Goal: Transaction & Acquisition: Purchase product/service

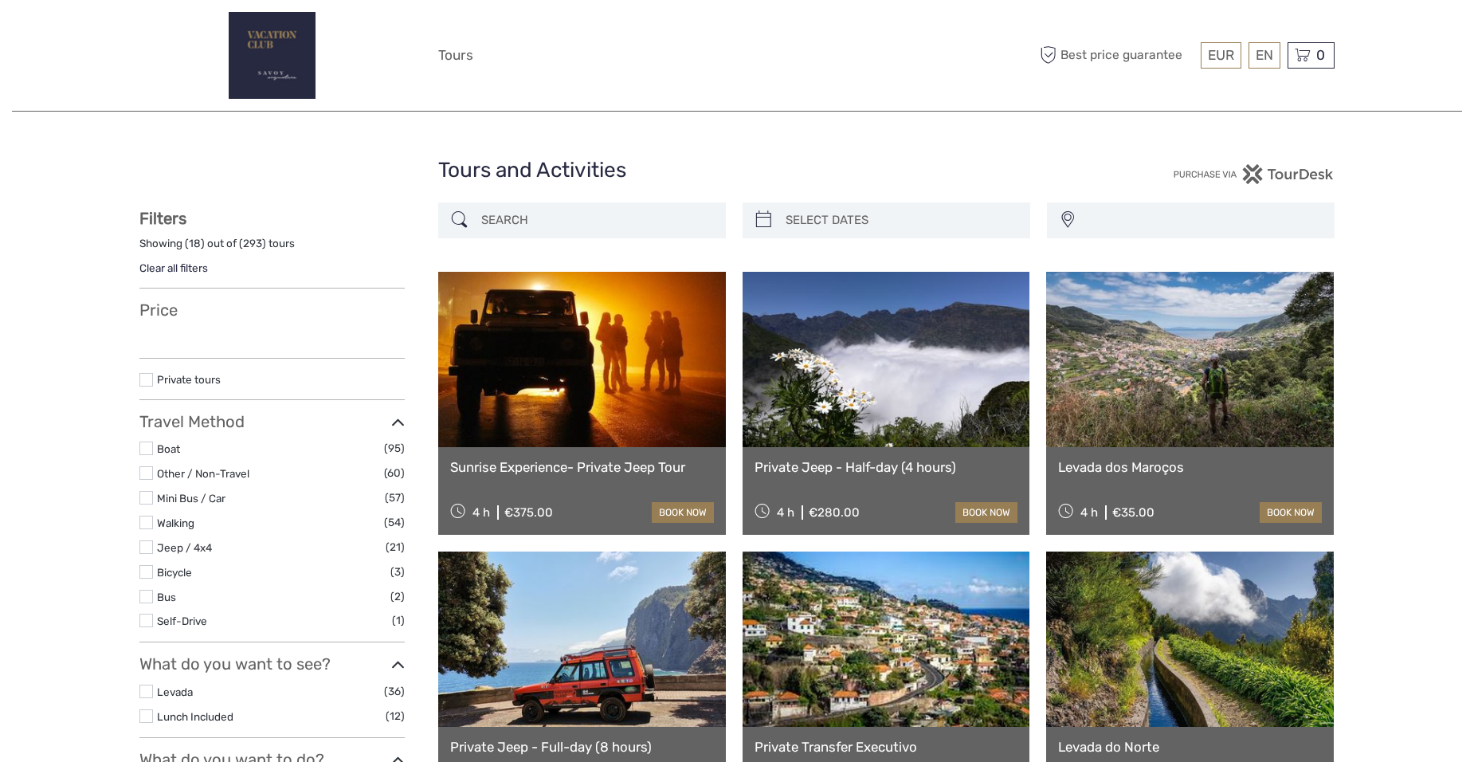
select select
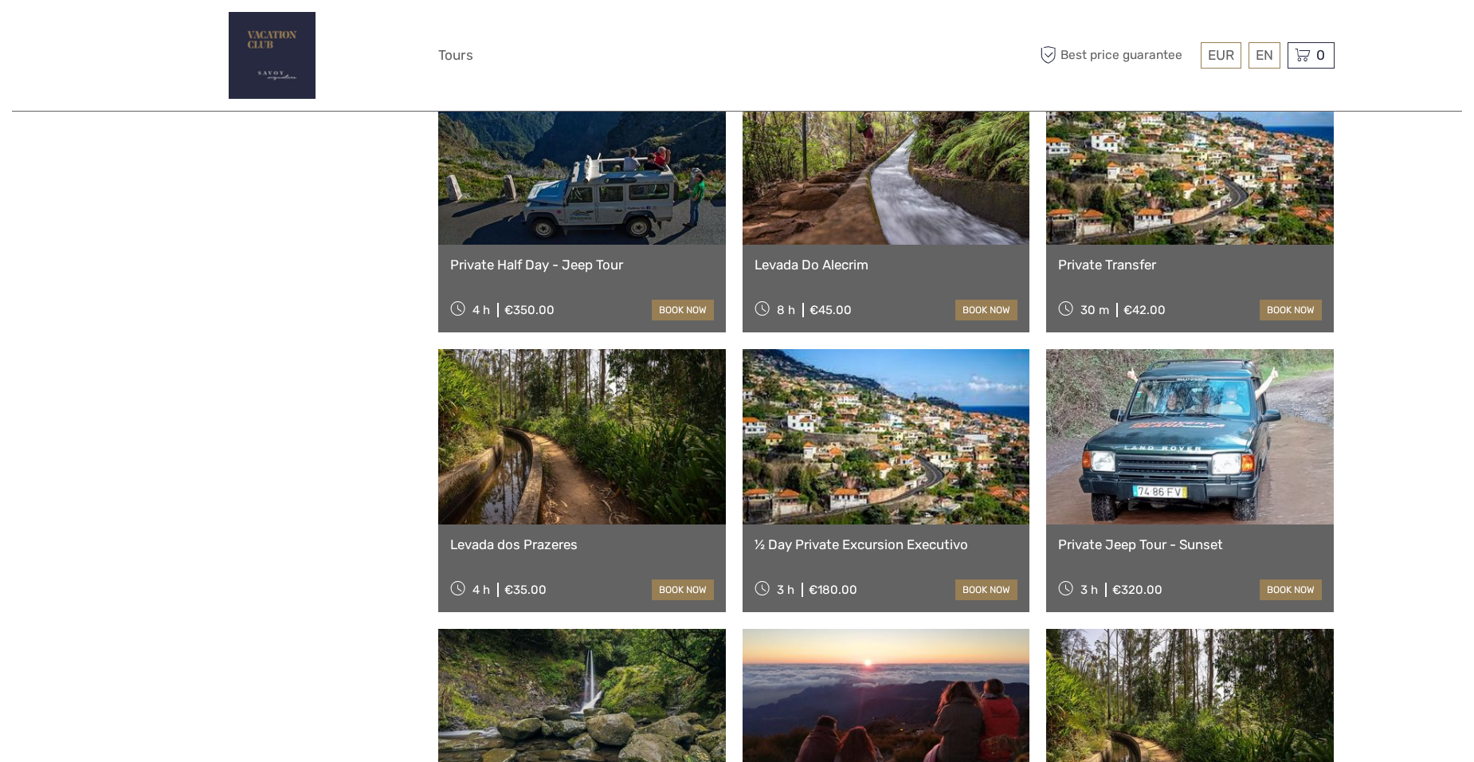
scroll to position [956, 0]
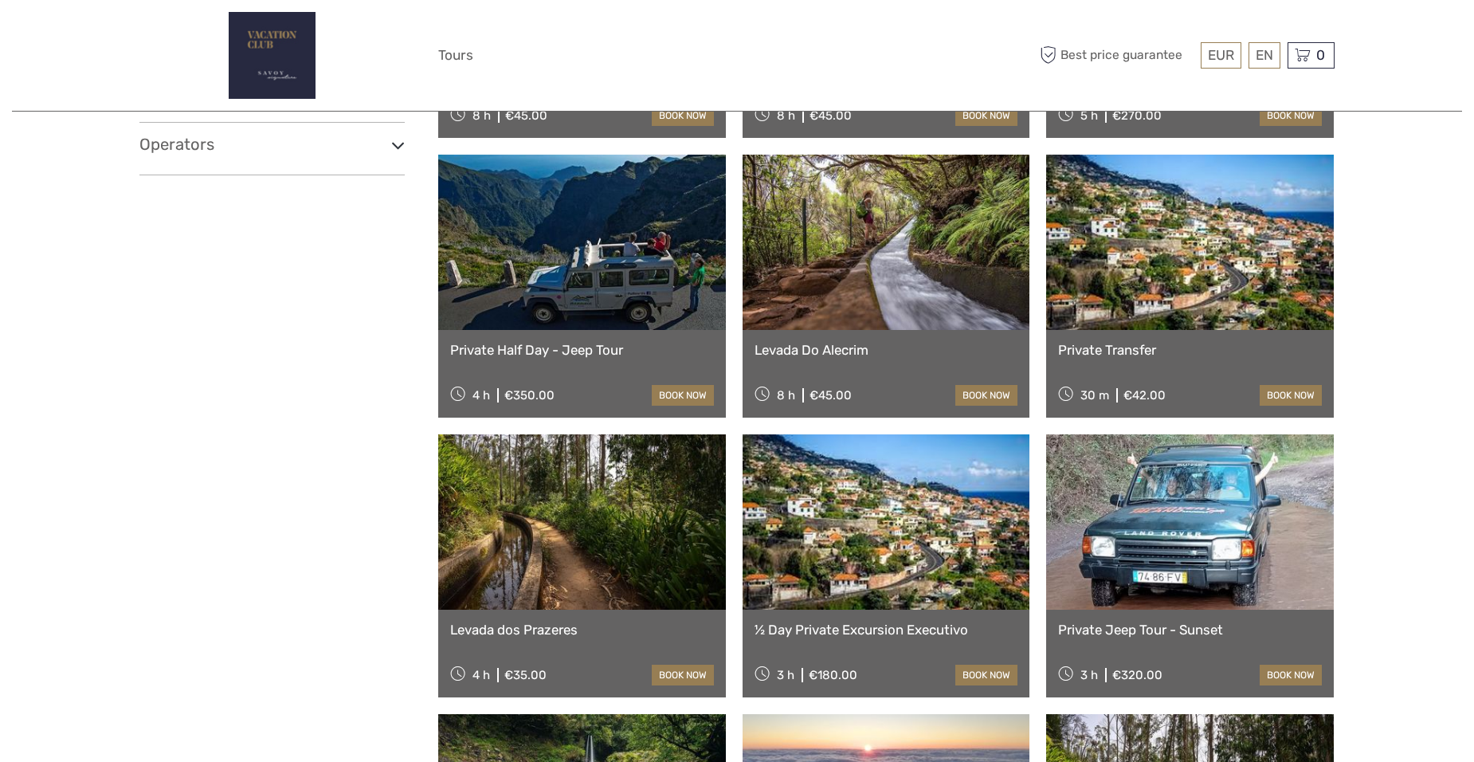
click at [1288, 394] on link "book now" at bounding box center [1291, 395] width 62 height 21
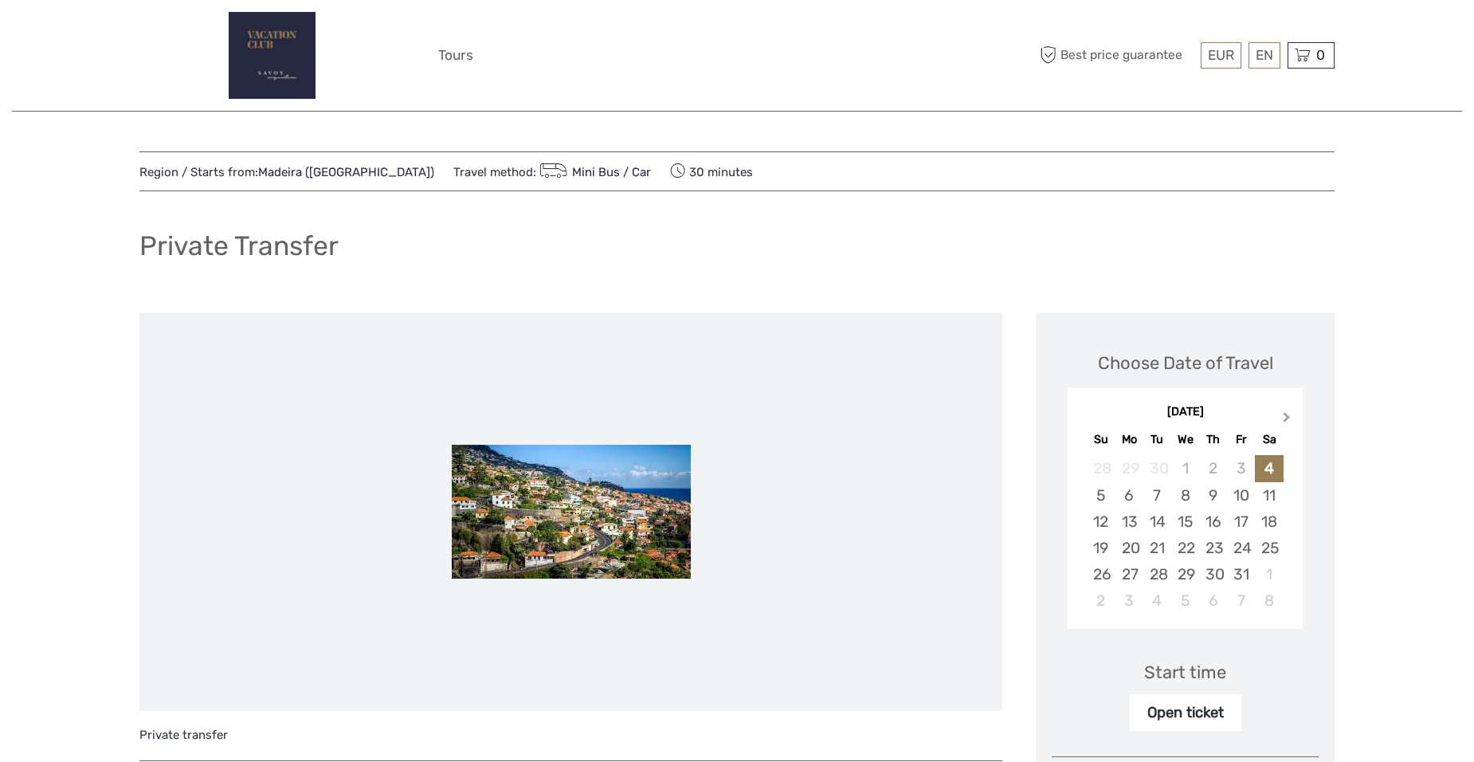
click at [1288, 414] on button "Next Month" at bounding box center [1288, 420] width 25 height 25
click at [1131, 543] on div "17" at bounding box center [1129, 548] width 28 height 26
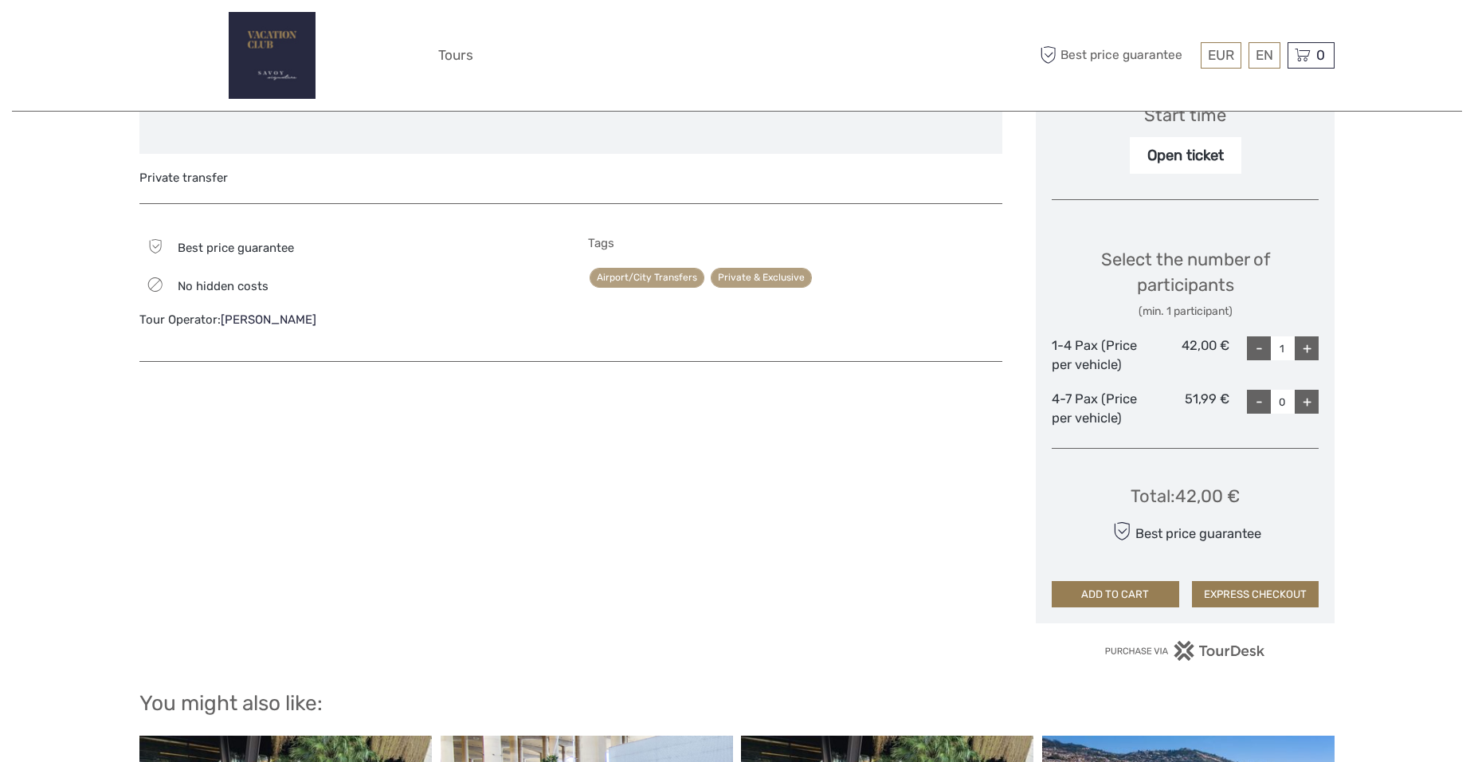
scroll to position [558, 0]
click at [1306, 350] on div "+" at bounding box center [1307, 347] width 24 height 24
type input "2"
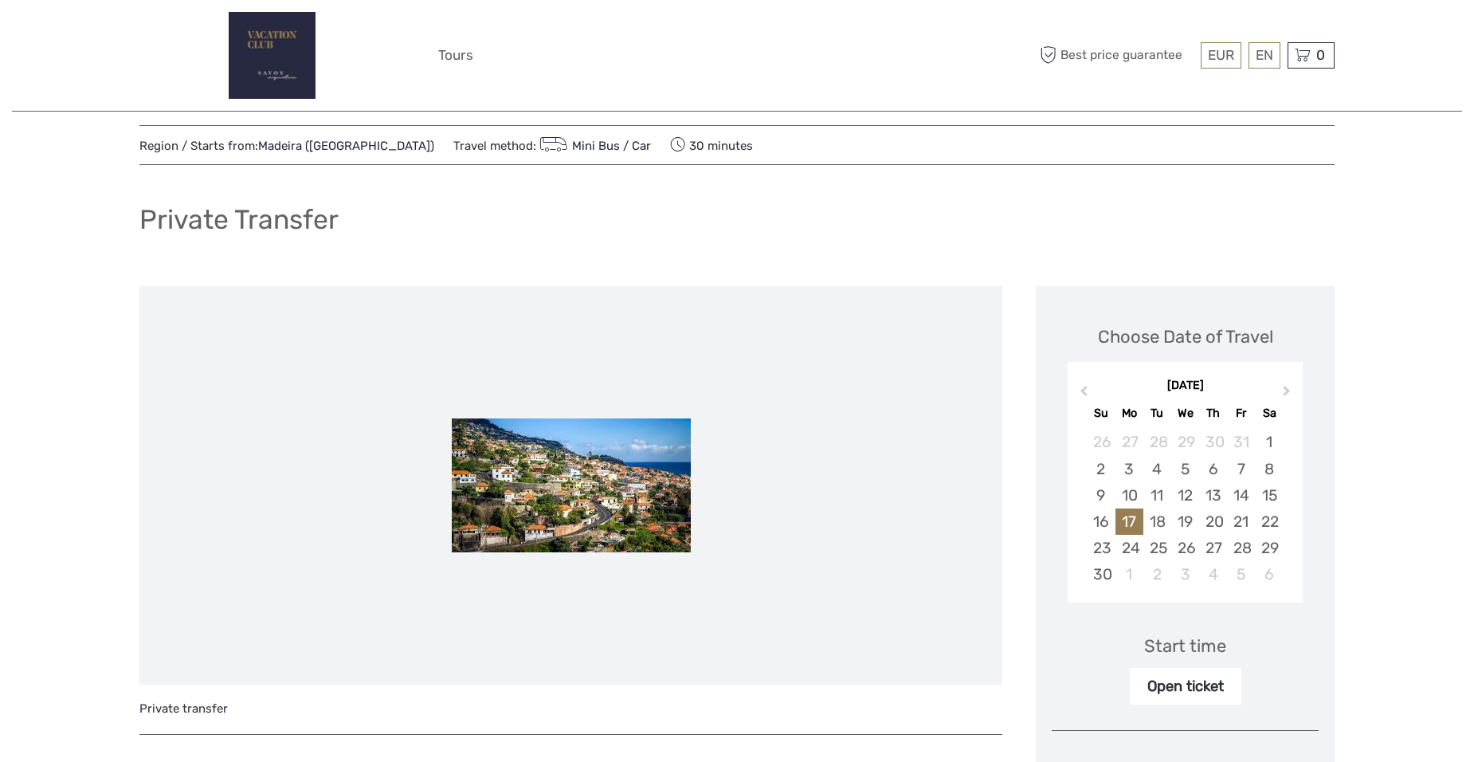
scroll to position [0, 0]
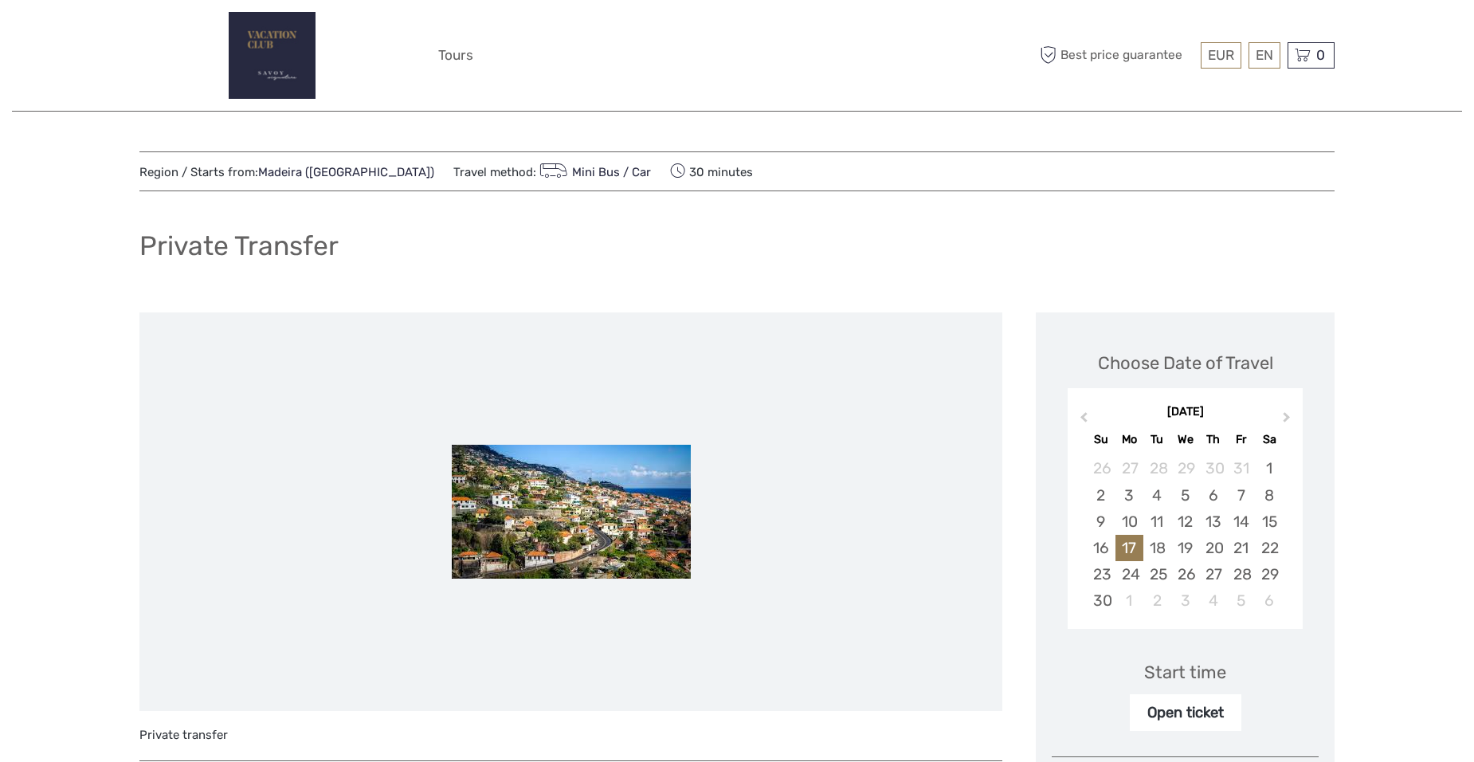
click at [566, 173] on link "Mini Bus / Car" at bounding box center [593, 172] width 115 height 14
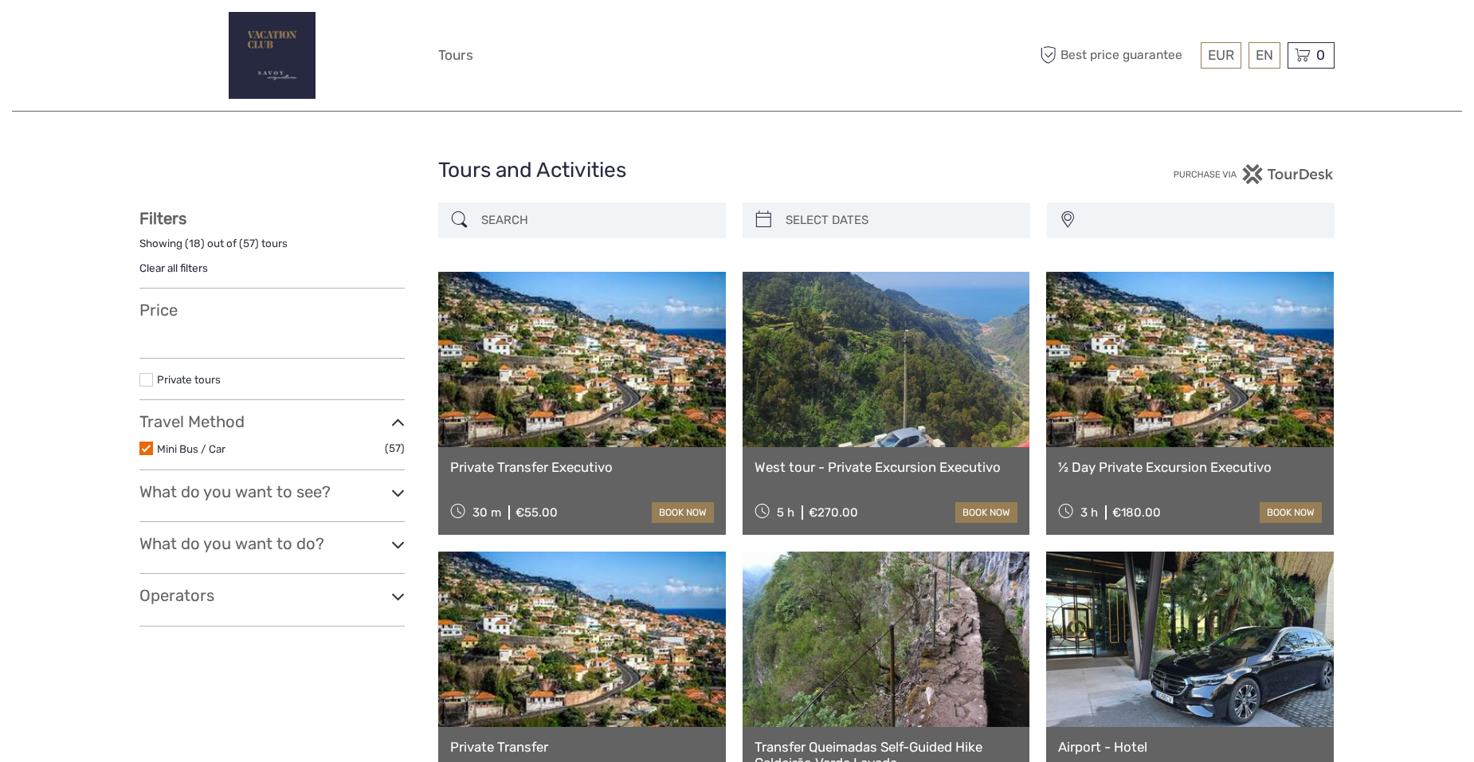
select select
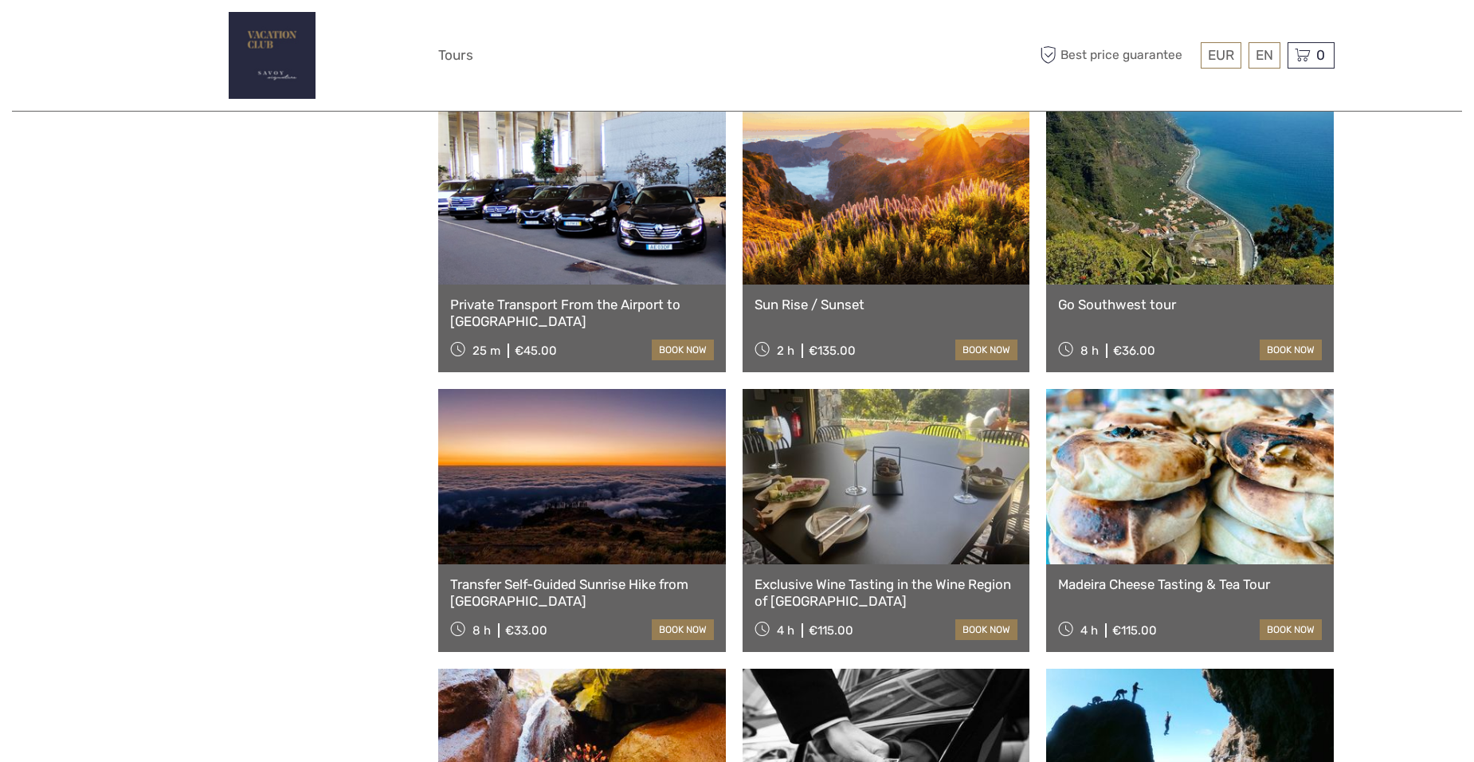
scroll to position [1036, 0]
click at [574, 286] on div "Private Transport From the Airport to Funchal 25 m €45.00 book now" at bounding box center [582, 328] width 288 height 88
click at [687, 349] on link "book now" at bounding box center [683, 349] width 62 height 21
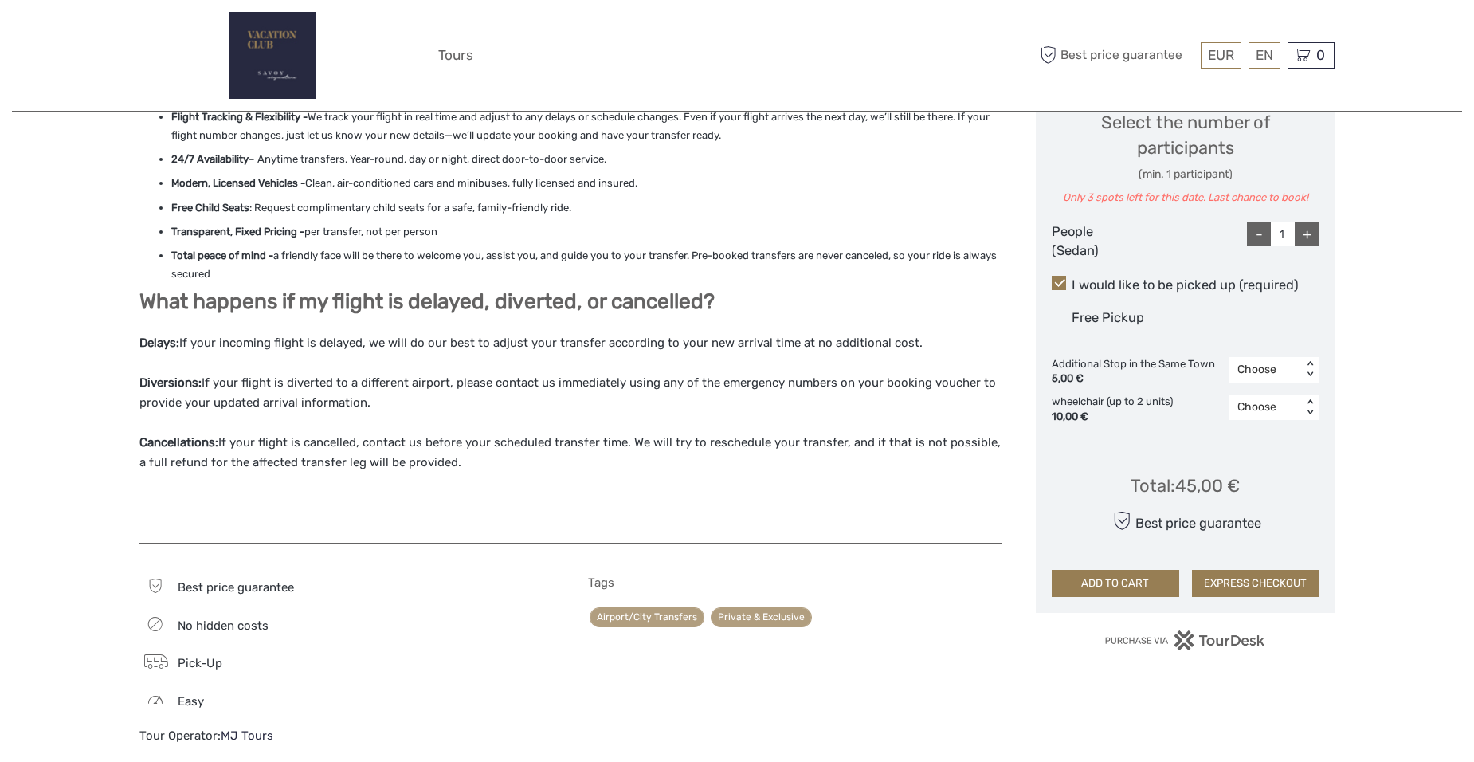
scroll to position [797, 0]
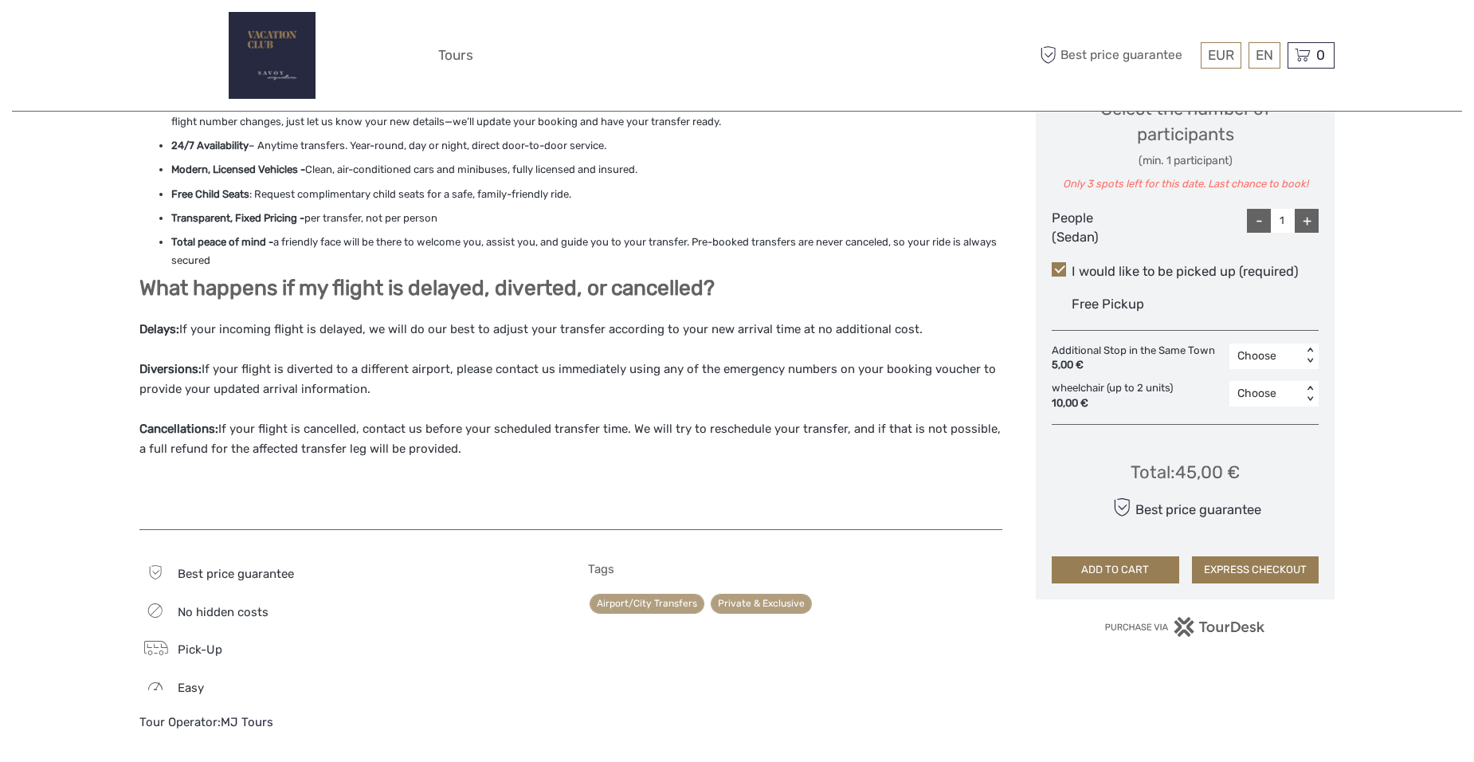
click at [1310, 219] on div "+" at bounding box center [1307, 221] width 24 height 24
type input "2"
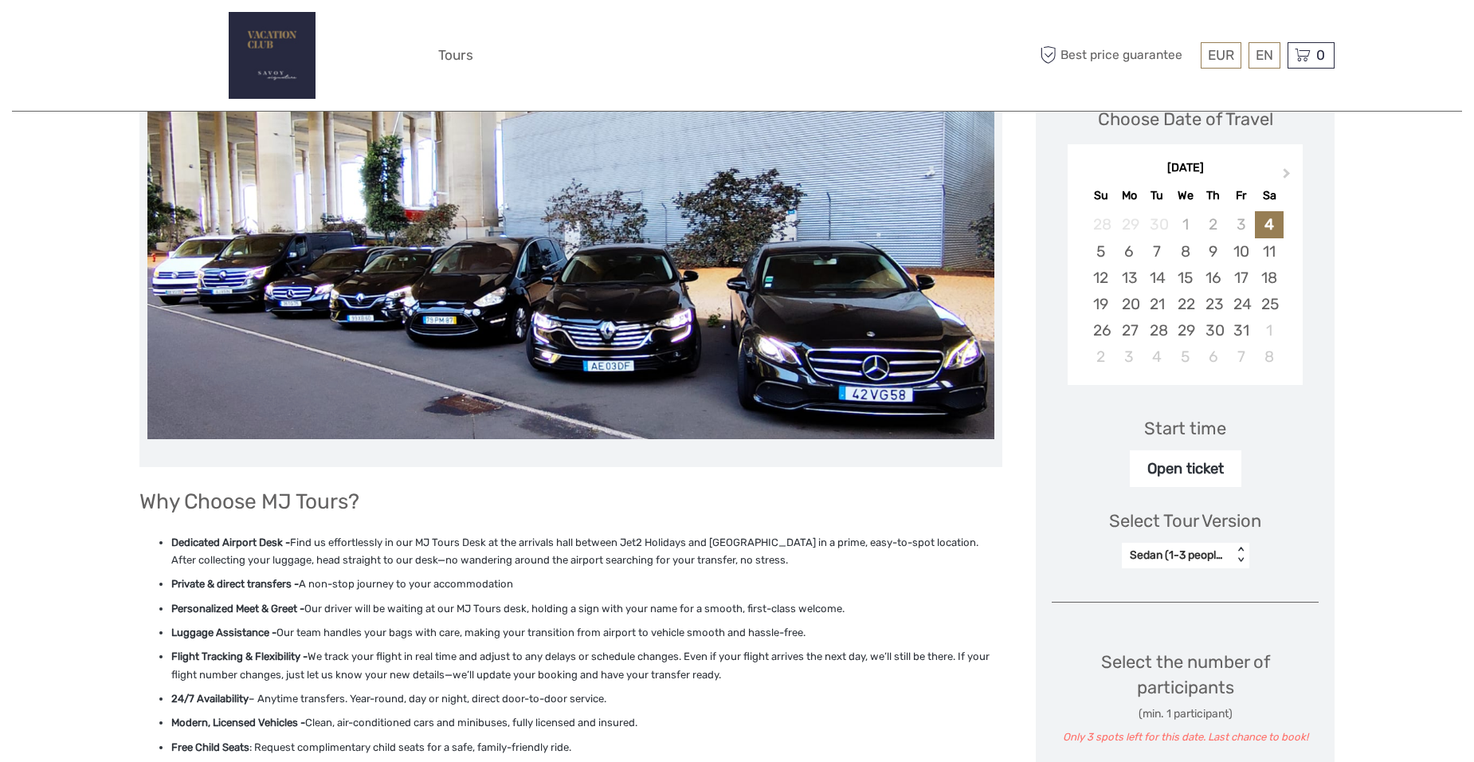
scroll to position [239, 0]
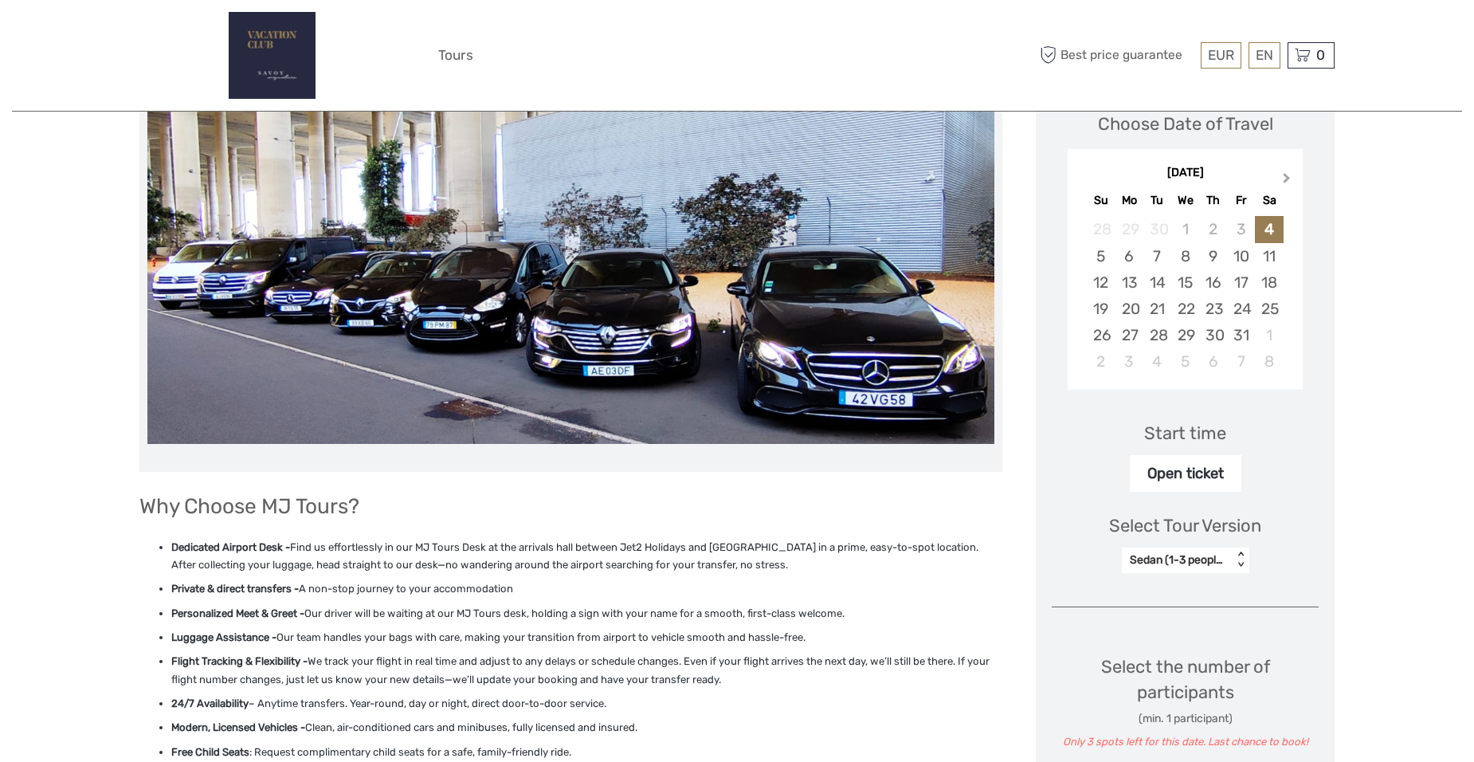
click at [1287, 178] on span "Next Month" at bounding box center [1287, 181] width 0 height 23
click at [1127, 302] on div "17" at bounding box center [1129, 309] width 28 height 26
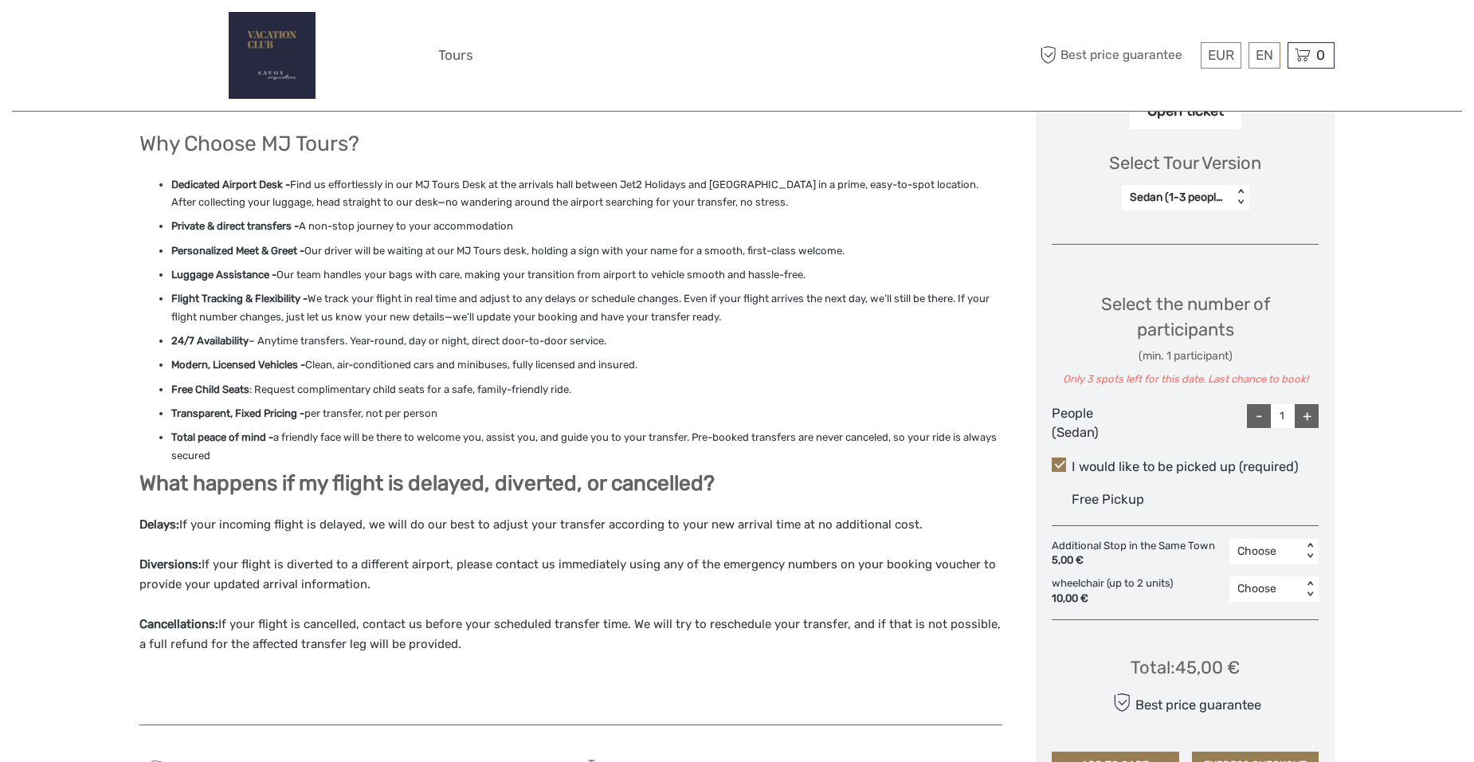
scroll to position [637, 0]
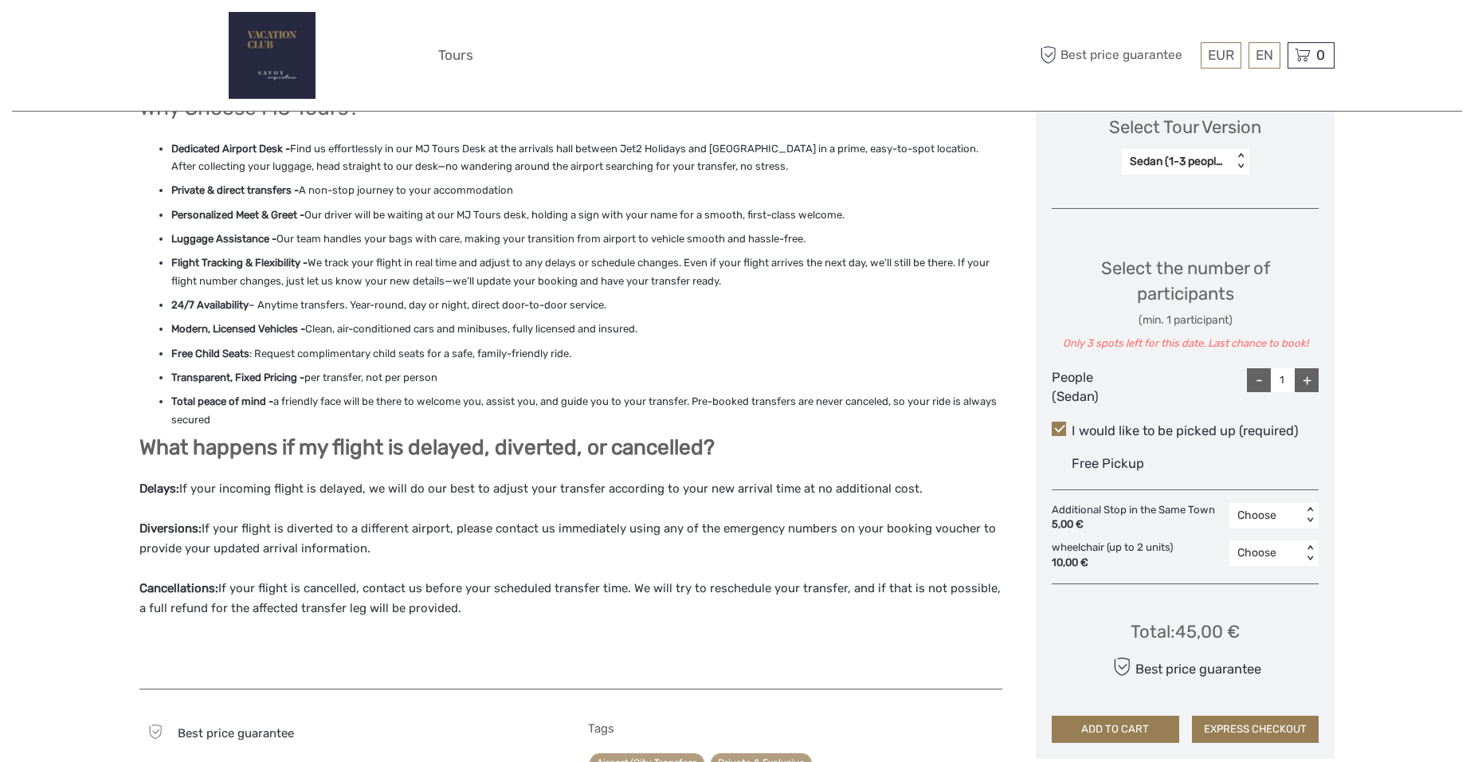
click at [1304, 380] on div "+" at bounding box center [1307, 380] width 24 height 24
type input "2"
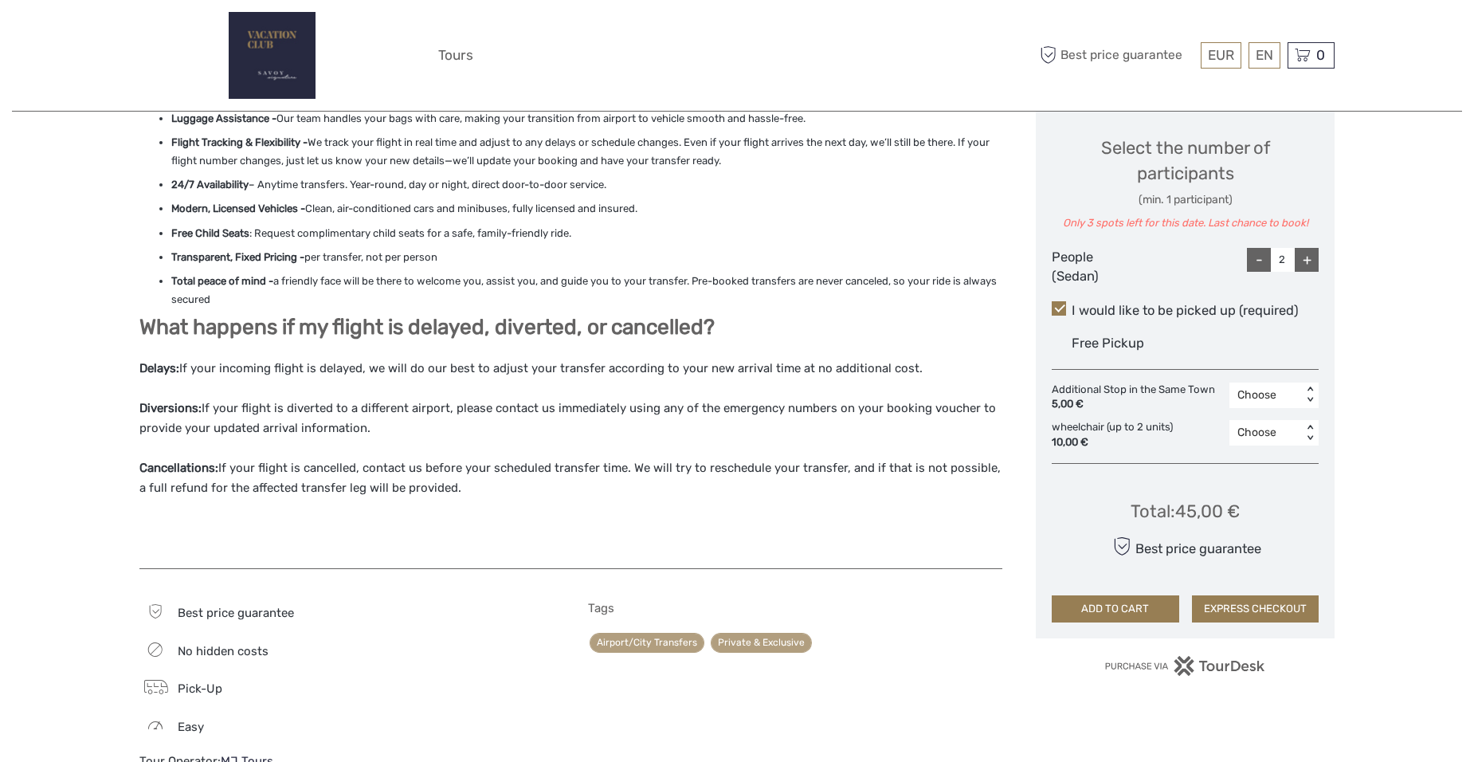
scroll to position [797, 0]
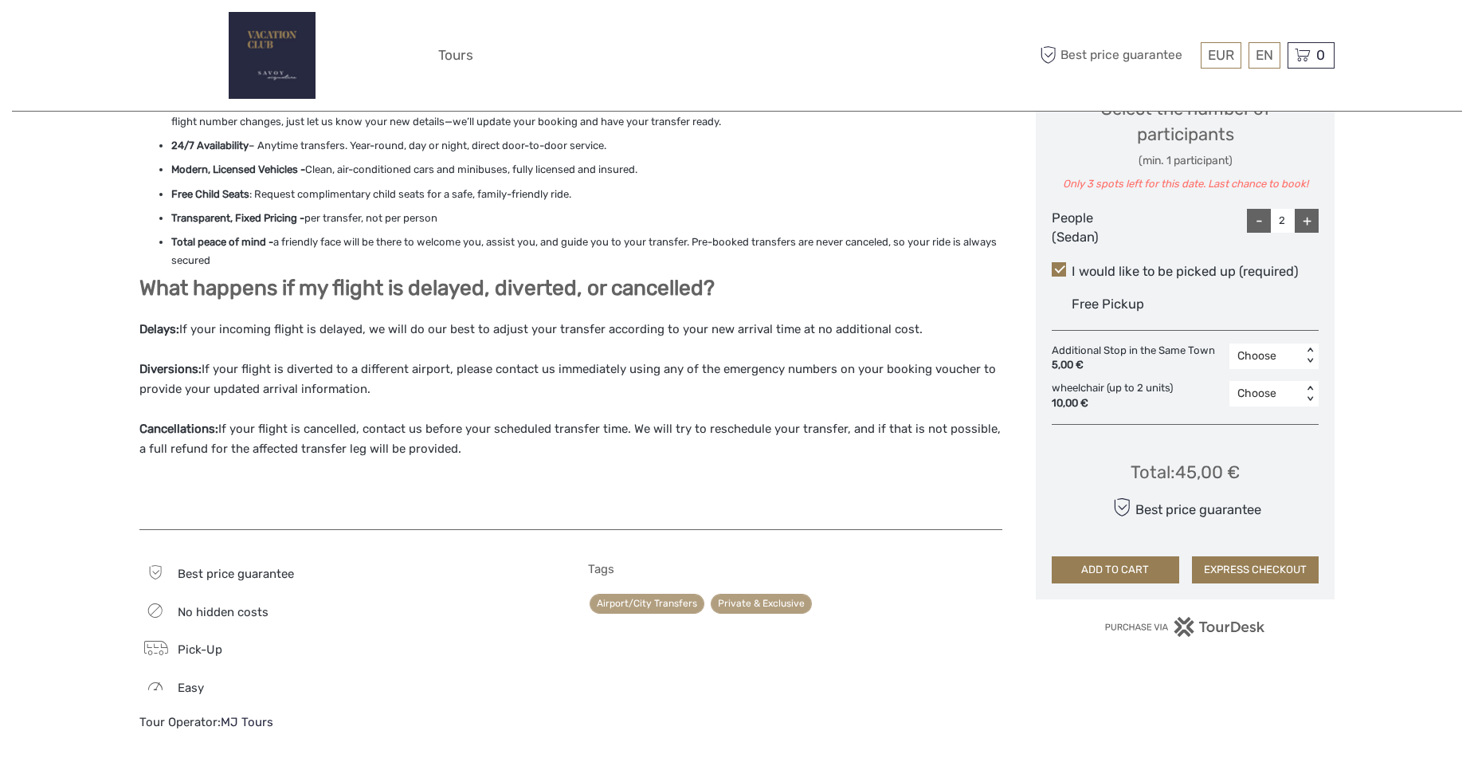
click at [1121, 565] on button "ADD TO CART" at bounding box center [1115, 569] width 127 height 27
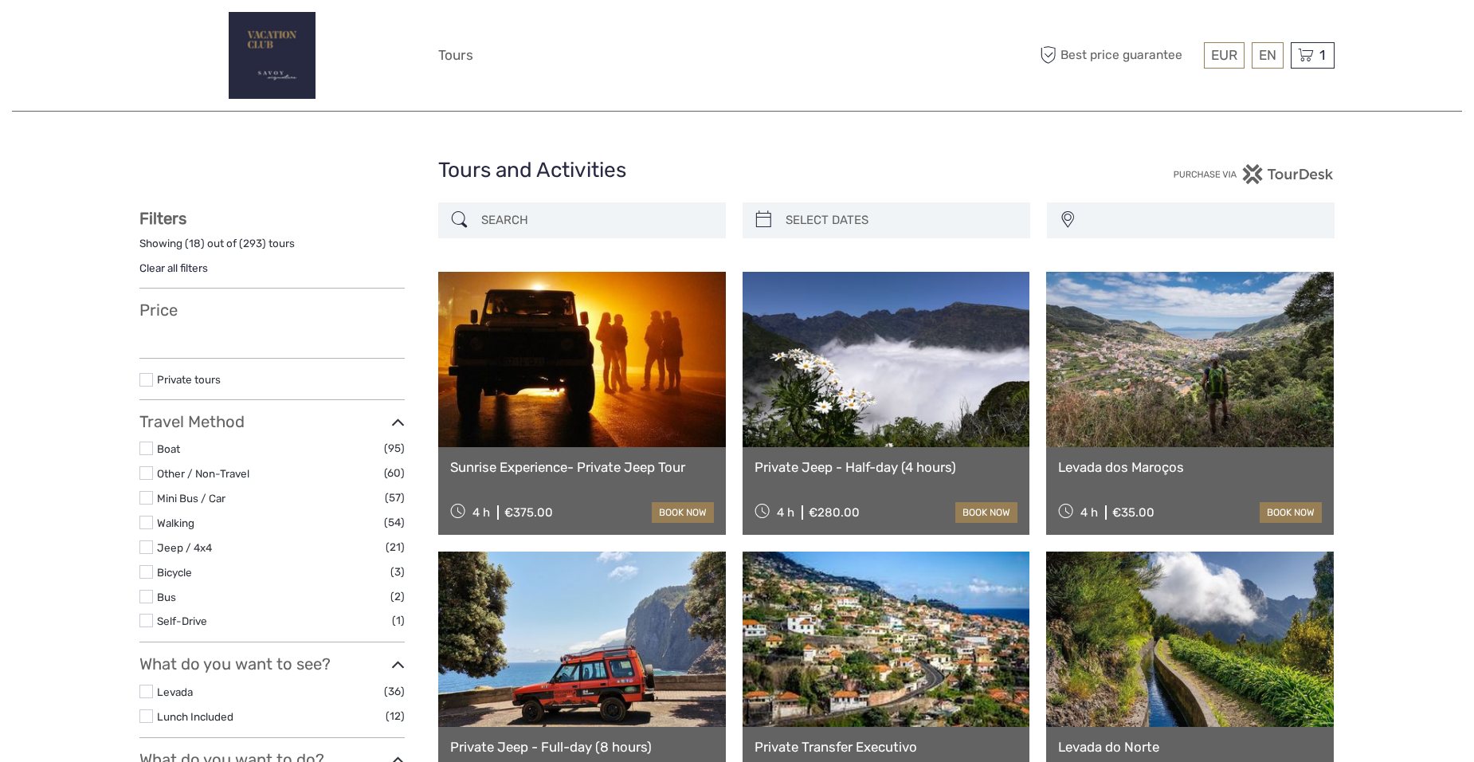
select select
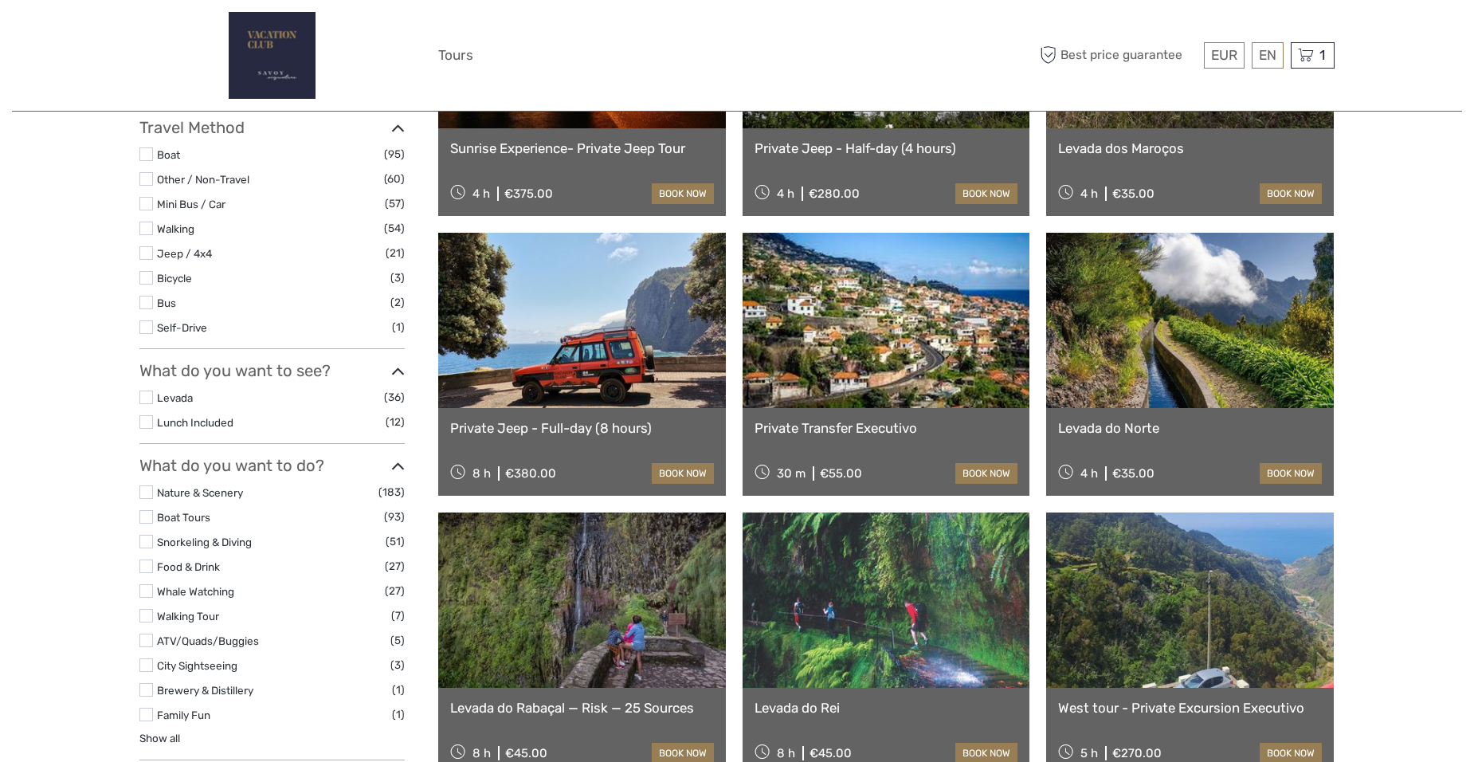
scroll to position [398, 0]
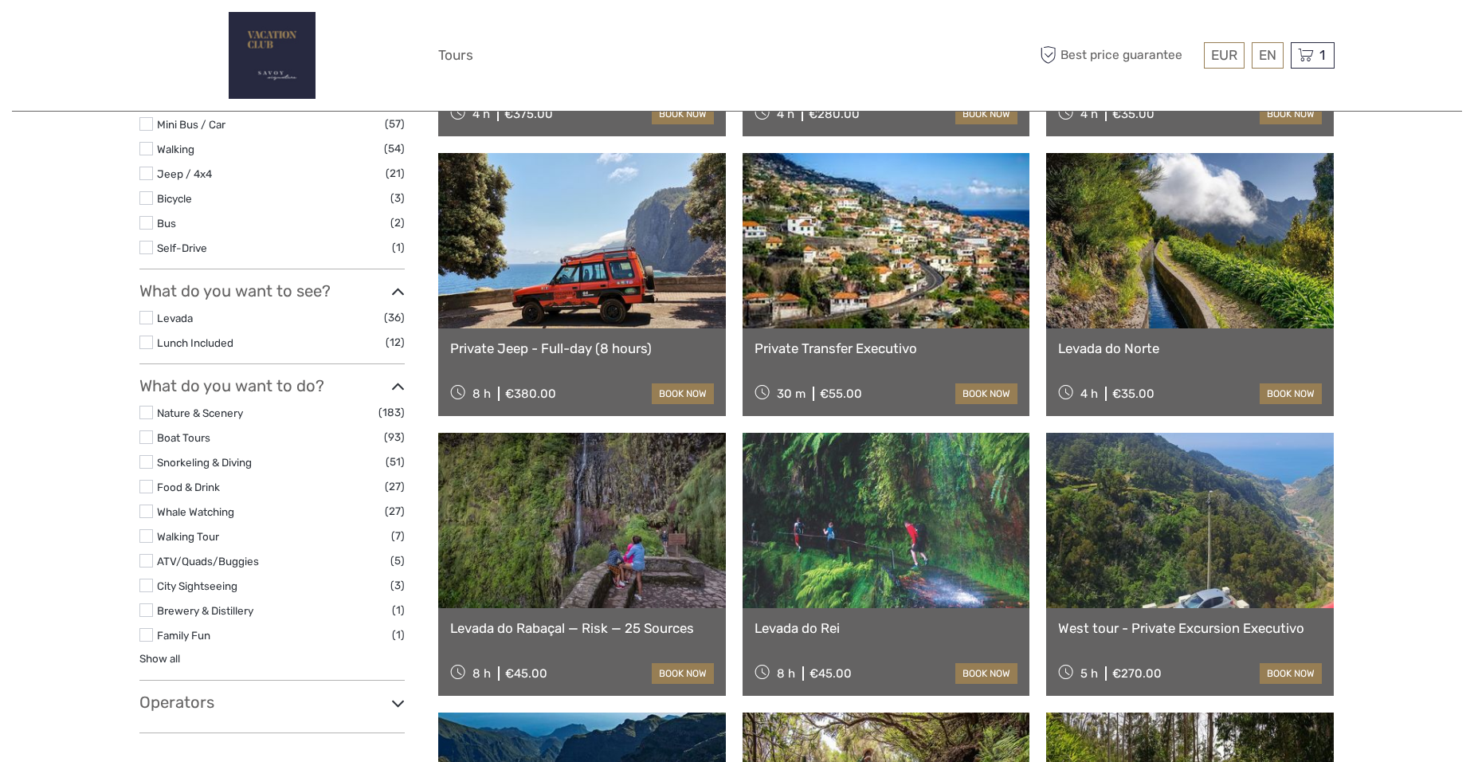
click at [147, 588] on label at bounding box center [146, 585] width 14 height 14
click at [0, 0] on input "checkbox" at bounding box center [0, 0] width 0 height 0
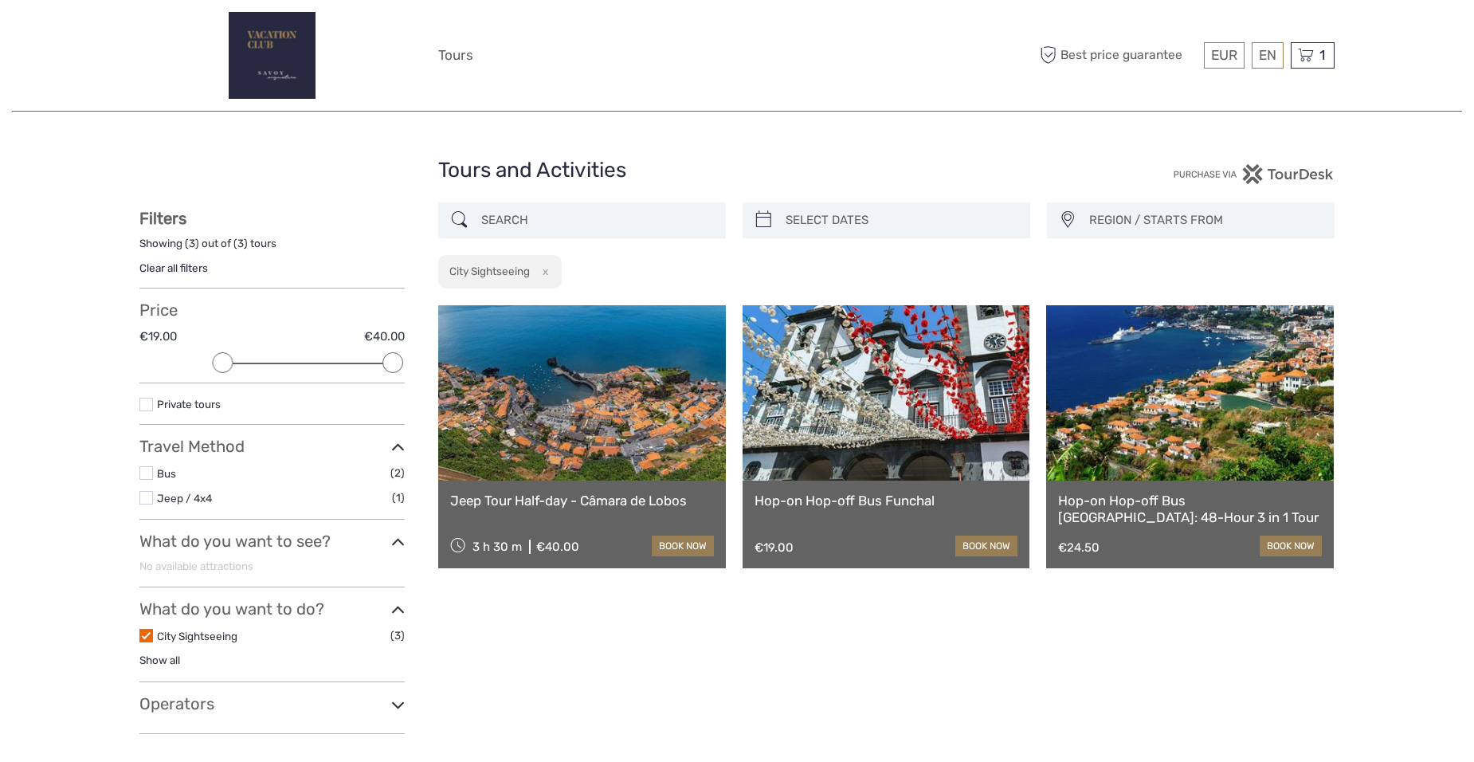
click at [1173, 476] on link at bounding box center [1190, 392] width 288 height 175
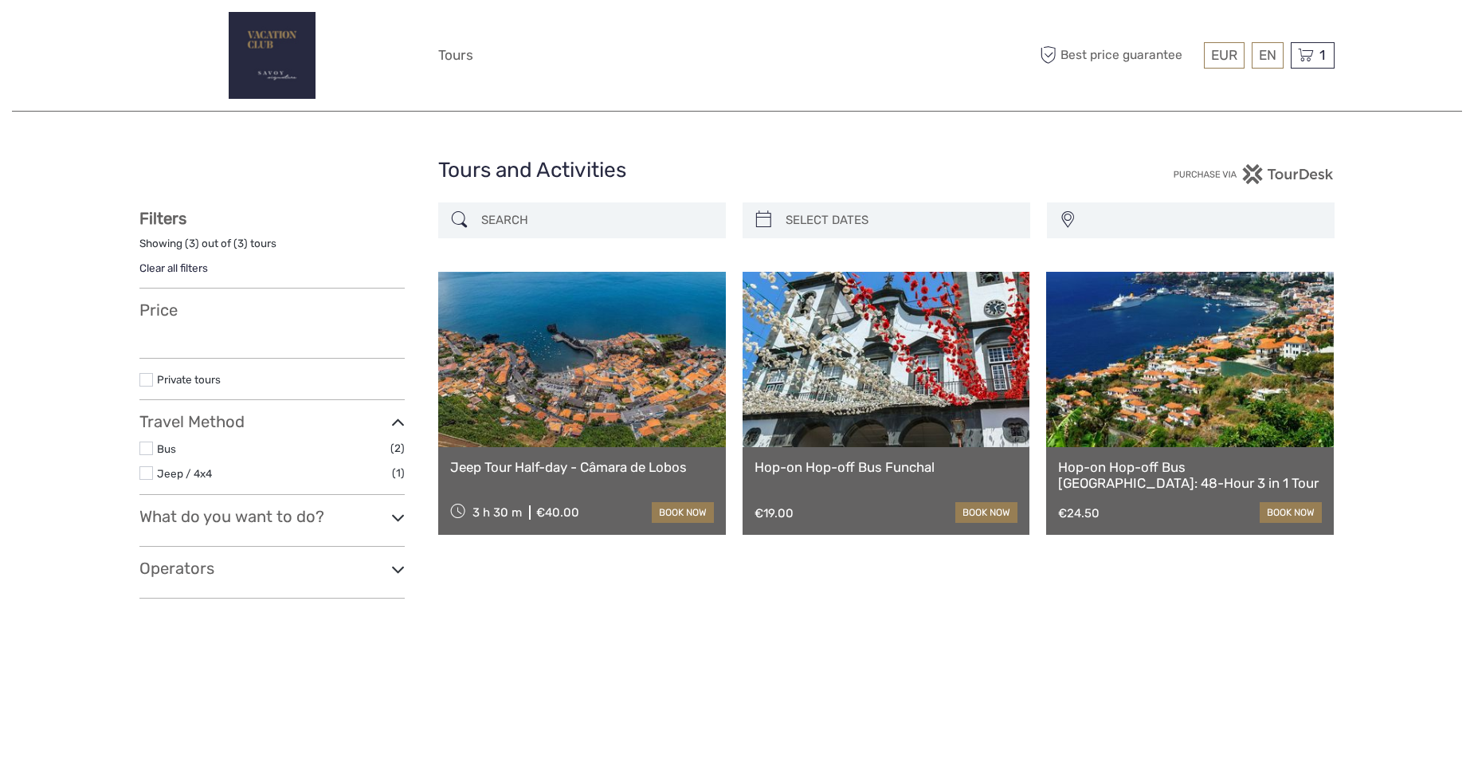
select select
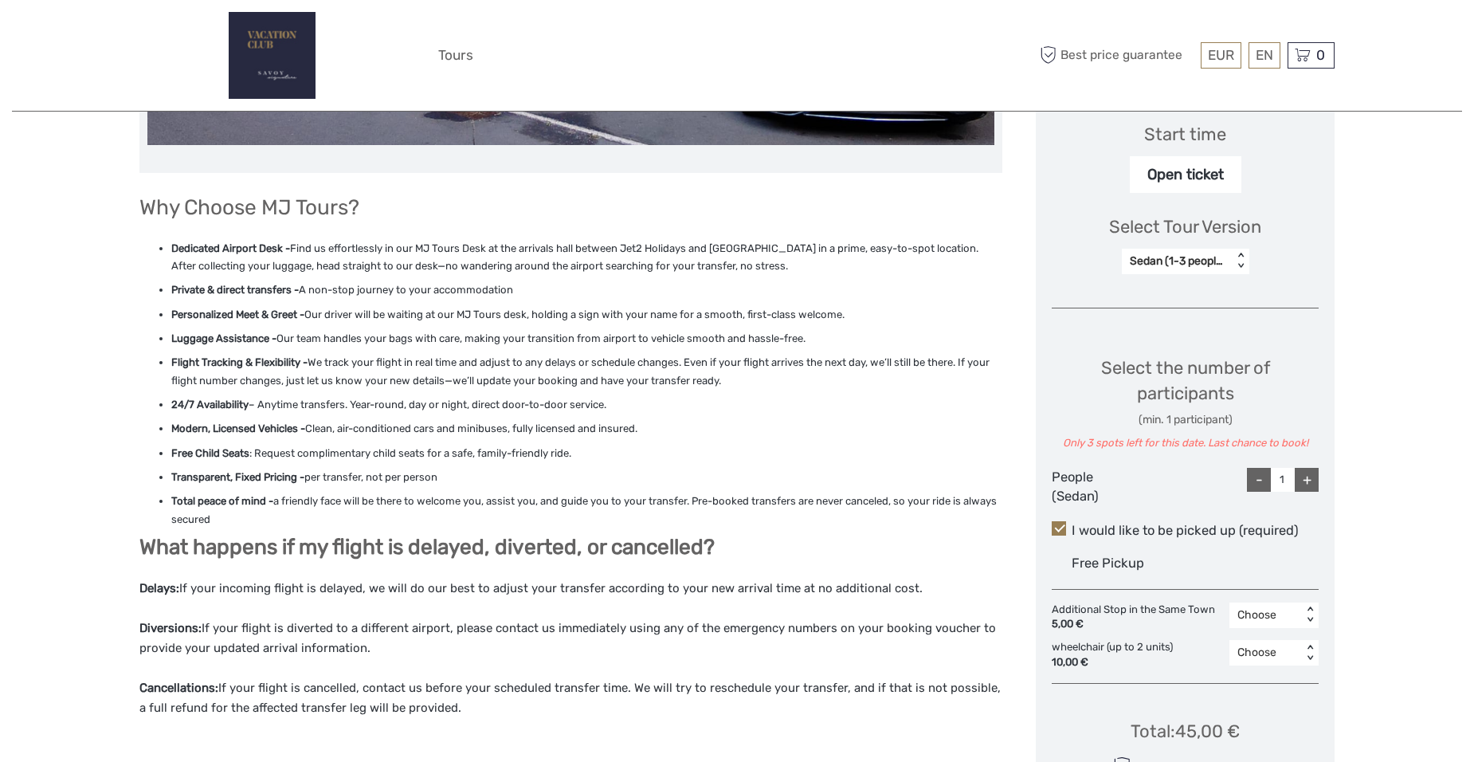
scroll to position [717, 0]
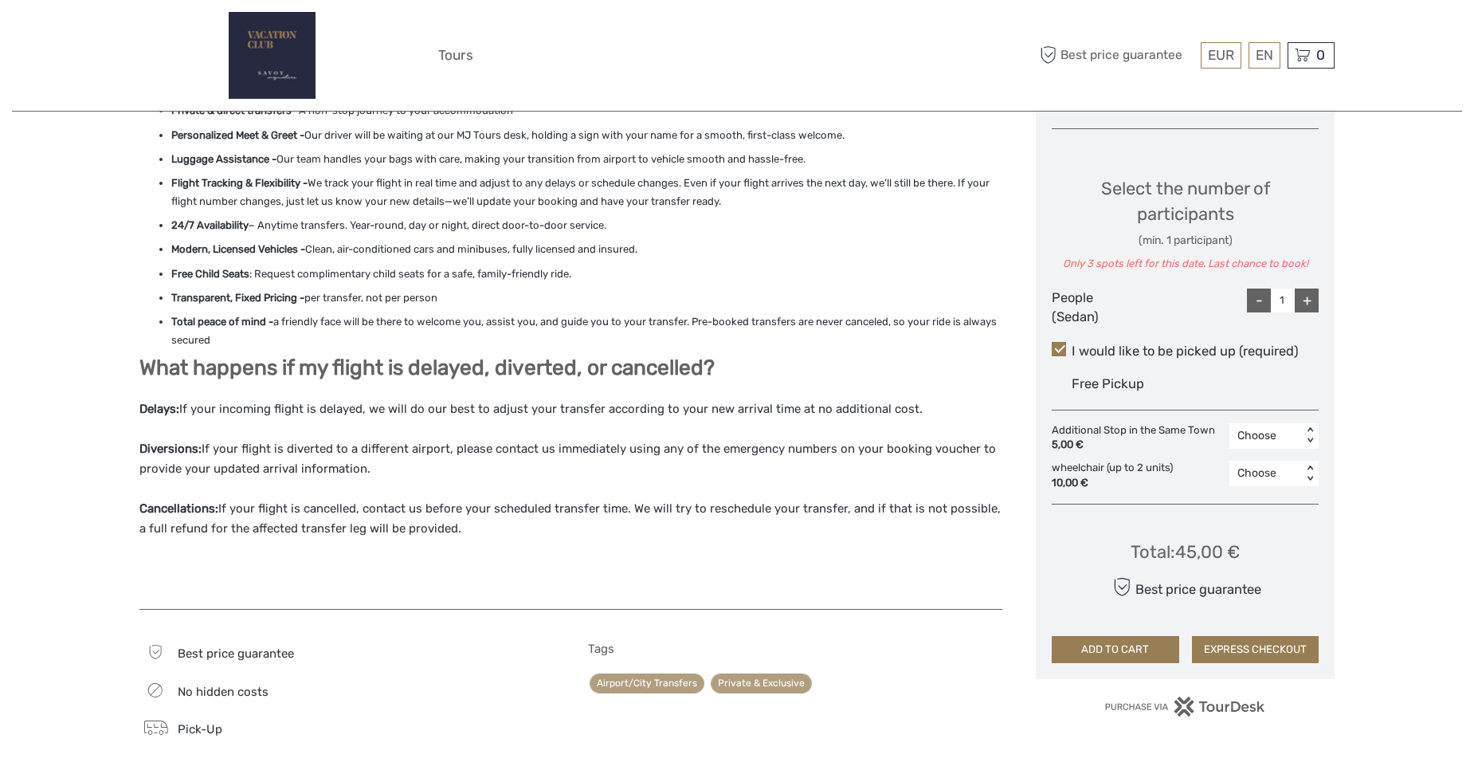
click at [1307, 300] on div "+" at bounding box center [1307, 300] width 24 height 24
type input "2"
click at [1106, 652] on button "ADD TO CART" at bounding box center [1115, 649] width 127 height 27
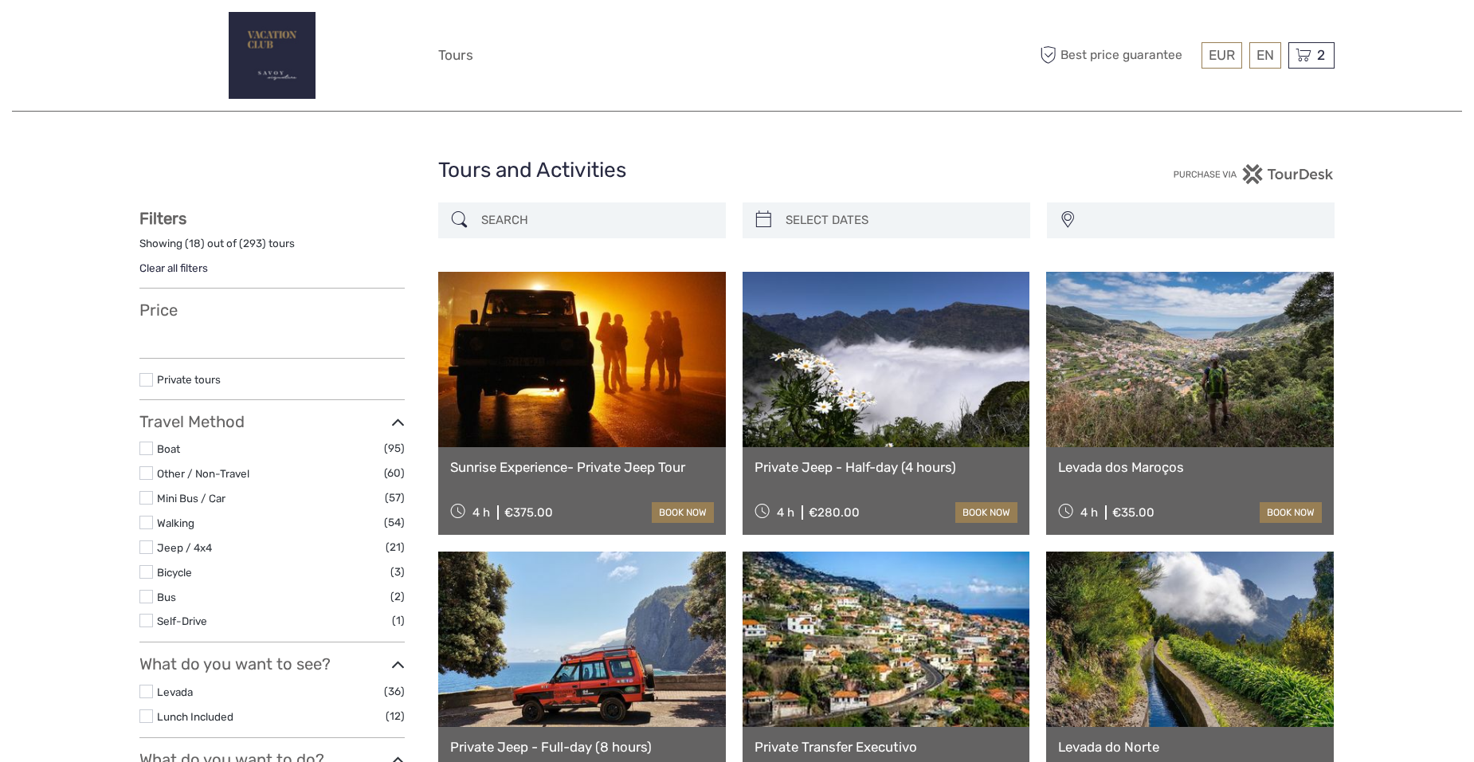
select select
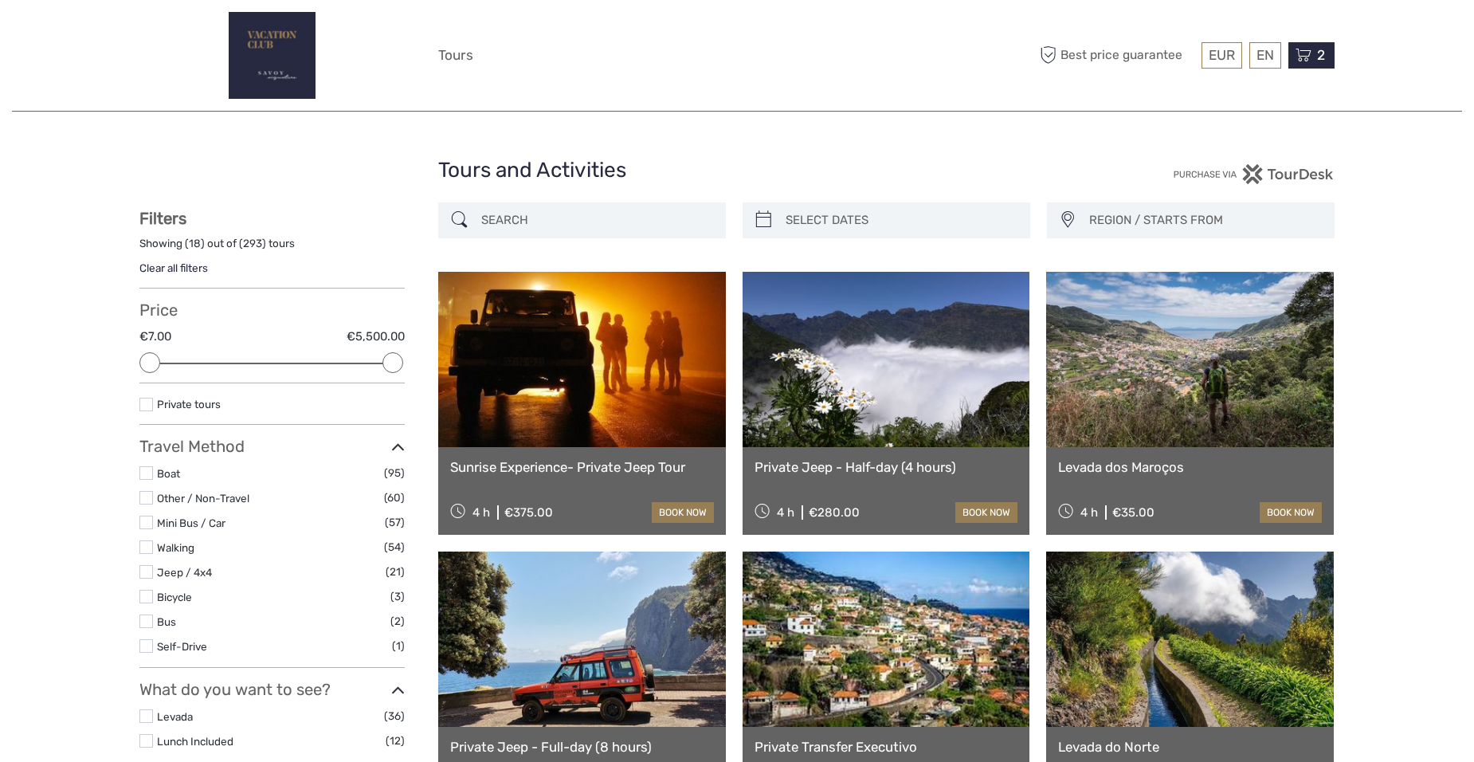
click at [1309, 57] on icon at bounding box center [1303, 55] width 16 height 20
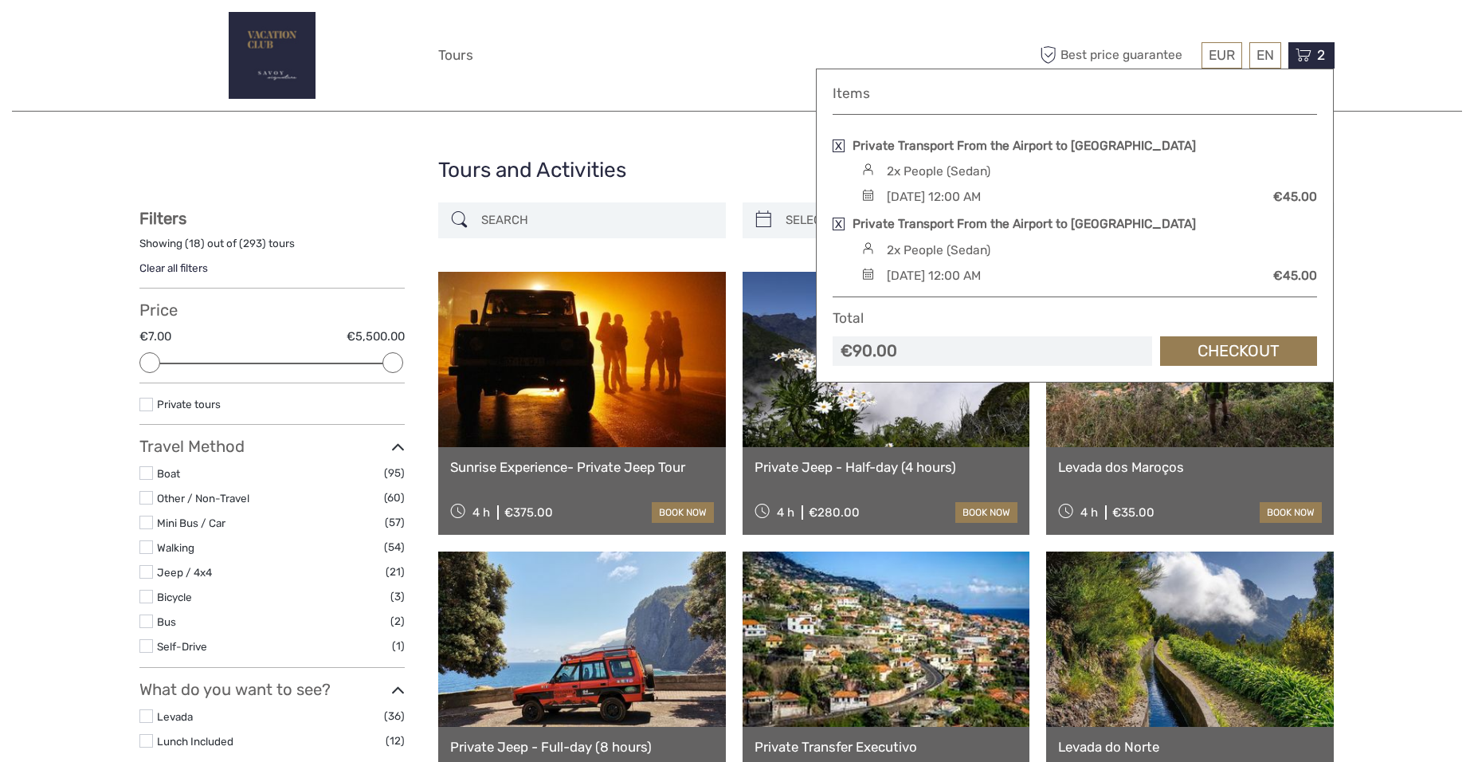
click at [841, 147] on link at bounding box center [839, 145] width 12 height 13
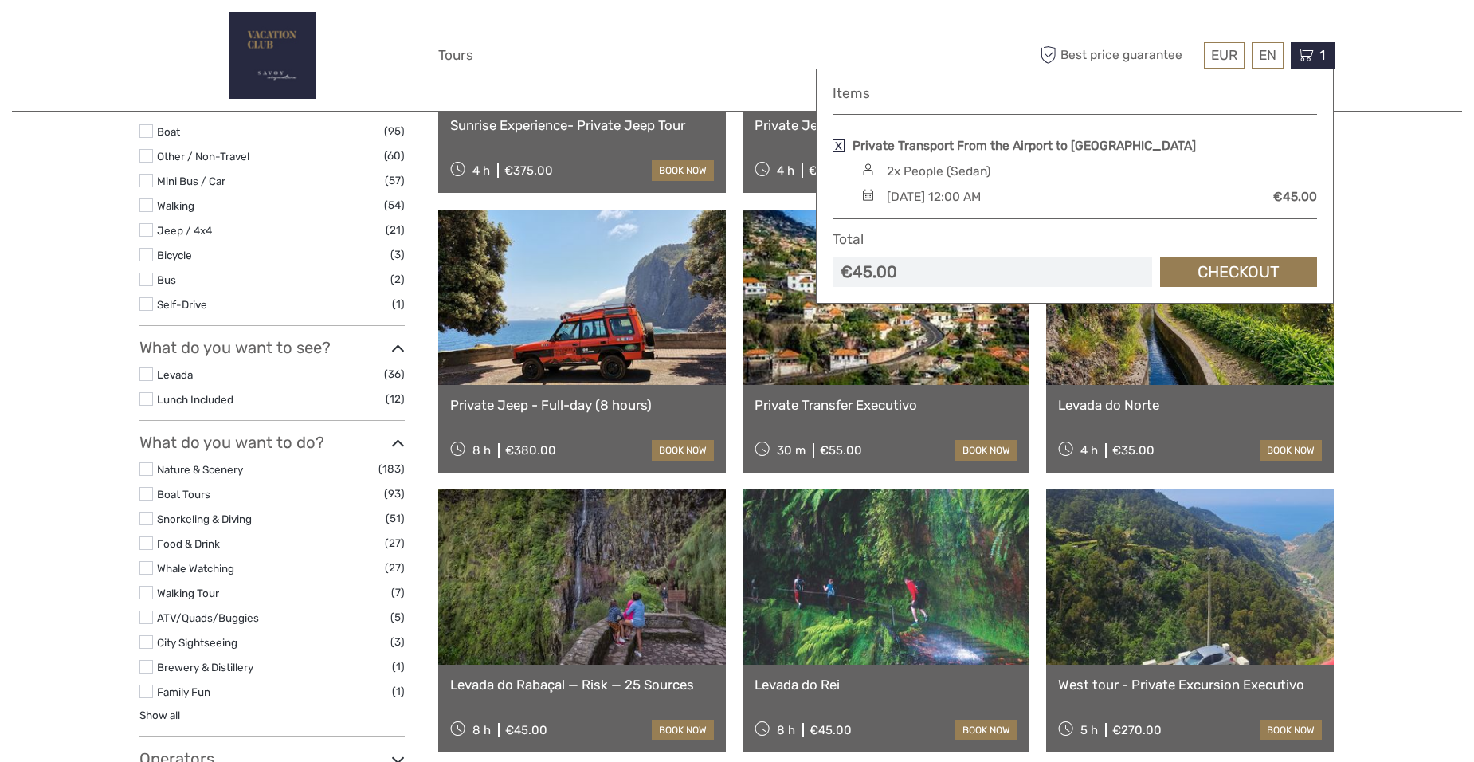
scroll to position [159, 0]
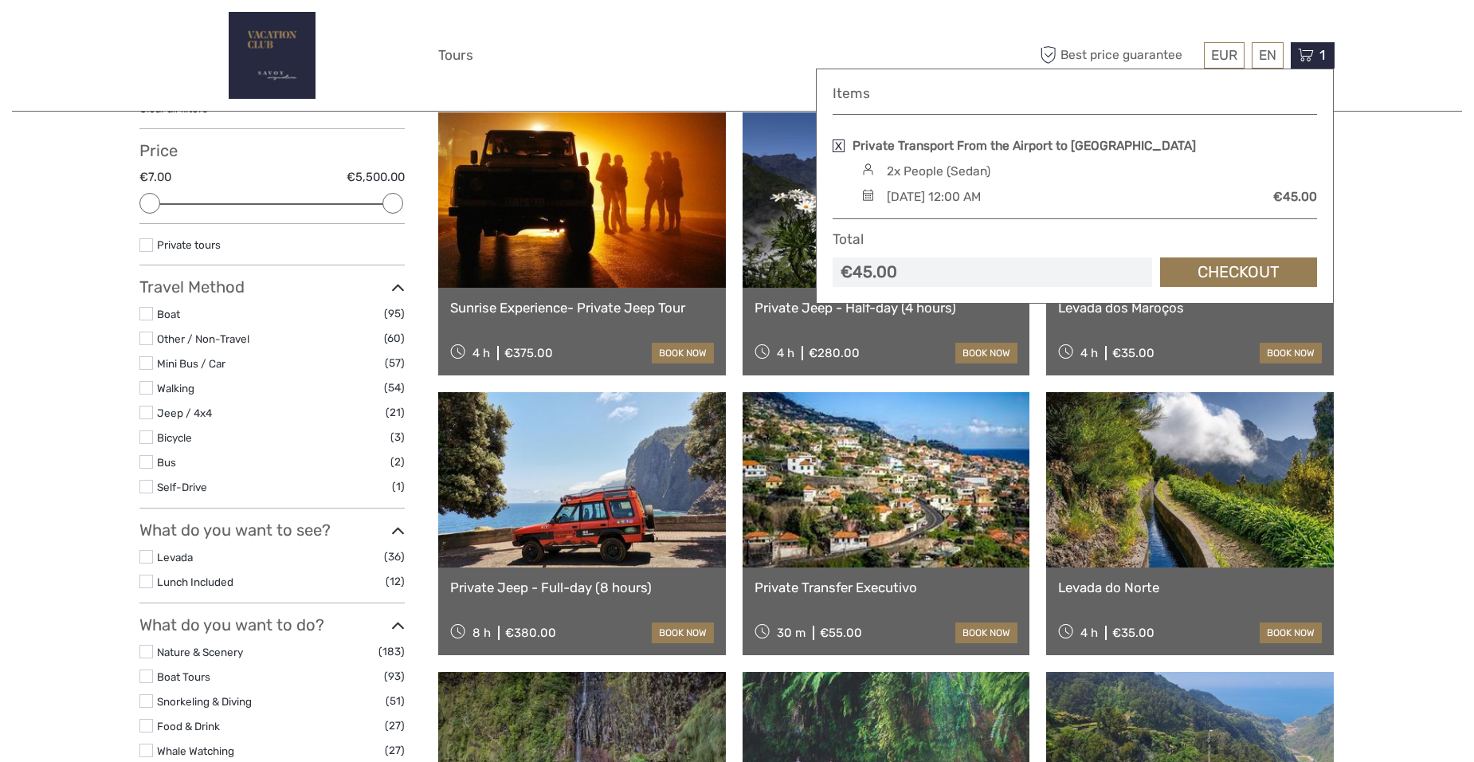
click at [150, 363] on label at bounding box center [146, 363] width 14 height 14
click at [0, 0] on input "checkbox" at bounding box center [0, 0] width 0 height 0
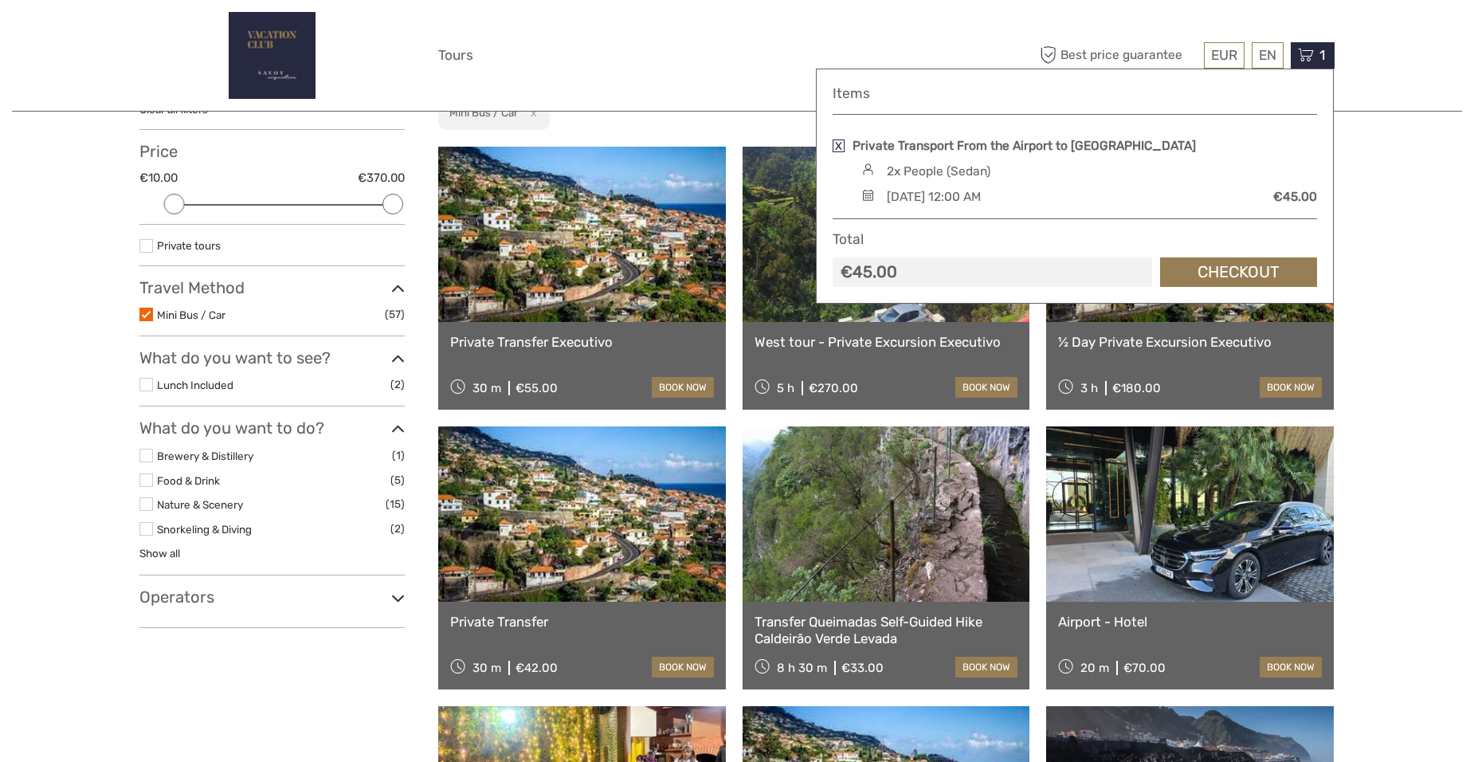
scroll to position [159, 0]
click at [1235, 263] on link "Checkout" at bounding box center [1238, 271] width 157 height 29
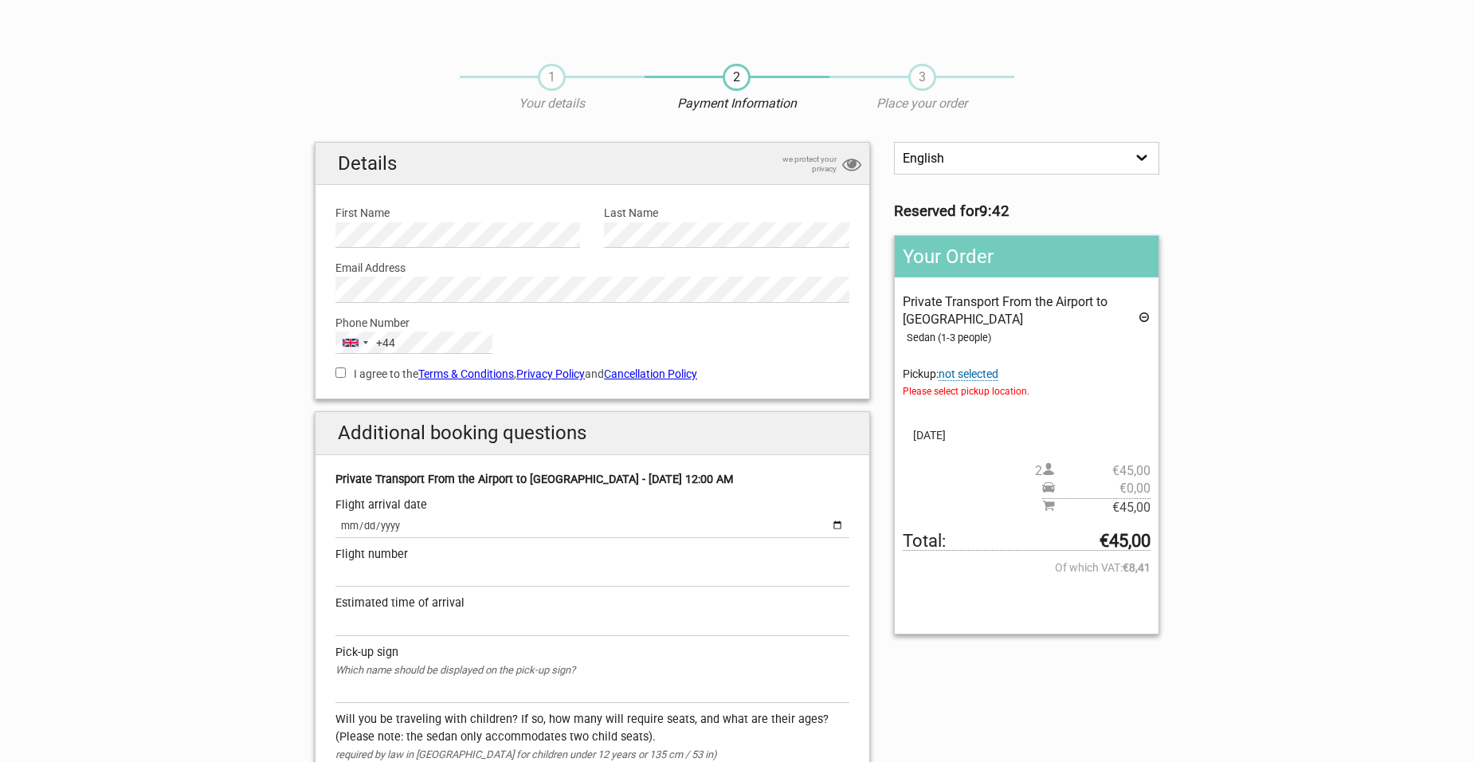
click at [94, 422] on section "1 Your details 2 Payment Information 3 Place your order English Español Deutsch…" at bounding box center [737, 660] width 1474 height 1225
click at [339, 374] on input "I agree to the Terms & Conditions , Privacy Policy and Cancellation Policy" at bounding box center [340, 372] width 10 height 10
checkbox input "true"
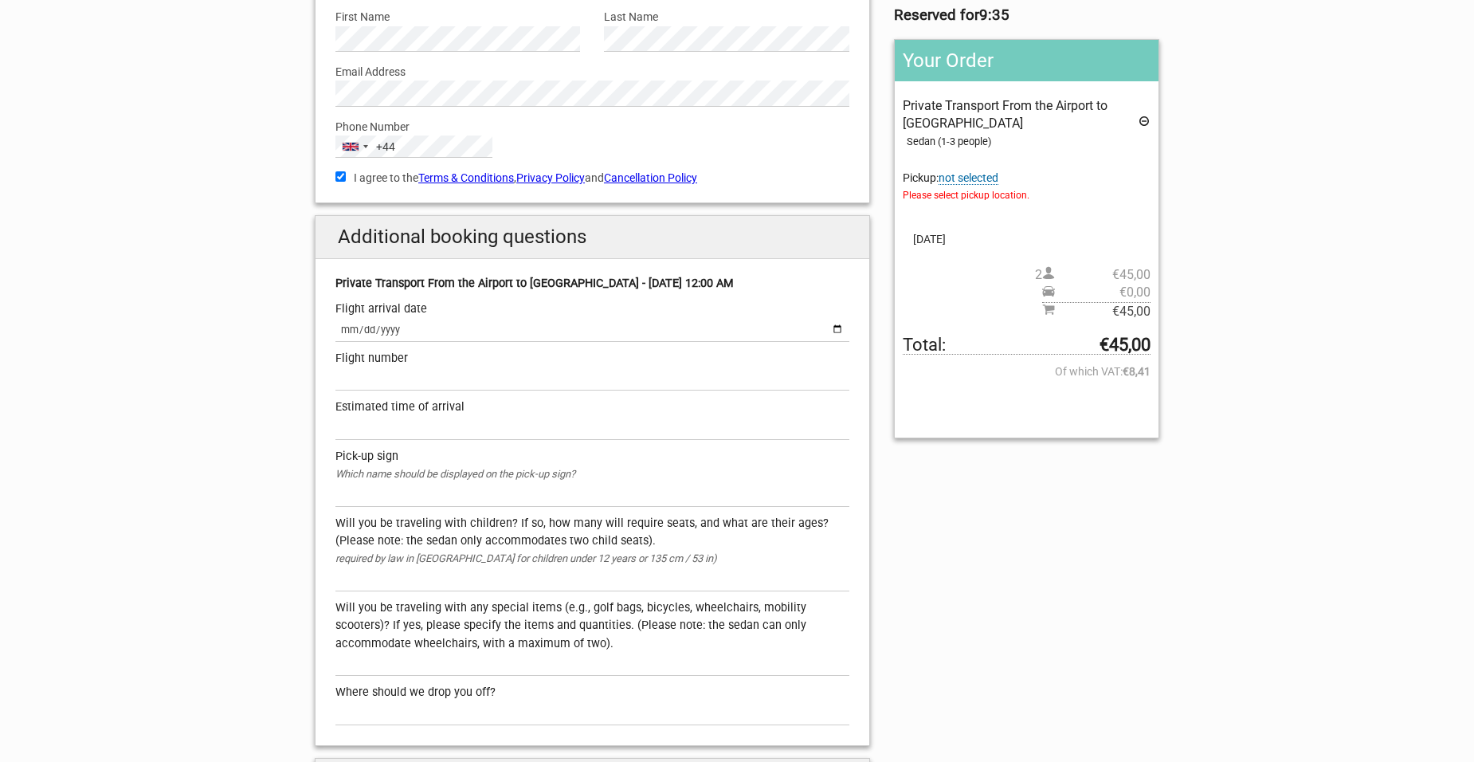
scroll to position [239, 0]
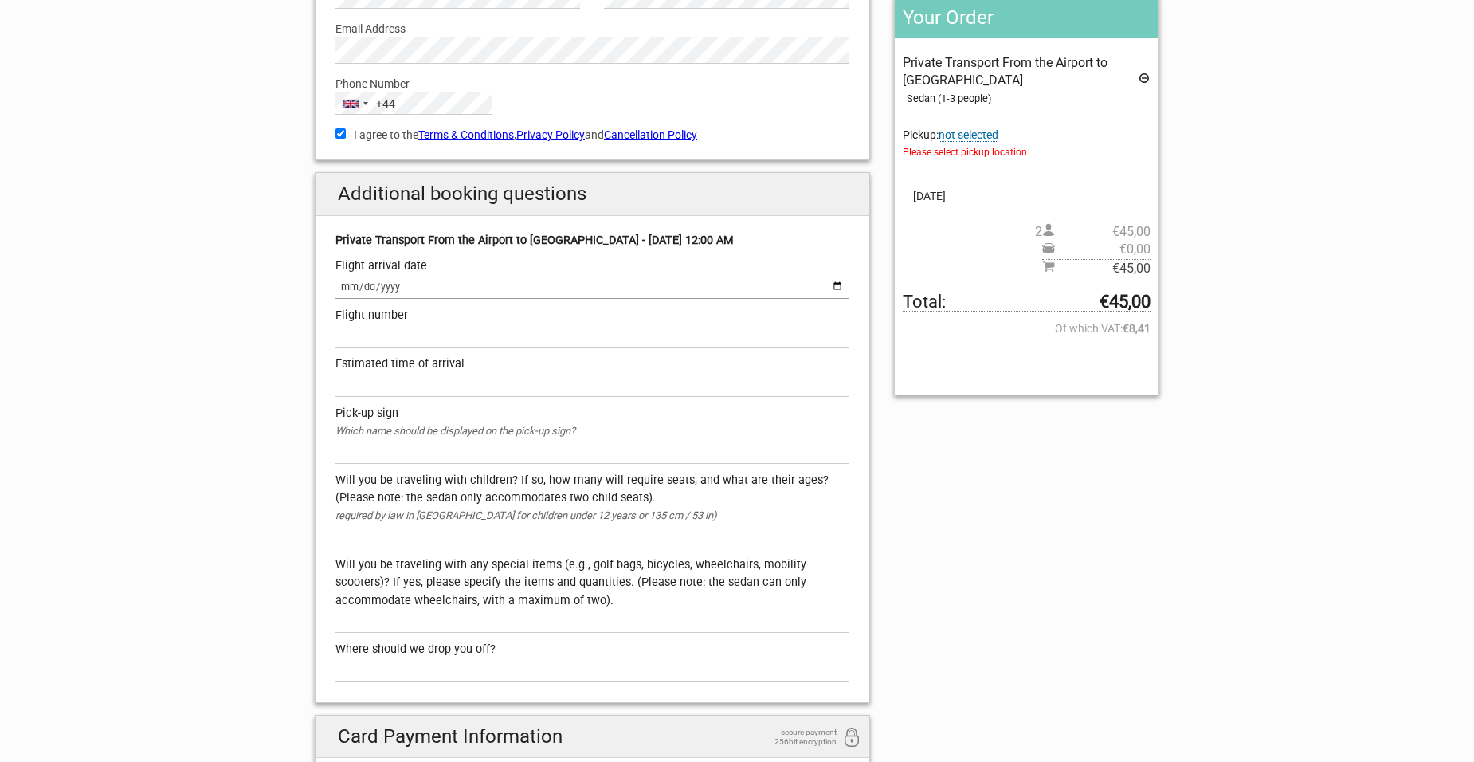
click at [420, 285] on input "date" at bounding box center [592, 287] width 514 height 23
click at [836, 284] on input "date" at bounding box center [592, 287] width 514 height 23
type input "2025-11-17"
click at [428, 339] on input "text" at bounding box center [592, 335] width 514 height 23
type input "LS1445"
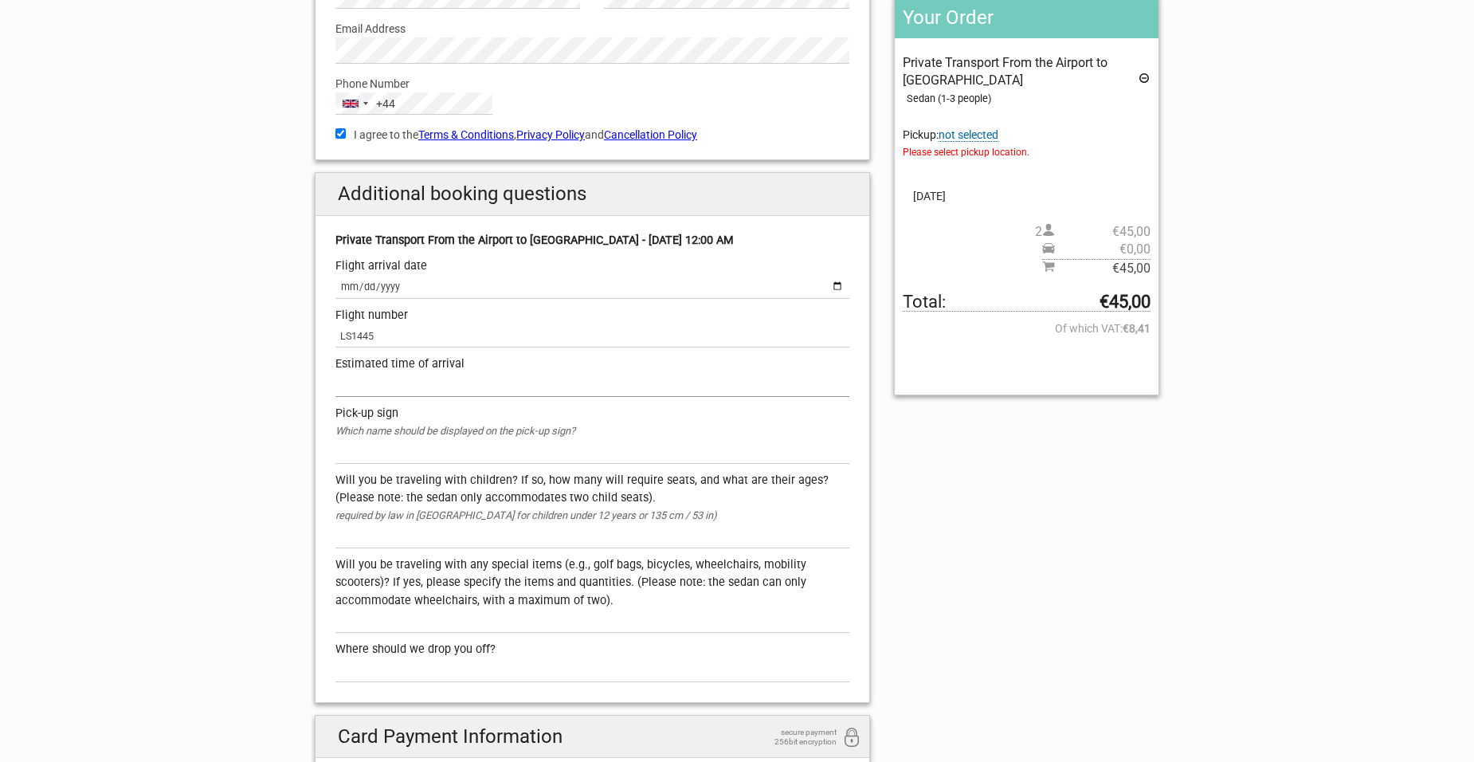
click at [407, 381] on input "text" at bounding box center [592, 385] width 514 height 23
click at [416, 383] on input "text" at bounding box center [592, 385] width 514 height 23
type input "13.10"
click at [410, 452] on input "text" at bounding box center [592, 452] width 514 height 23
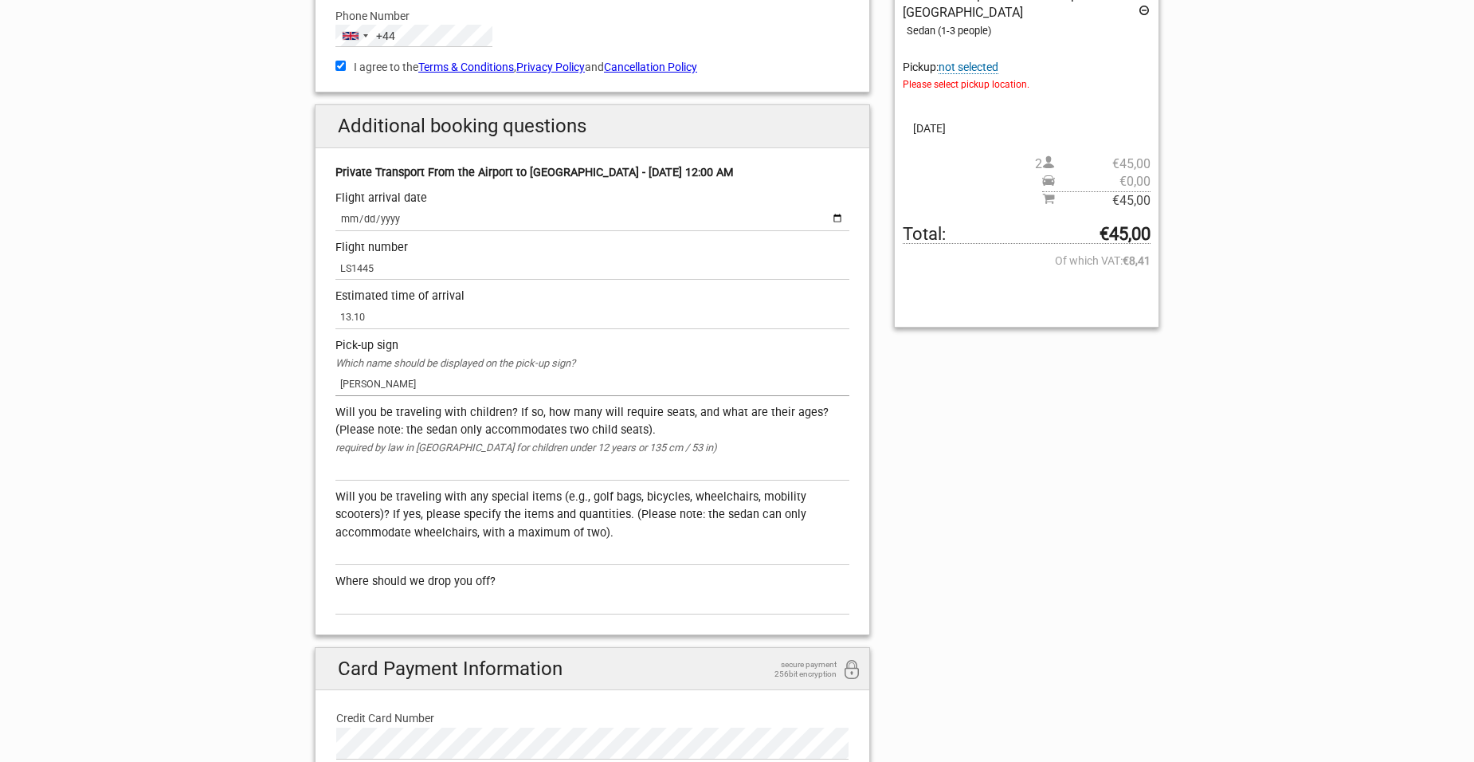
scroll to position [478, 0]
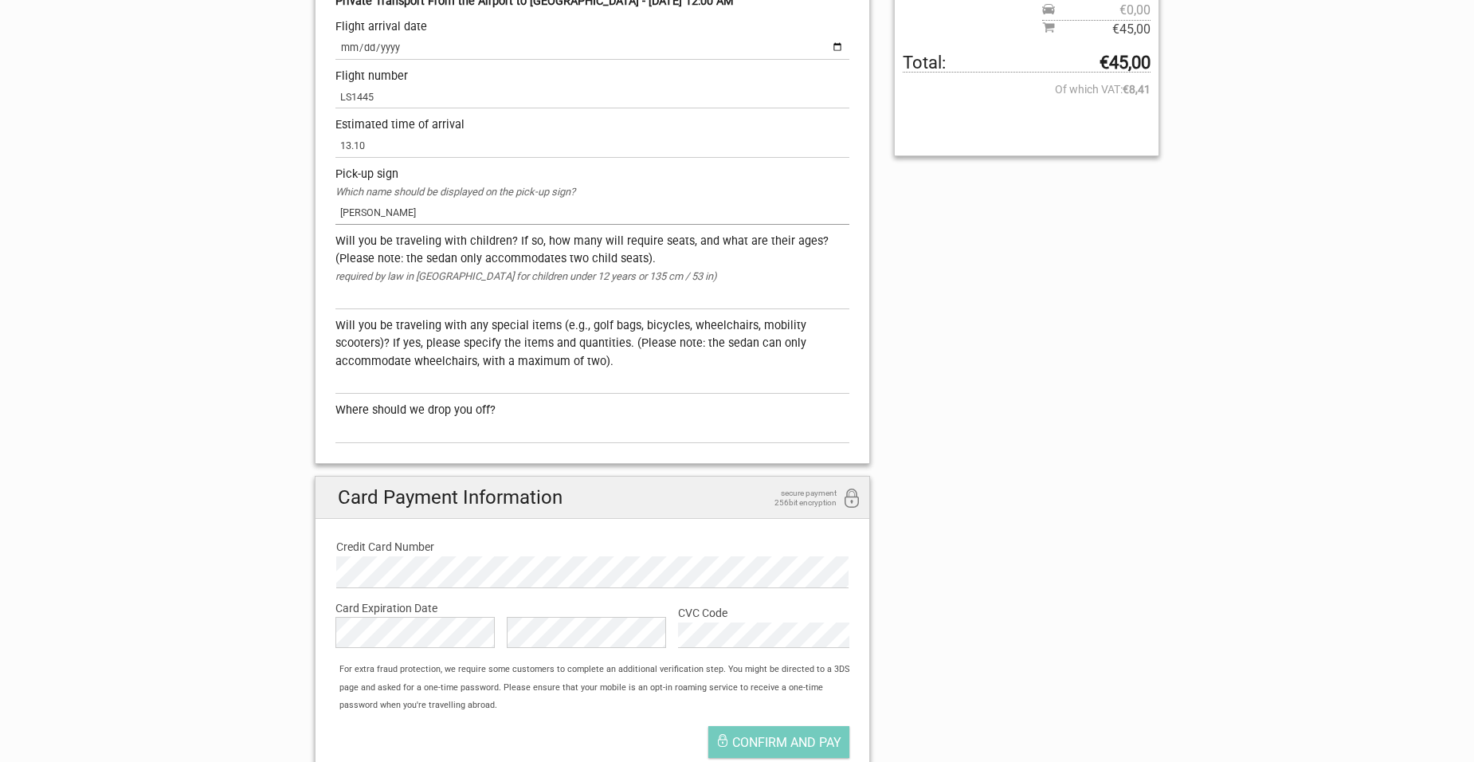
type input "Fogg"
click at [411, 429] on input "text" at bounding box center [592, 431] width 514 height 23
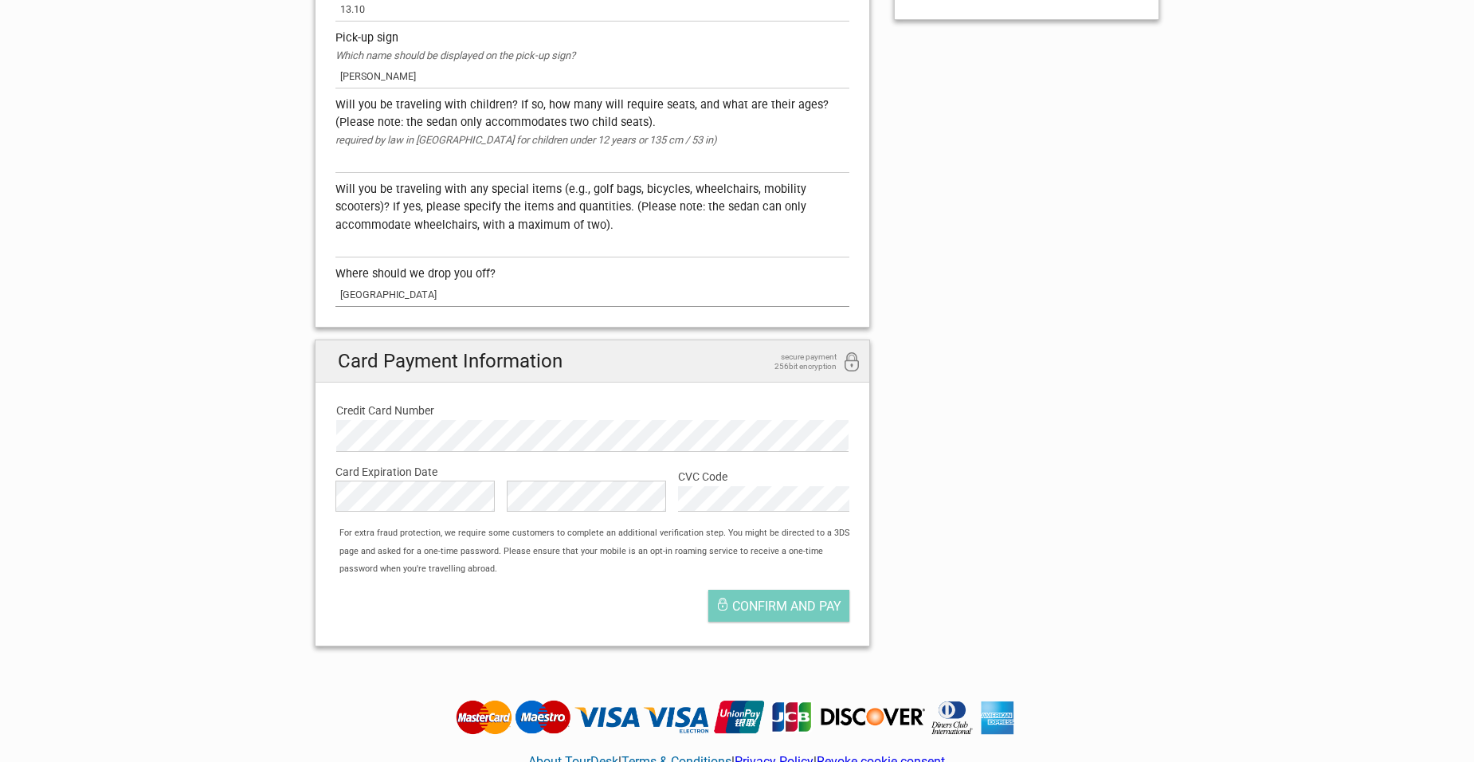
scroll to position [637, 0]
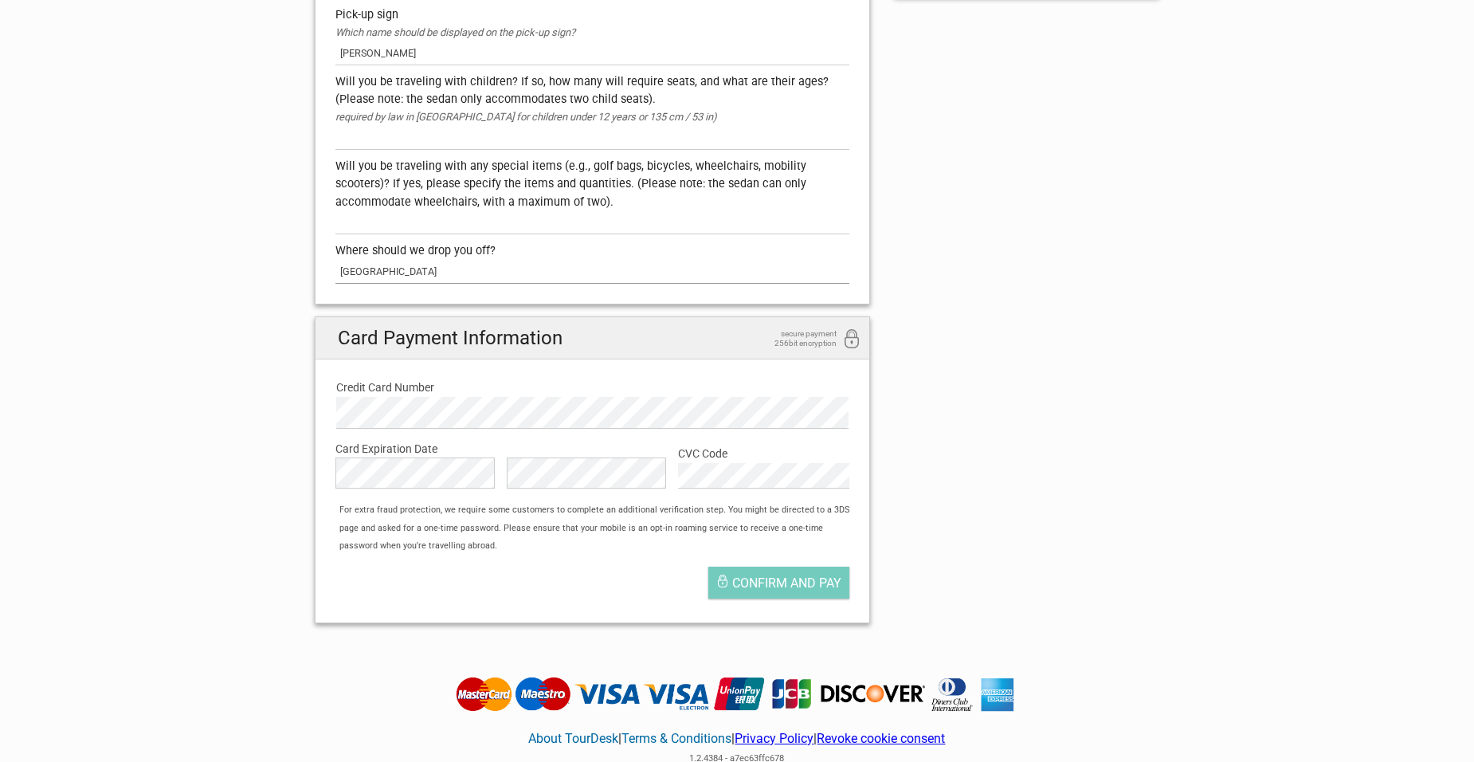
type input "Savoy Palace"
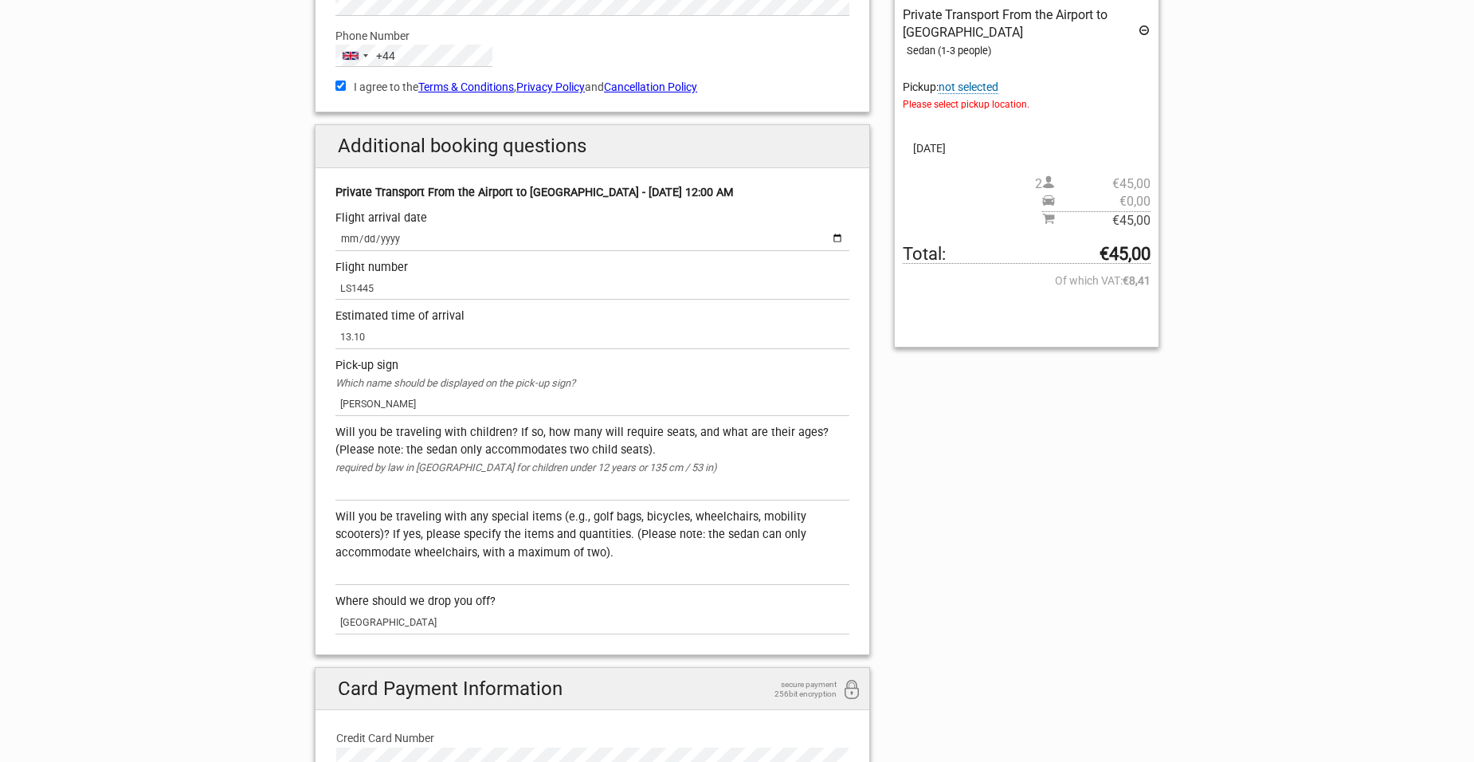
scroll to position [239, 0]
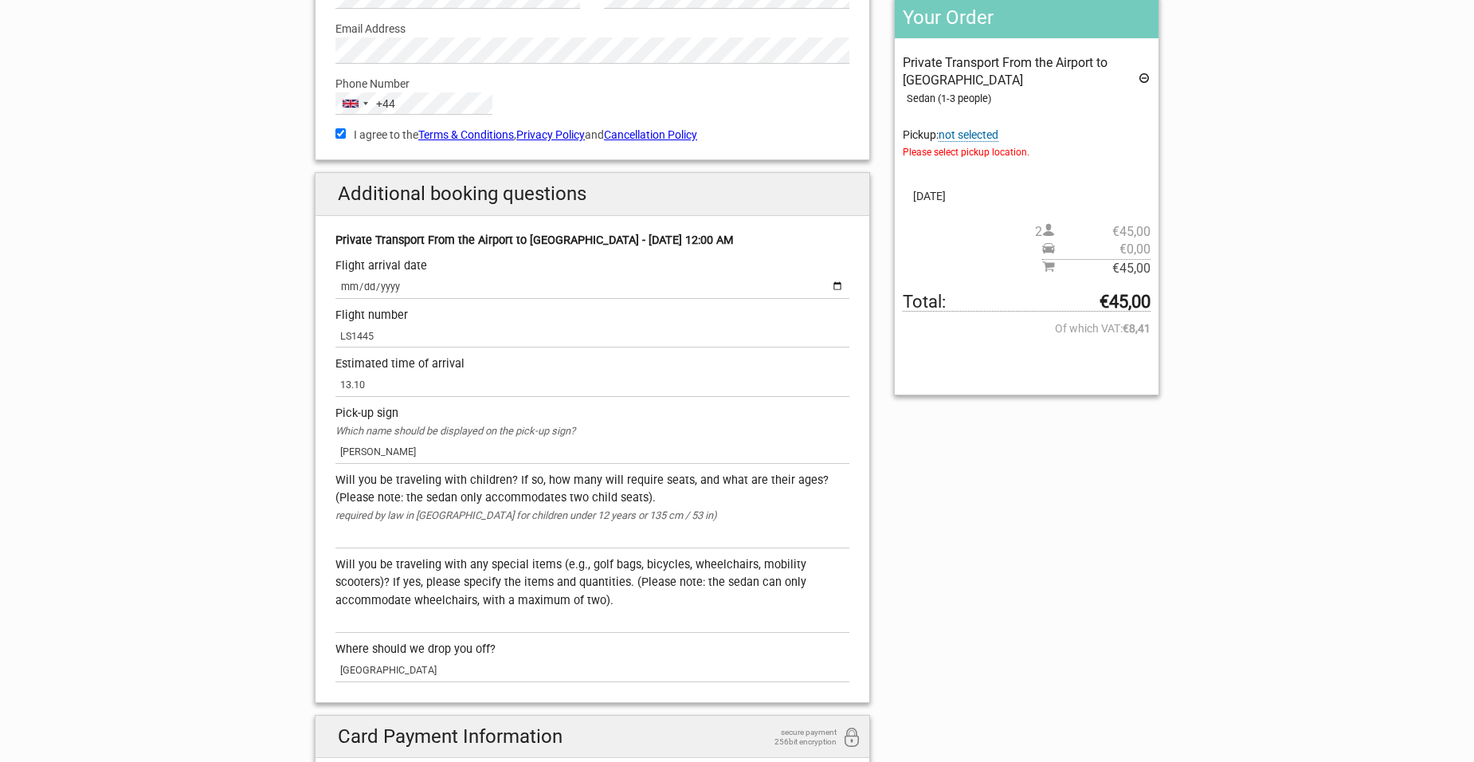
click at [979, 135] on span "not selected" at bounding box center [969, 135] width 60 height 14
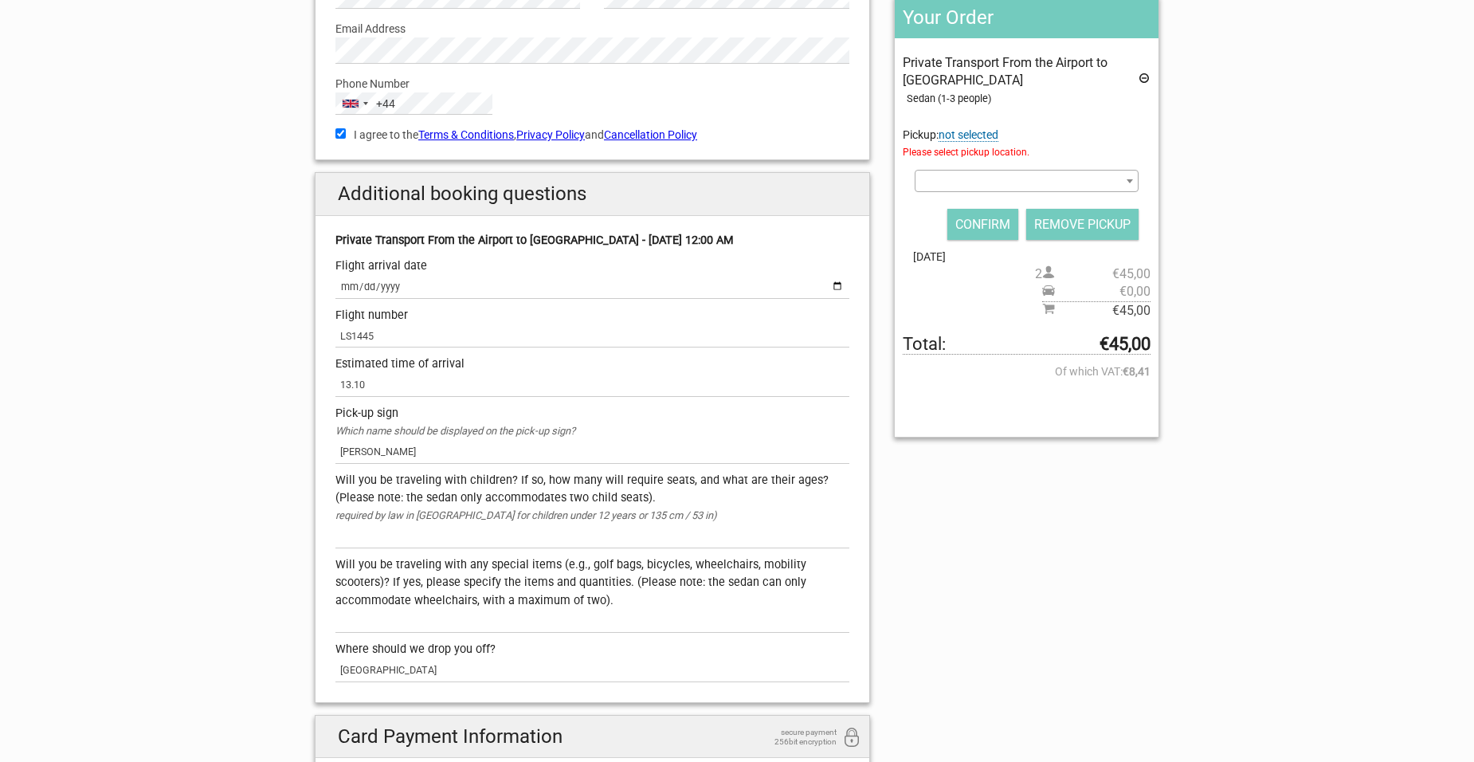
click at [1129, 183] on span at bounding box center [1130, 181] width 16 height 21
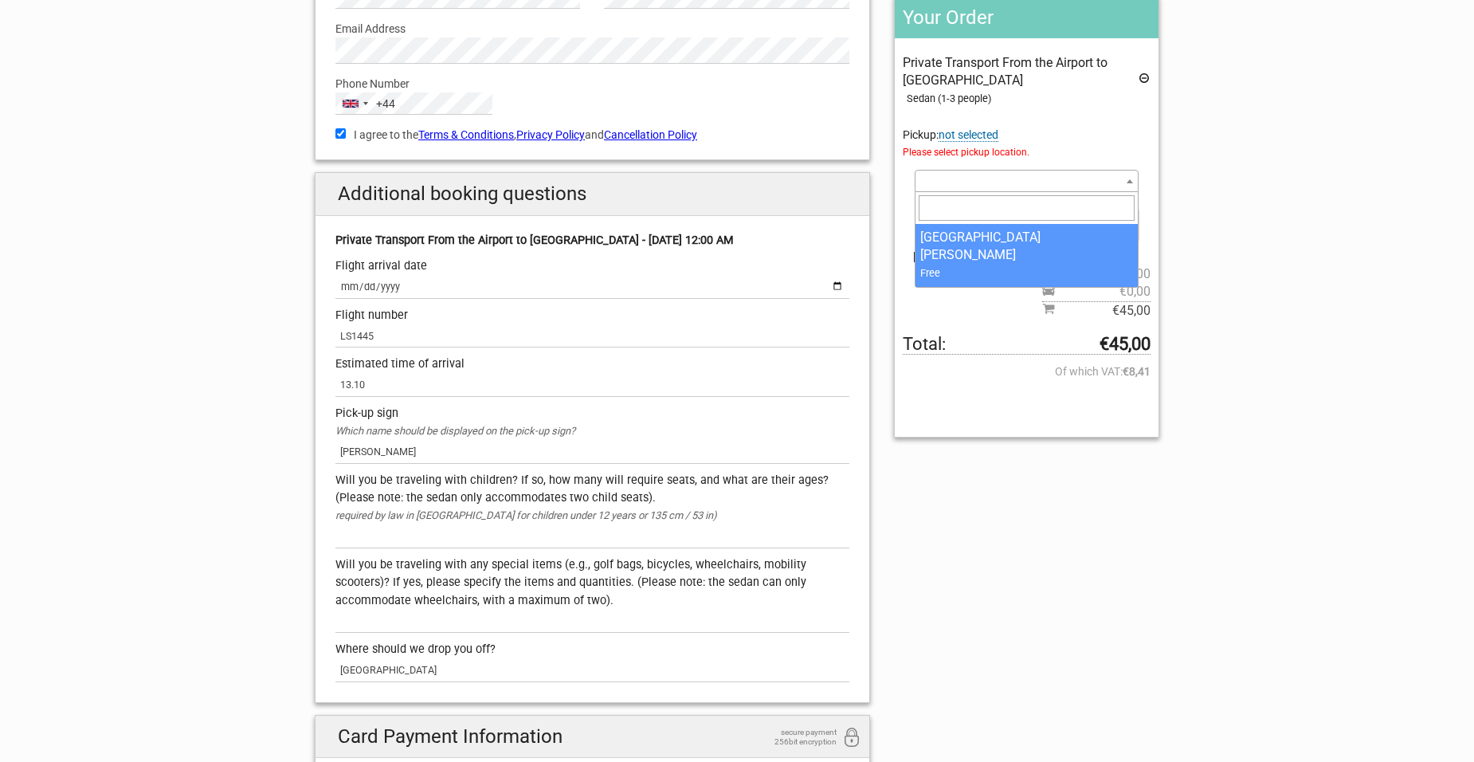
select select "1294929"
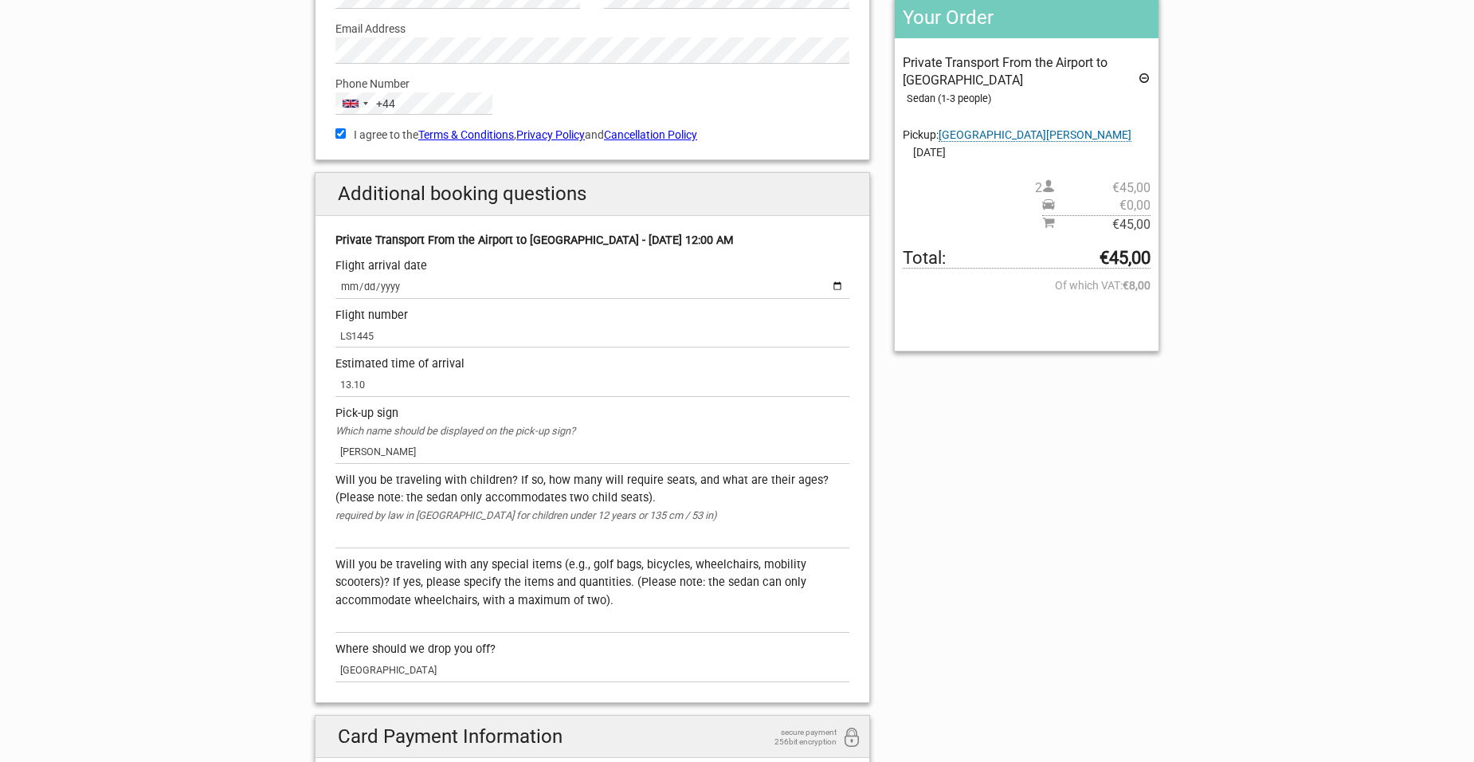
click at [937, 161] on span "04.Oct 2025" at bounding box center [1027, 152] width 248 height 18
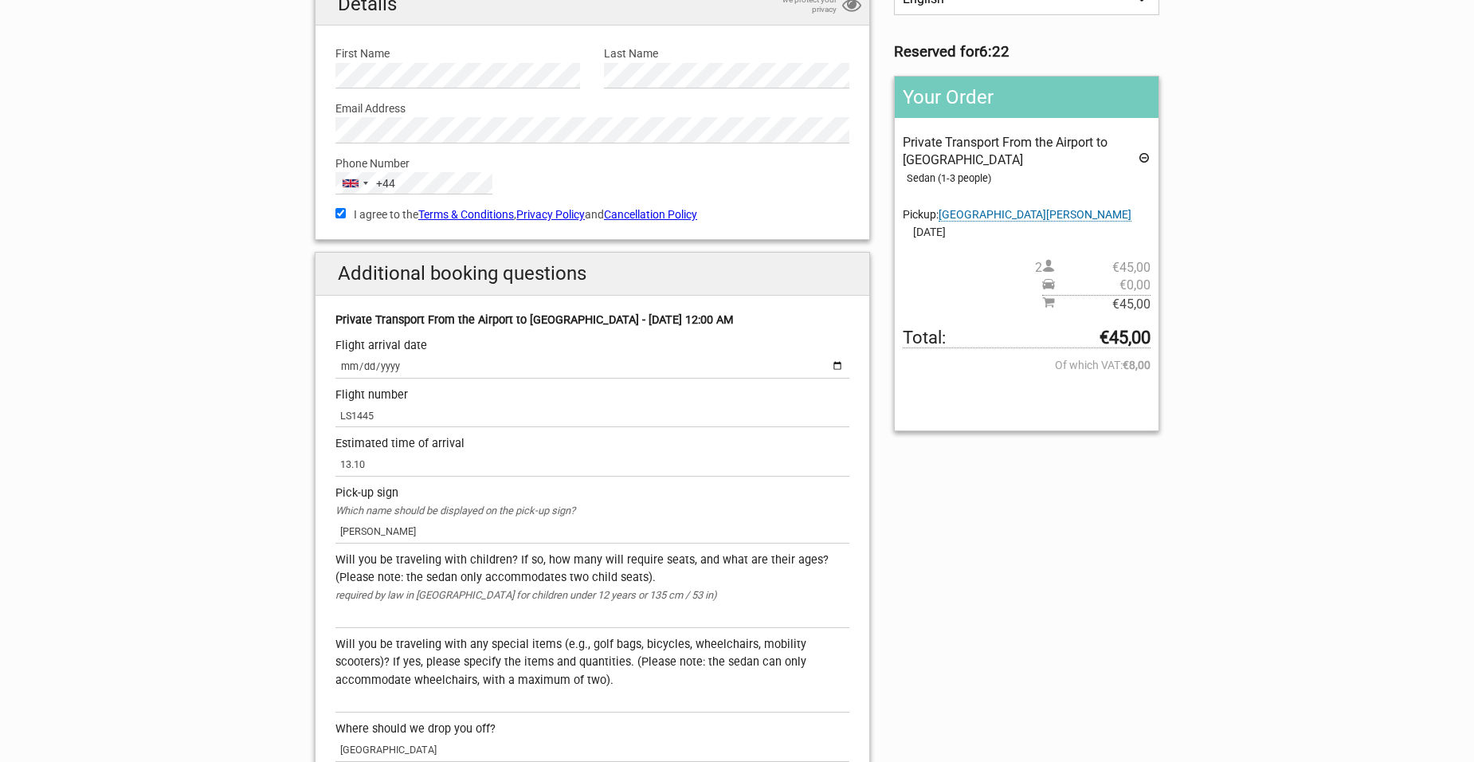
scroll to position [0, 0]
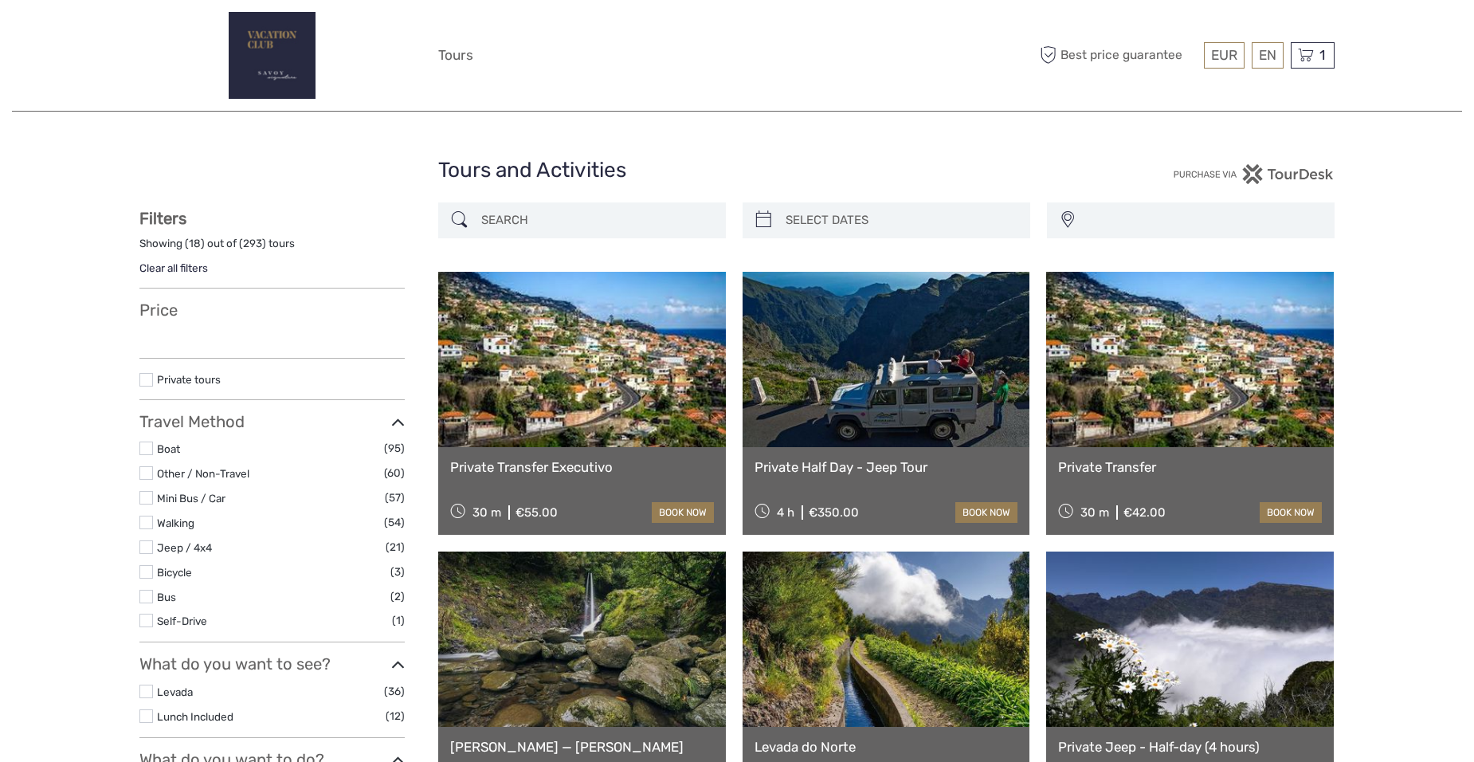
select select
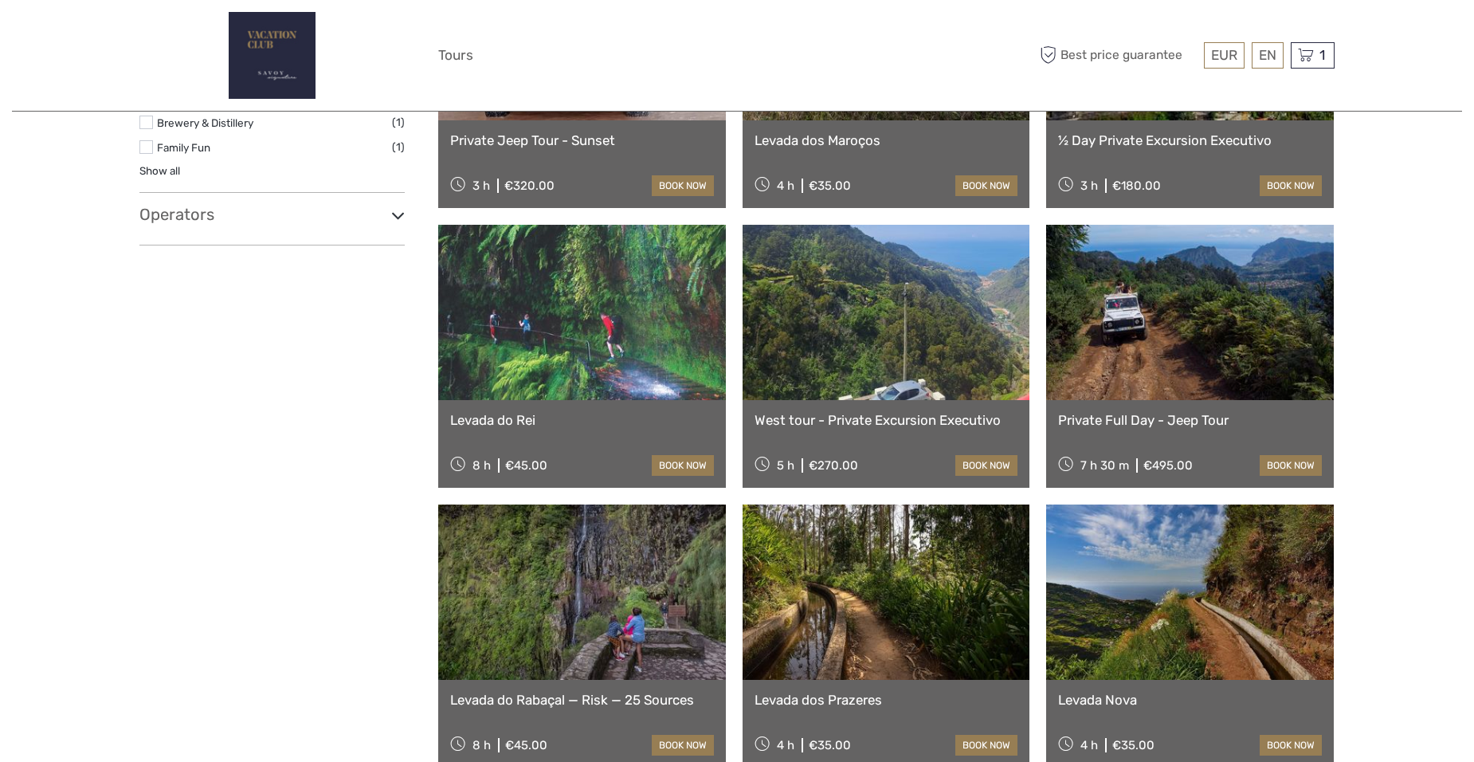
scroll to position [1036, 0]
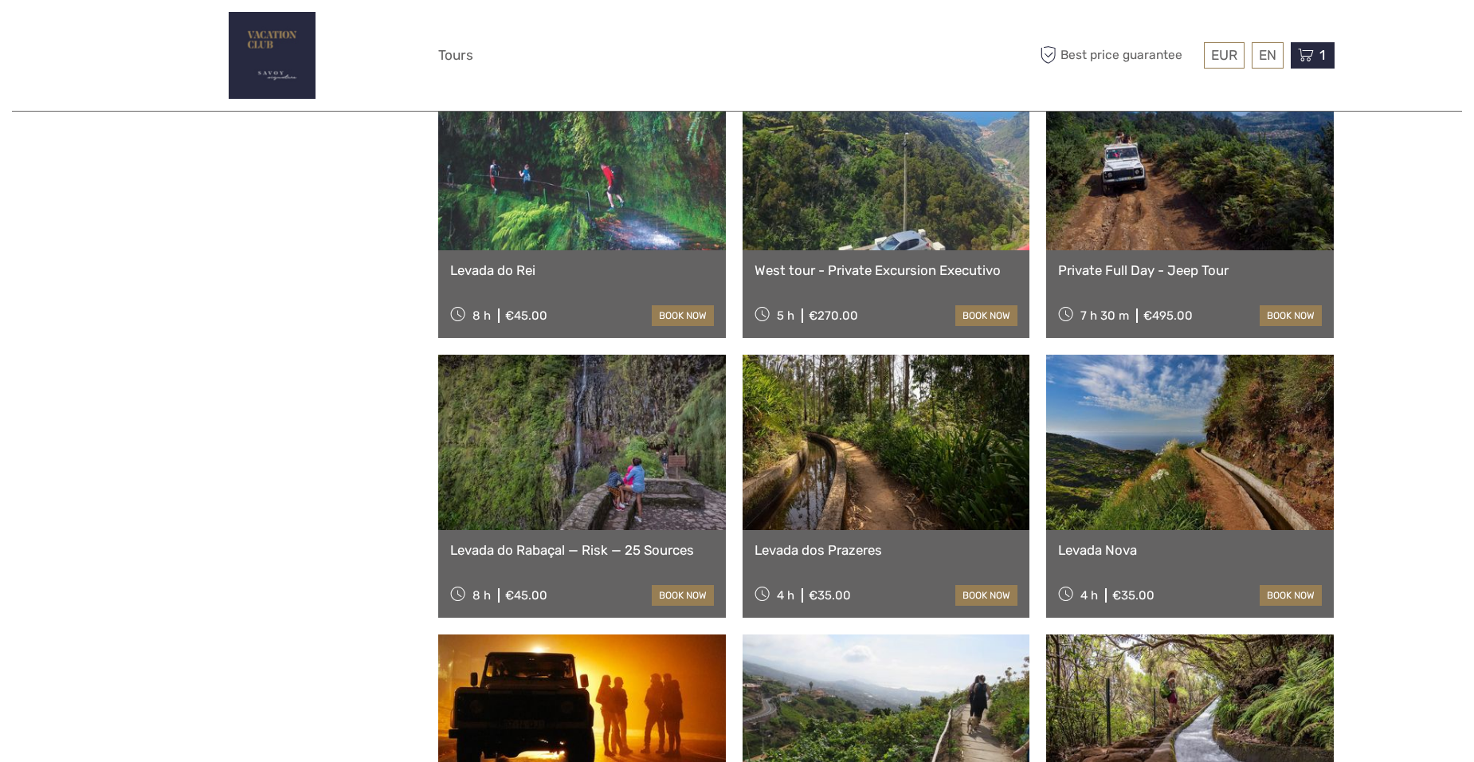
click at [1307, 50] on icon at bounding box center [1306, 55] width 16 height 20
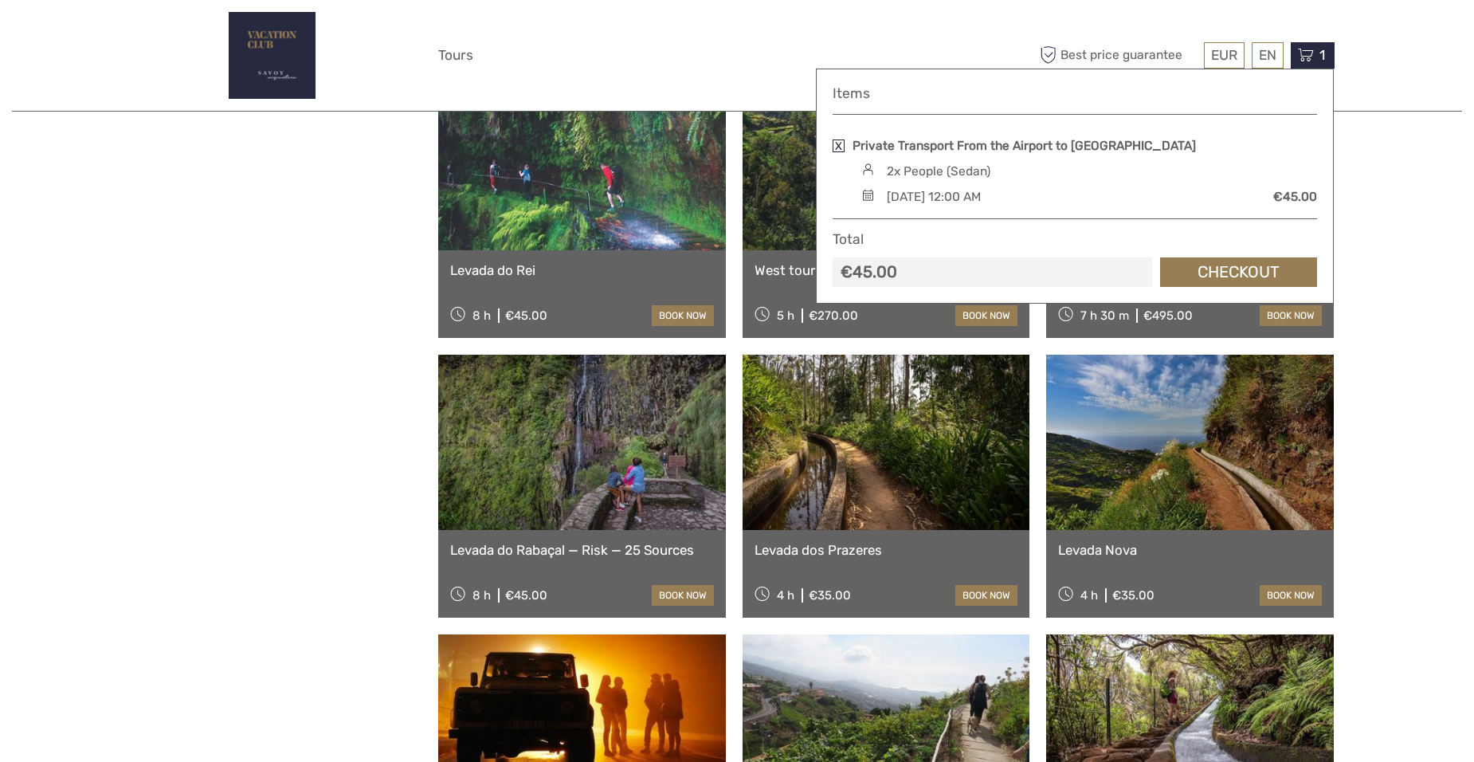
click at [905, 196] on div "Saturday, 04 October 2025 - 12:00 AM" at bounding box center [934, 197] width 94 height 18
click at [866, 195] on img at bounding box center [868, 195] width 22 height 12
click at [840, 143] on link at bounding box center [839, 145] width 12 height 13
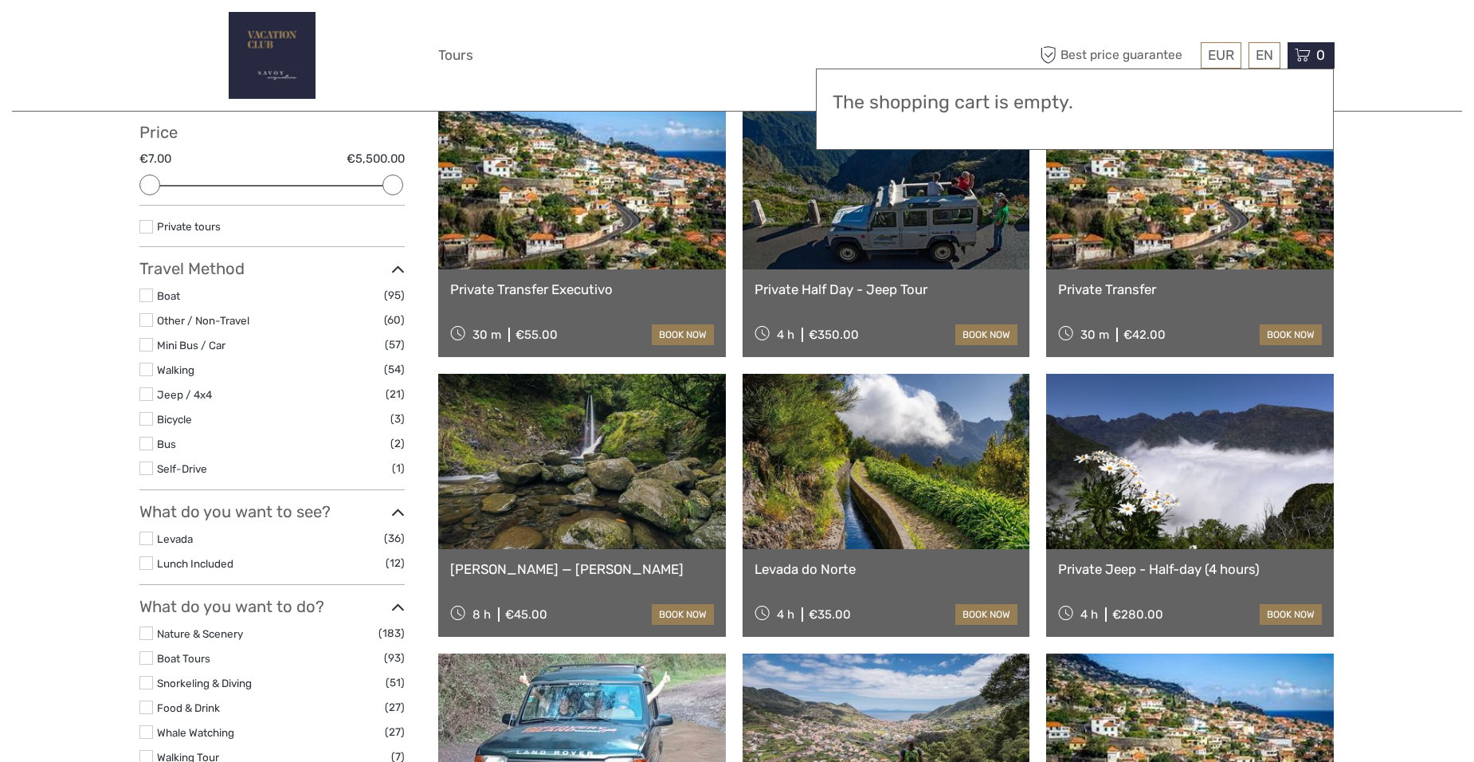
scroll to position [80, 0]
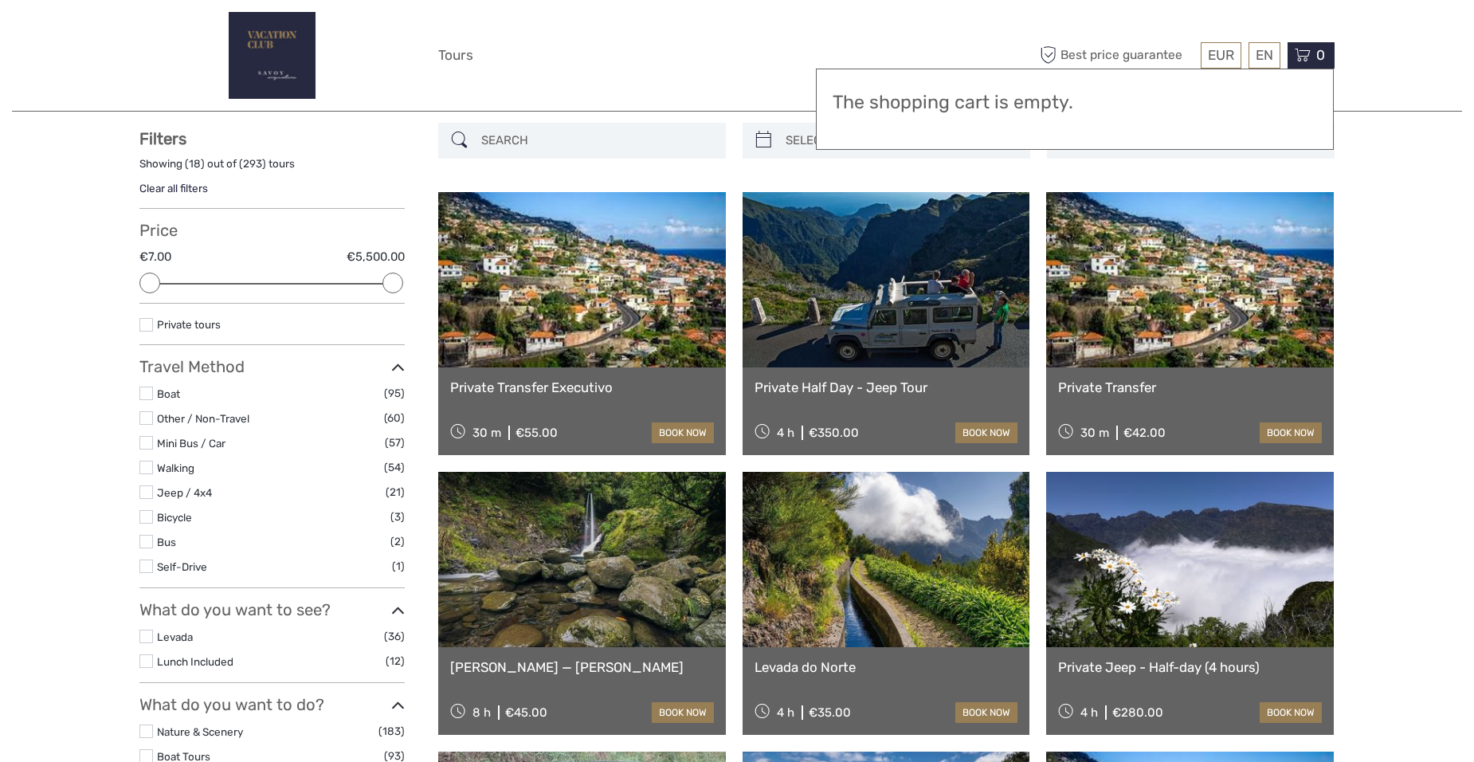
click at [565, 334] on link at bounding box center [582, 279] width 288 height 175
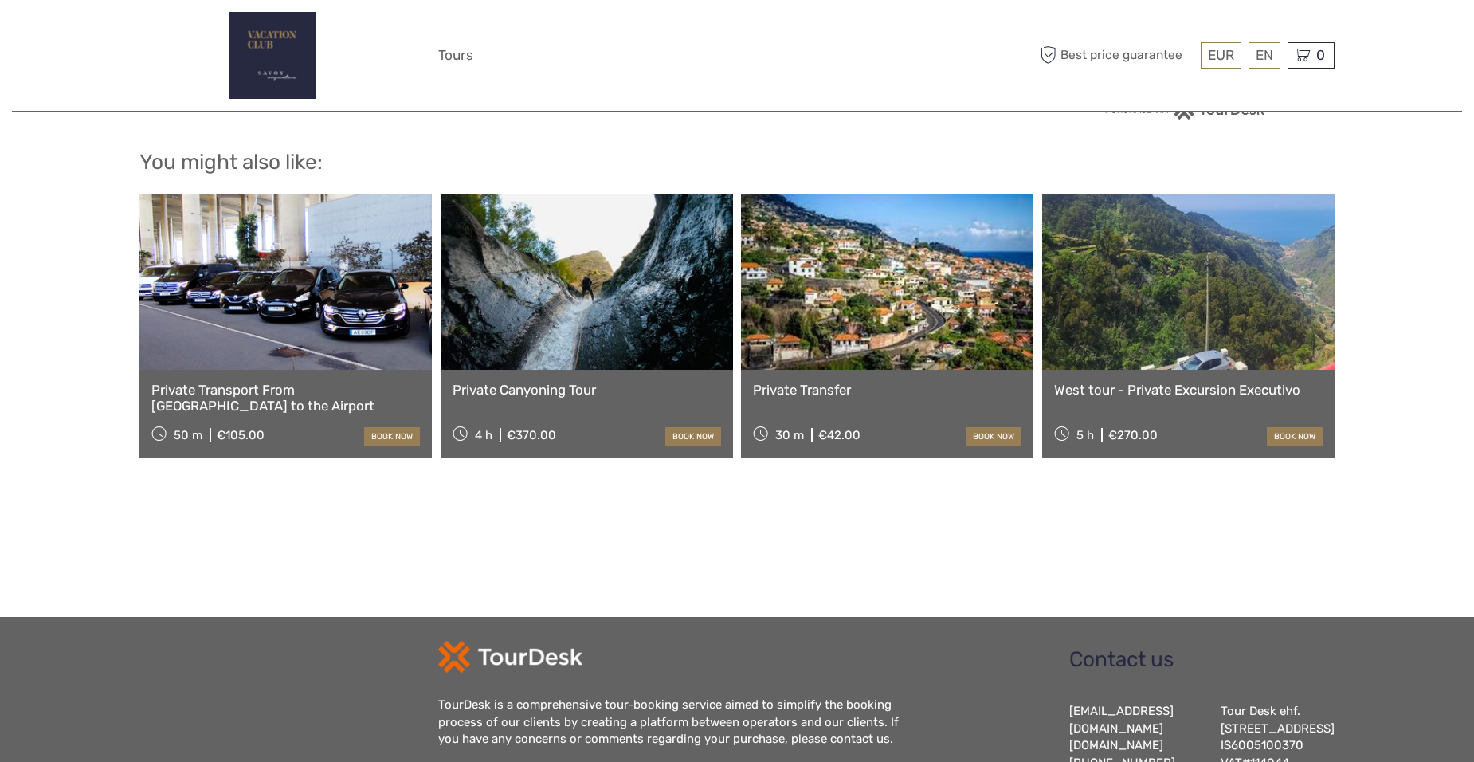
scroll to position [1115, 0]
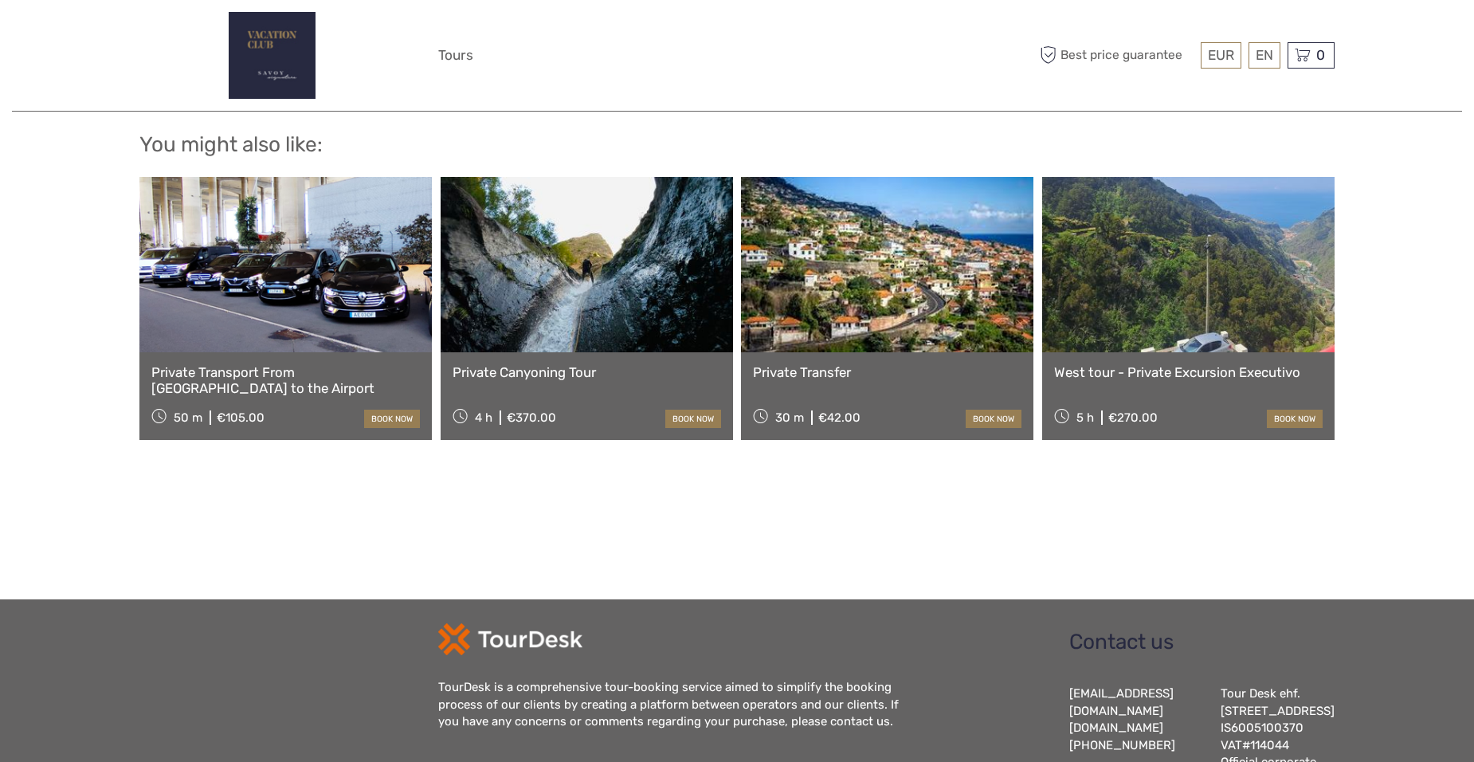
click at [872, 304] on link at bounding box center [887, 264] width 292 height 175
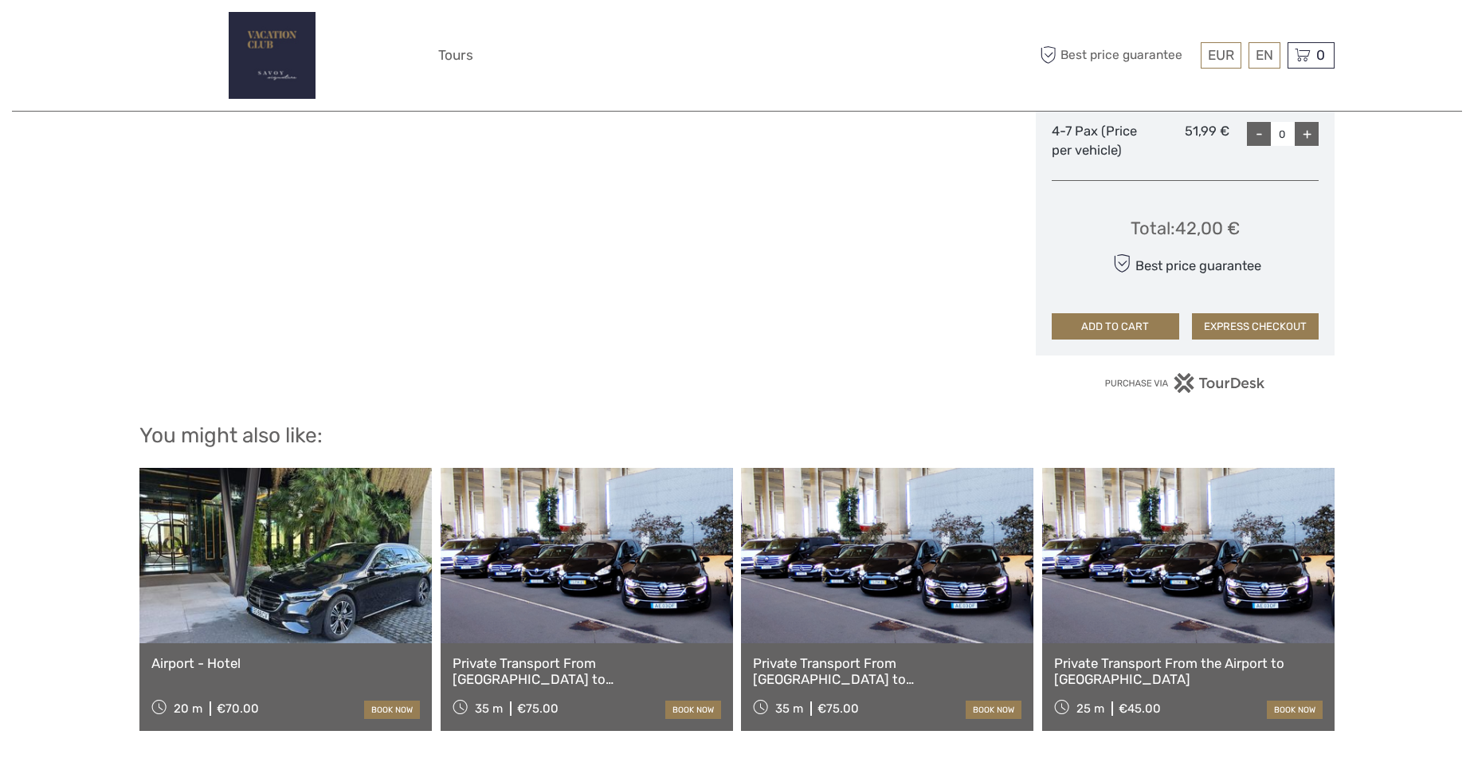
scroll to position [797, 0]
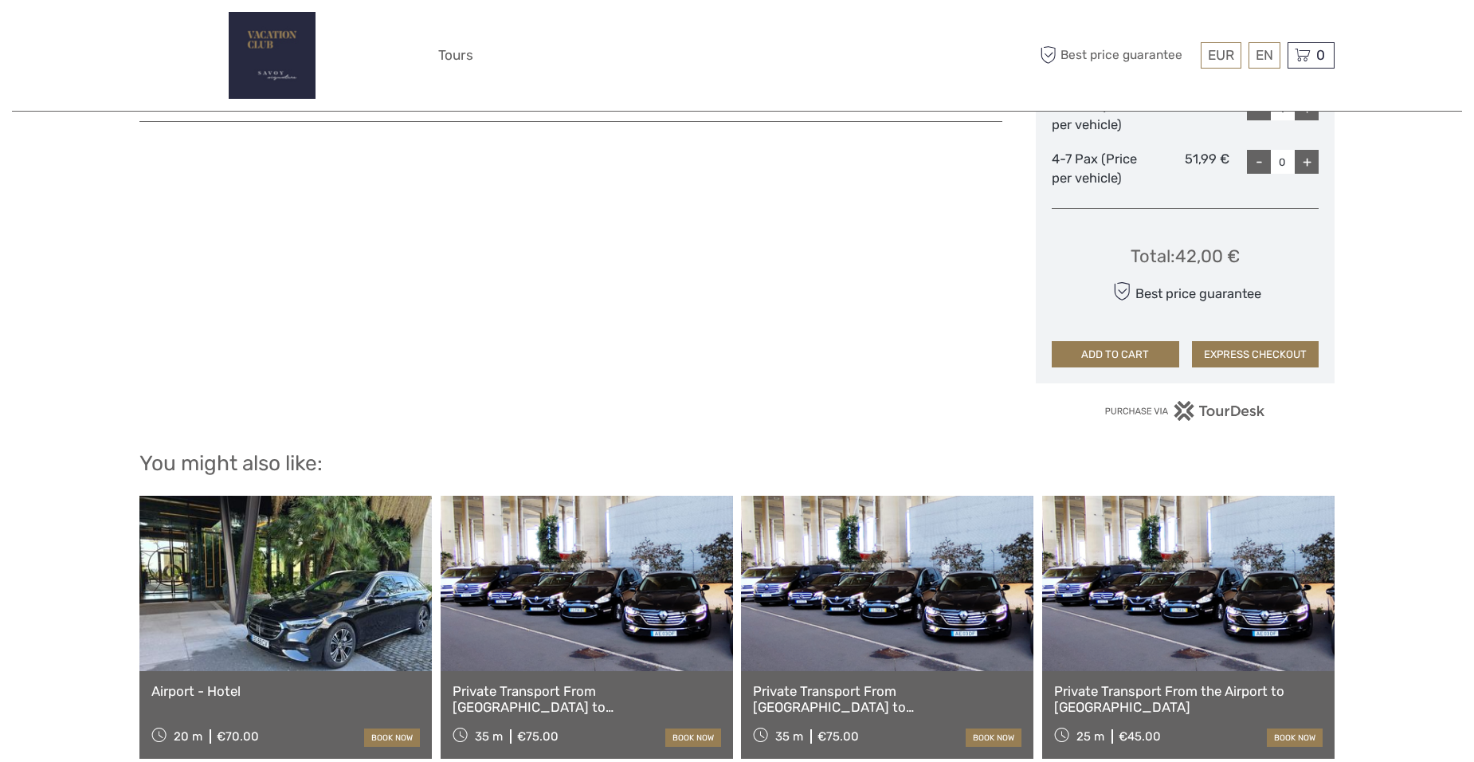
click at [1219, 613] on link at bounding box center [1188, 583] width 292 height 175
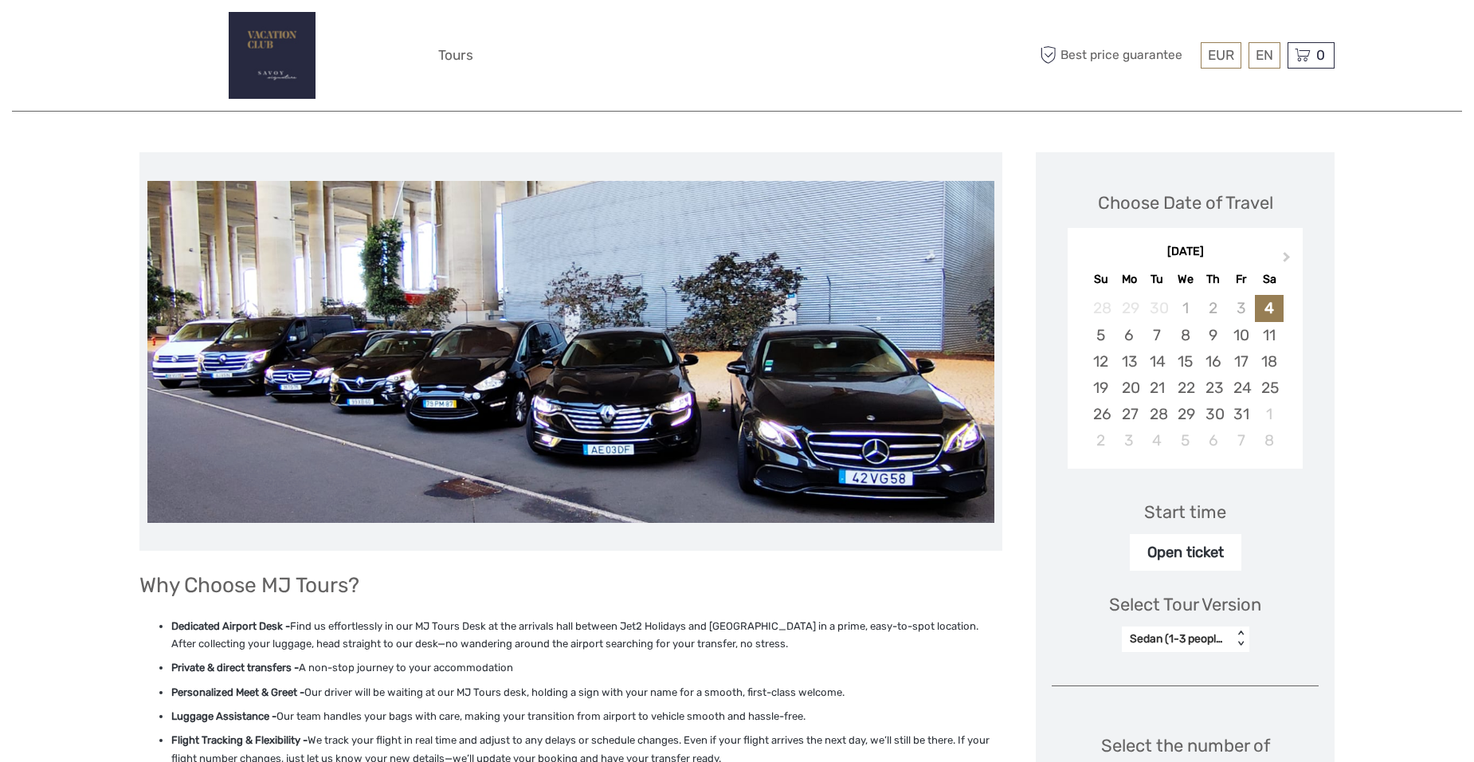
scroll to position [159, 0]
click at [1287, 257] on span "Next Month" at bounding box center [1287, 260] width 0 height 23
click at [1130, 381] on div "17" at bounding box center [1129, 388] width 28 height 26
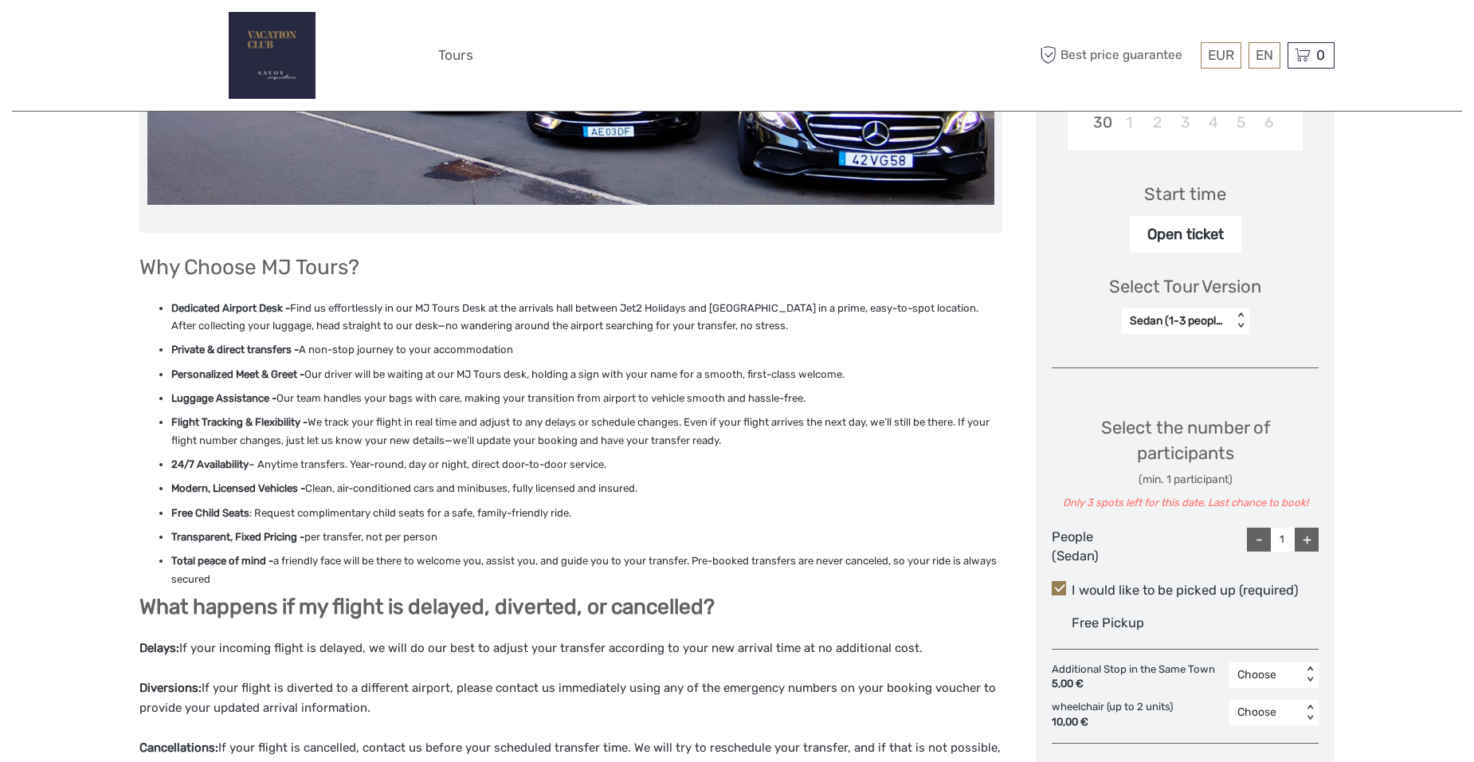
click at [1308, 540] on div "+" at bounding box center [1307, 539] width 24 height 24
type input "2"
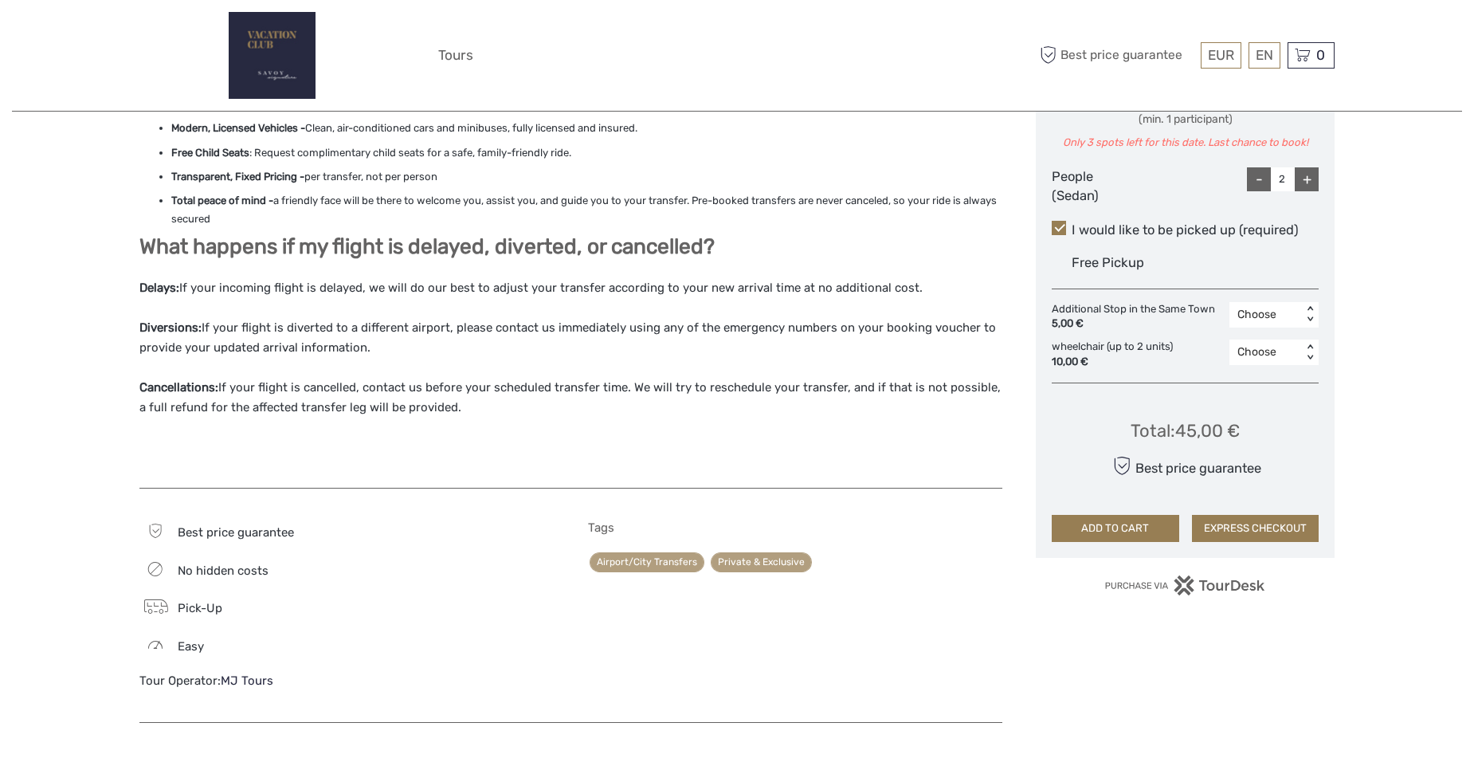
scroll to position [1036, 0]
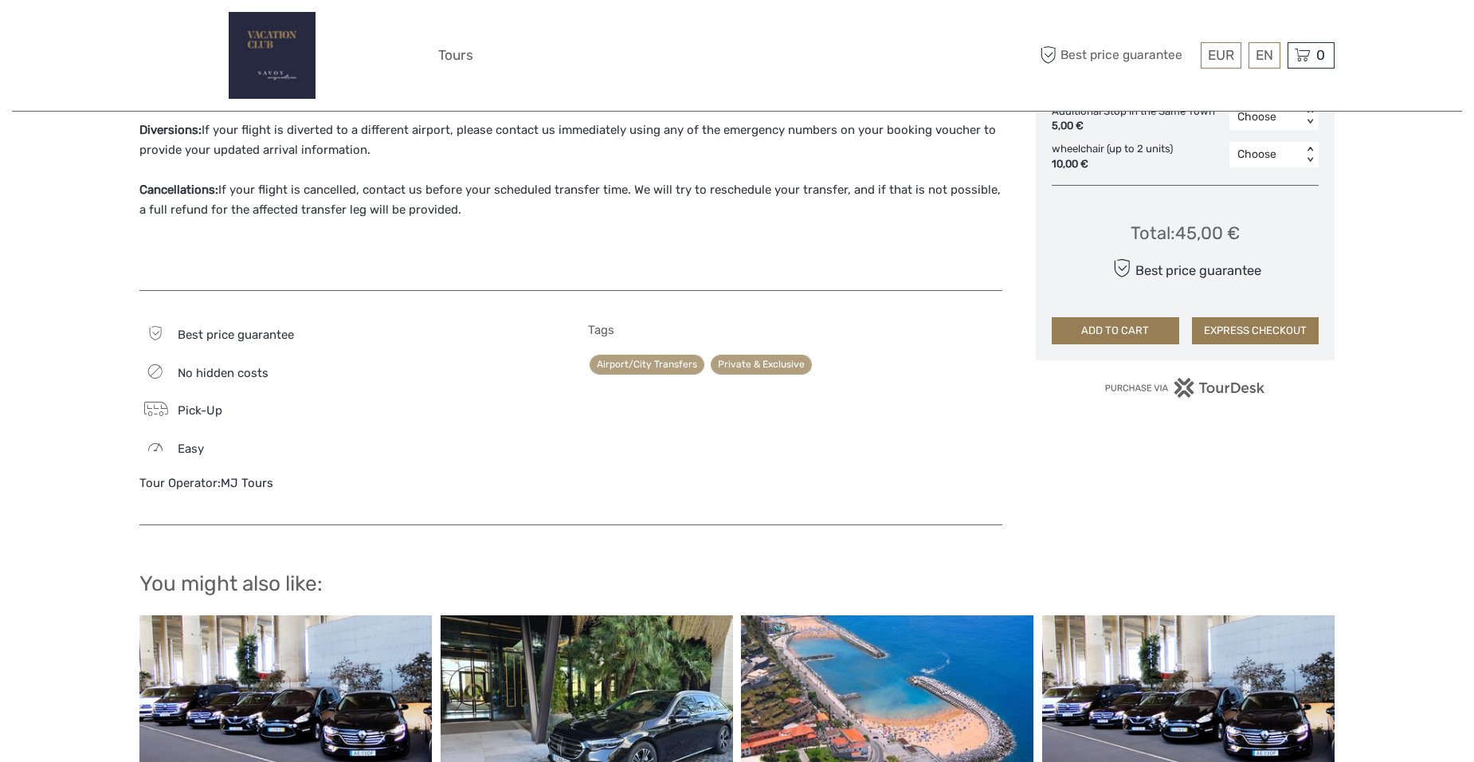
click at [1131, 330] on button "ADD TO CART" at bounding box center [1115, 330] width 127 height 27
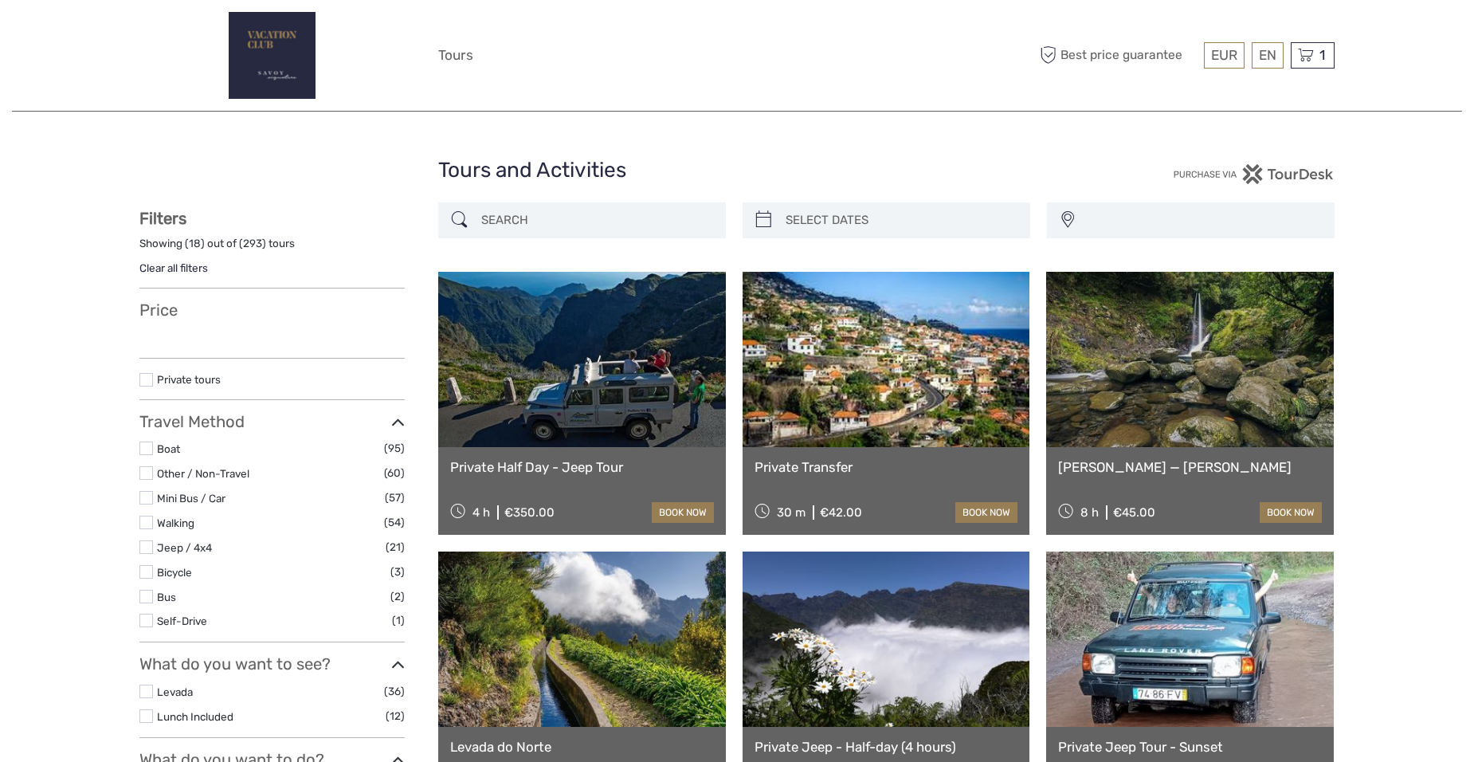
select select
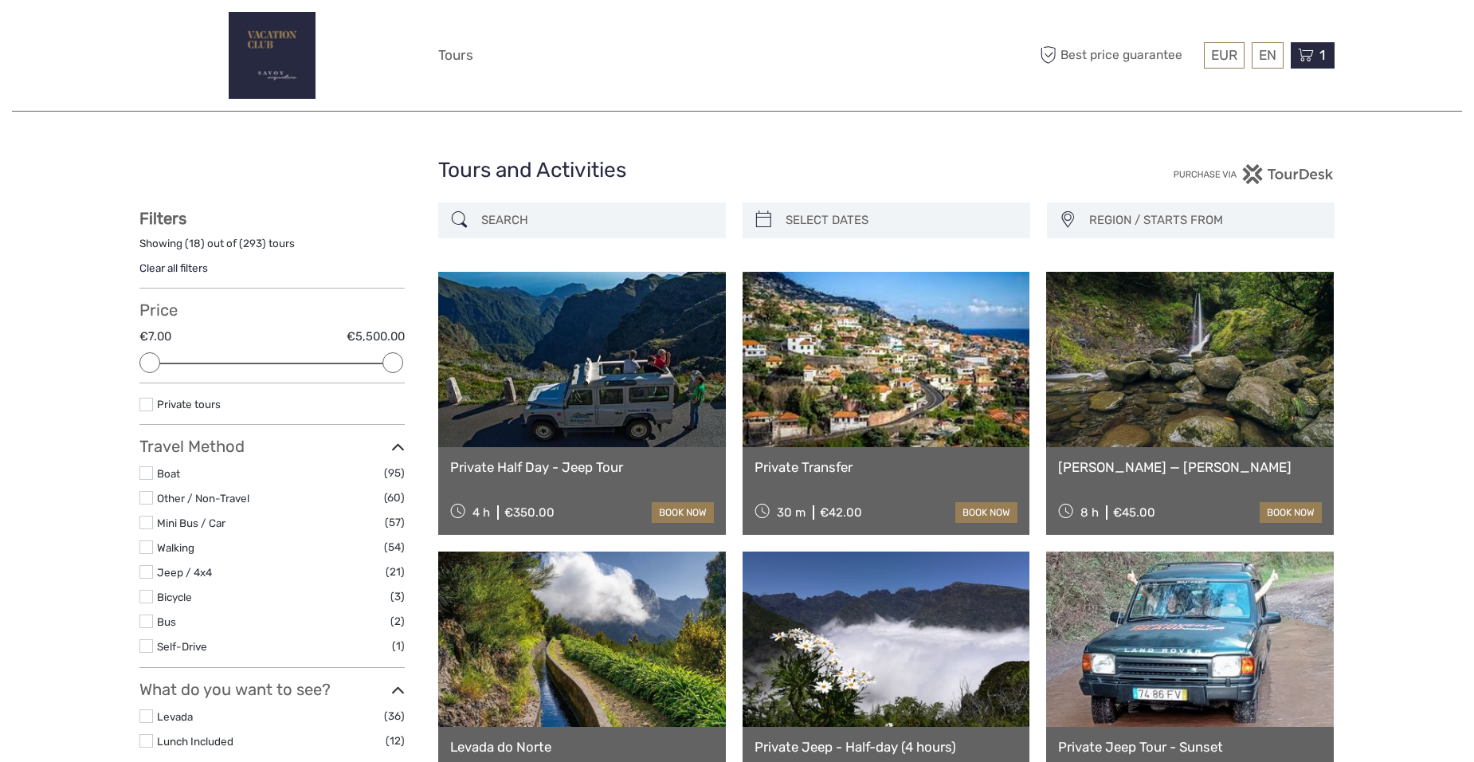
click at [1313, 53] on icon at bounding box center [1306, 55] width 16 height 20
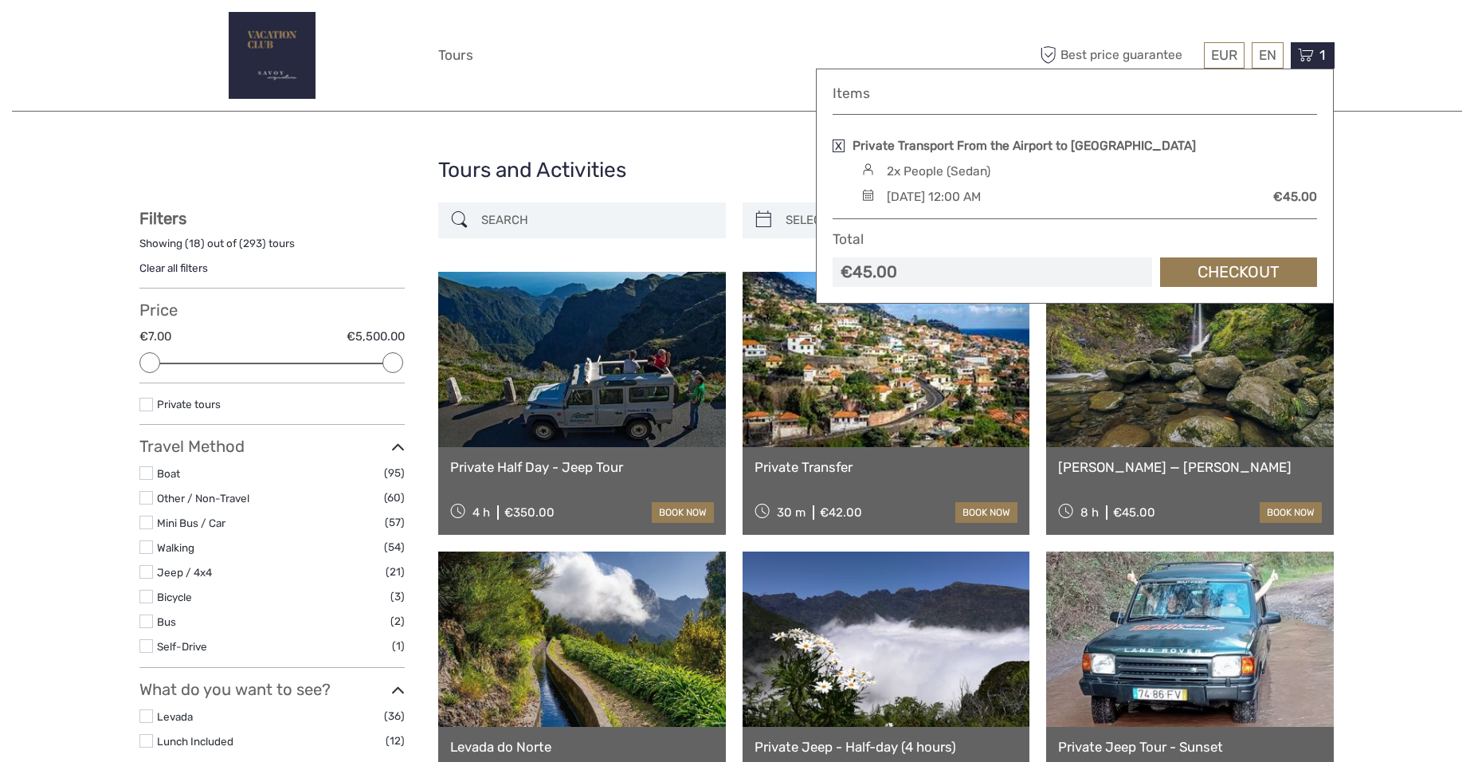
click at [1249, 266] on link "Checkout" at bounding box center [1238, 271] width 157 height 29
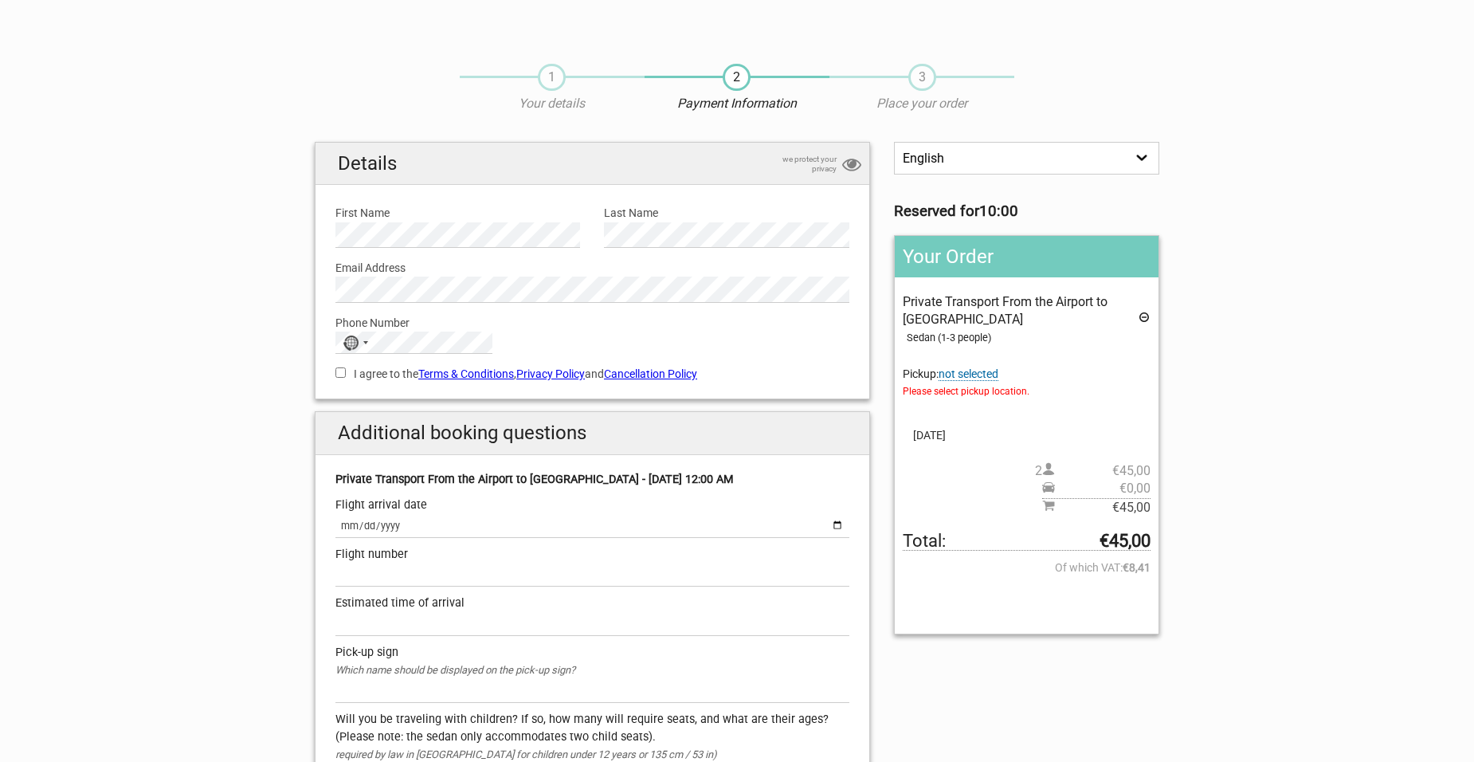
click at [972, 373] on span "not selected" at bounding box center [969, 374] width 60 height 14
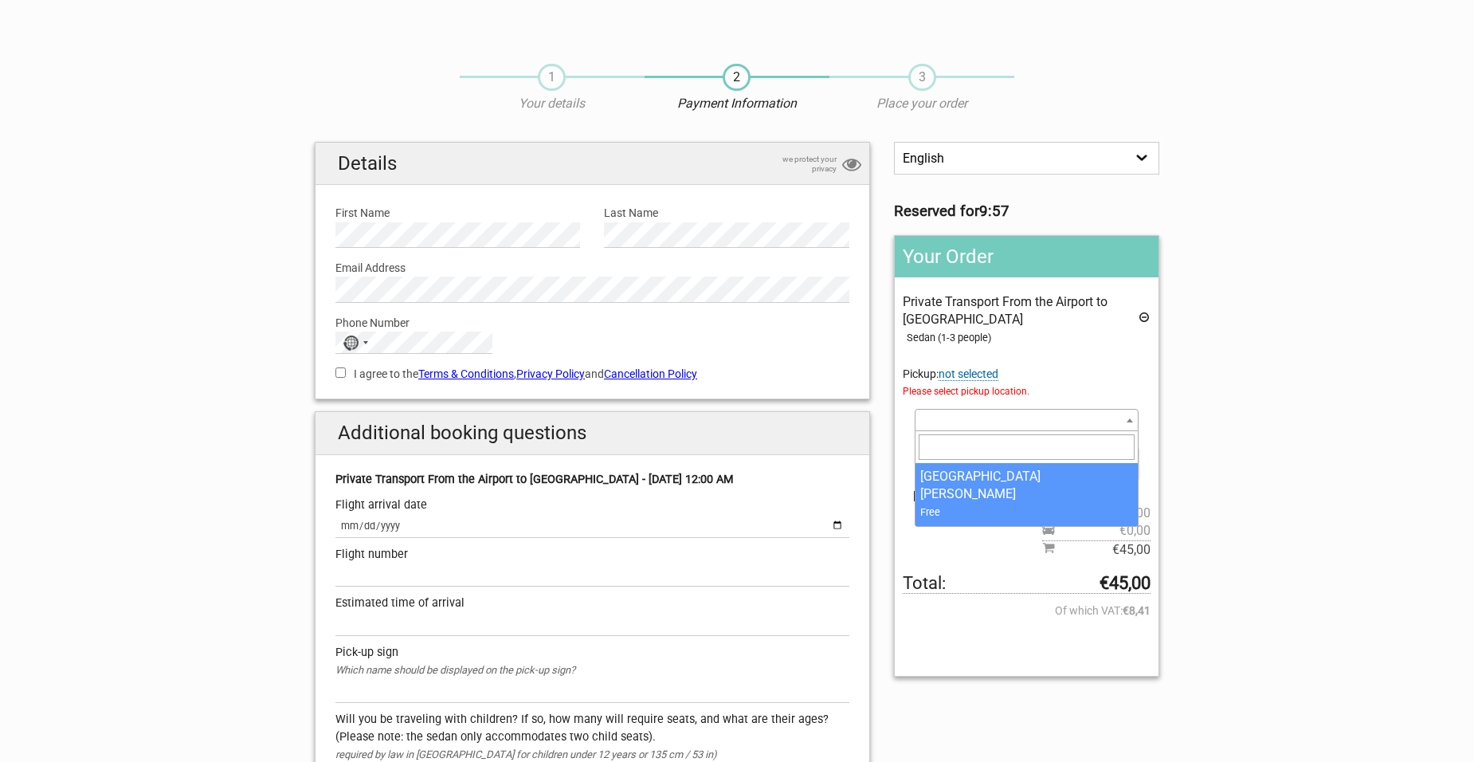
click at [1131, 420] on b at bounding box center [1130, 420] width 6 height 4
select select "1294929"
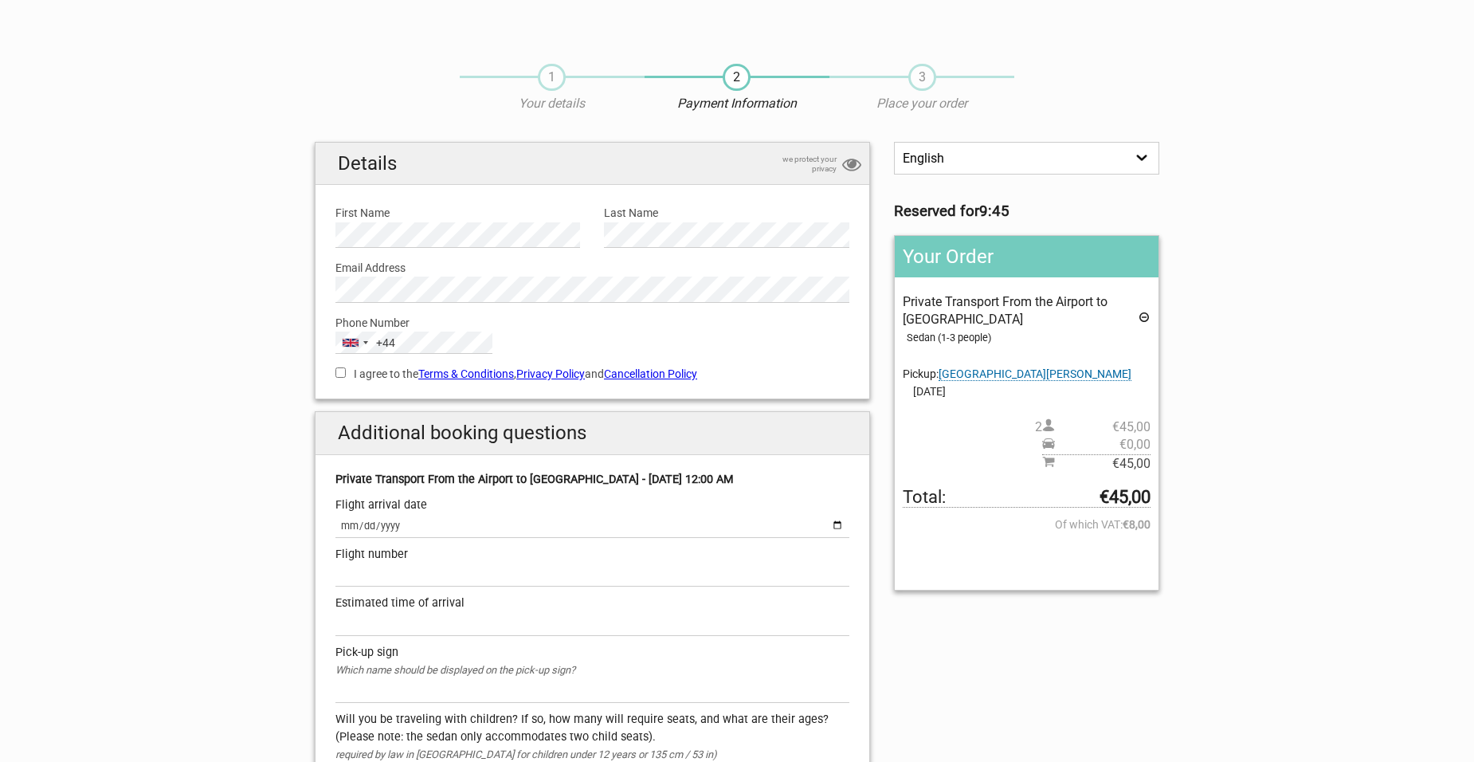
click at [127, 378] on section "1 Your details 2 Payment Information 3 Place your order English Español Deutsch…" at bounding box center [737, 660] width 1474 height 1225
click at [338, 372] on input "I agree to the Terms & Conditions , Privacy Policy and Cancellation Policy" at bounding box center [340, 372] width 10 height 10
checkbox input "true"
click at [476, 525] on input "date" at bounding box center [592, 526] width 514 height 23
click at [837, 527] on input "date" at bounding box center [592, 526] width 514 height 23
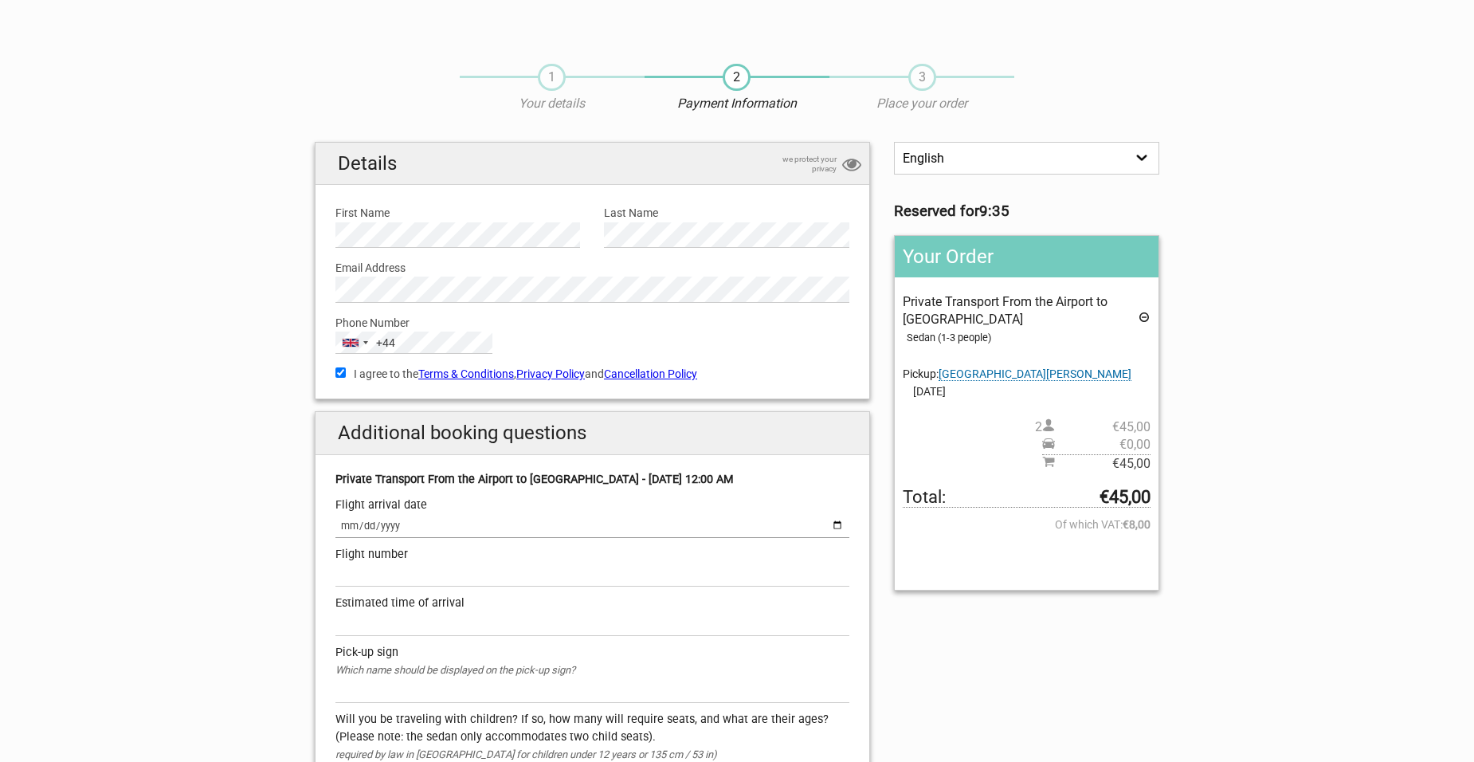
type input "2025-11-17"
click at [368, 578] on input "text" at bounding box center [592, 574] width 514 height 23
type input "LS1445"
click at [358, 621] on input "text" at bounding box center [592, 624] width 514 height 23
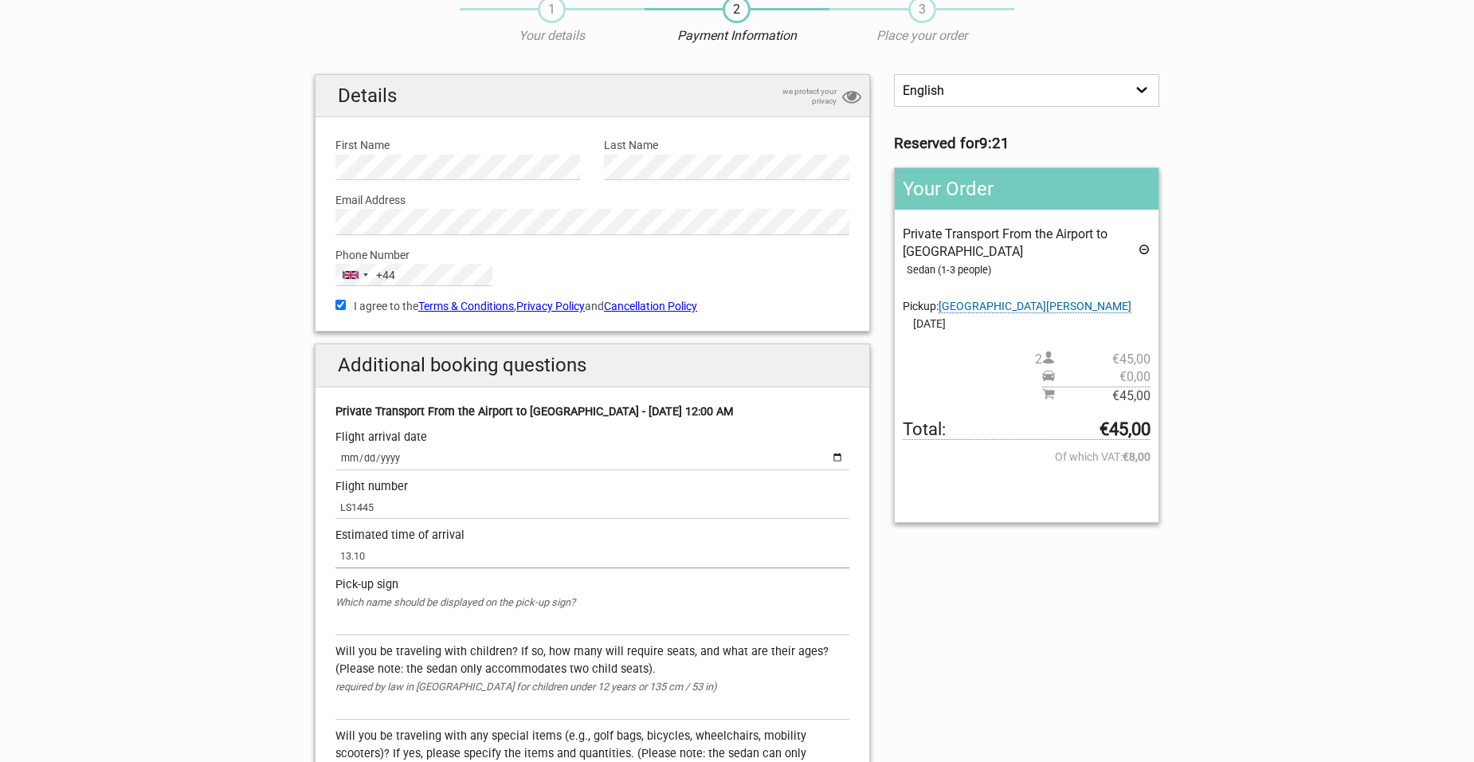
scroll to position [159, 0]
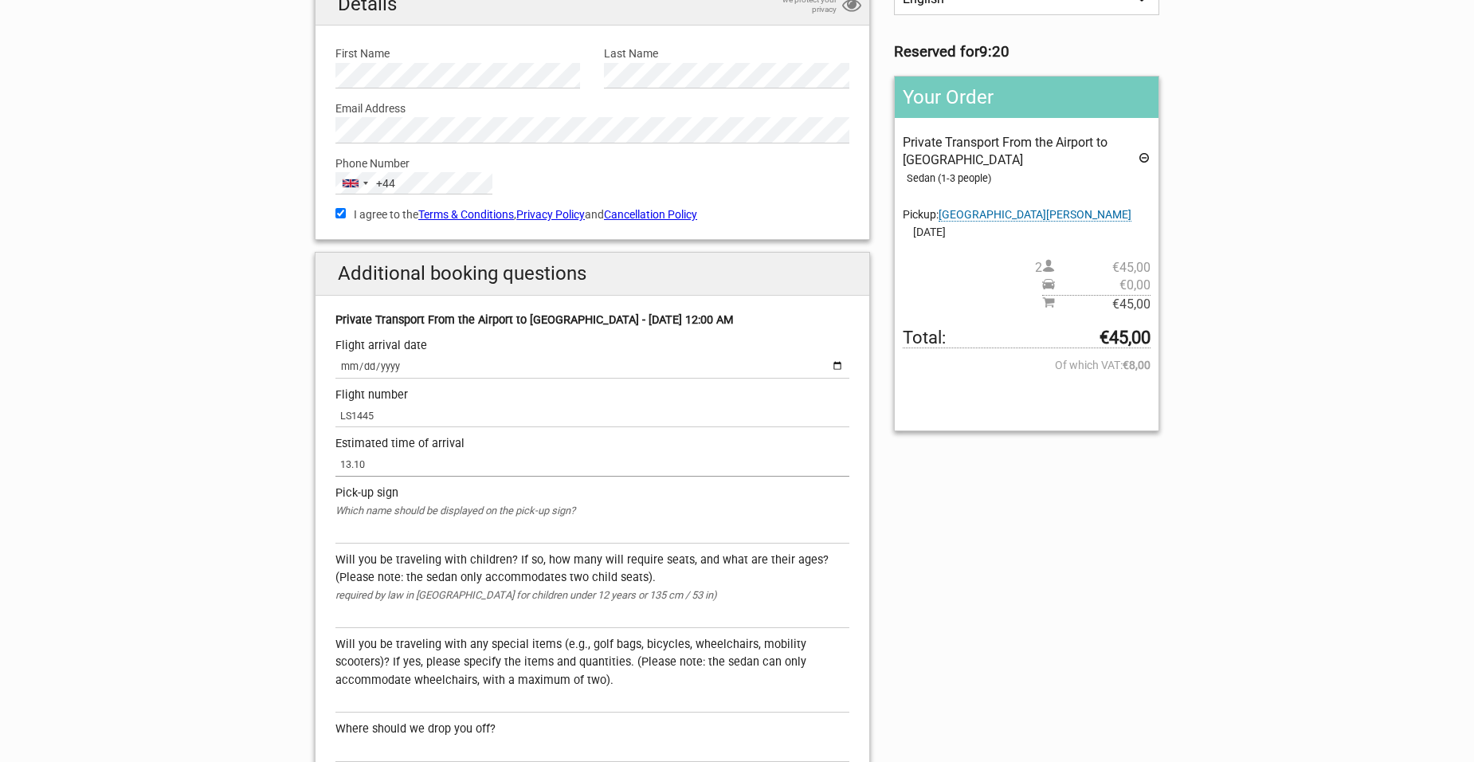
type input "13.10"
click at [392, 531] on input "text" at bounding box center [592, 531] width 514 height 23
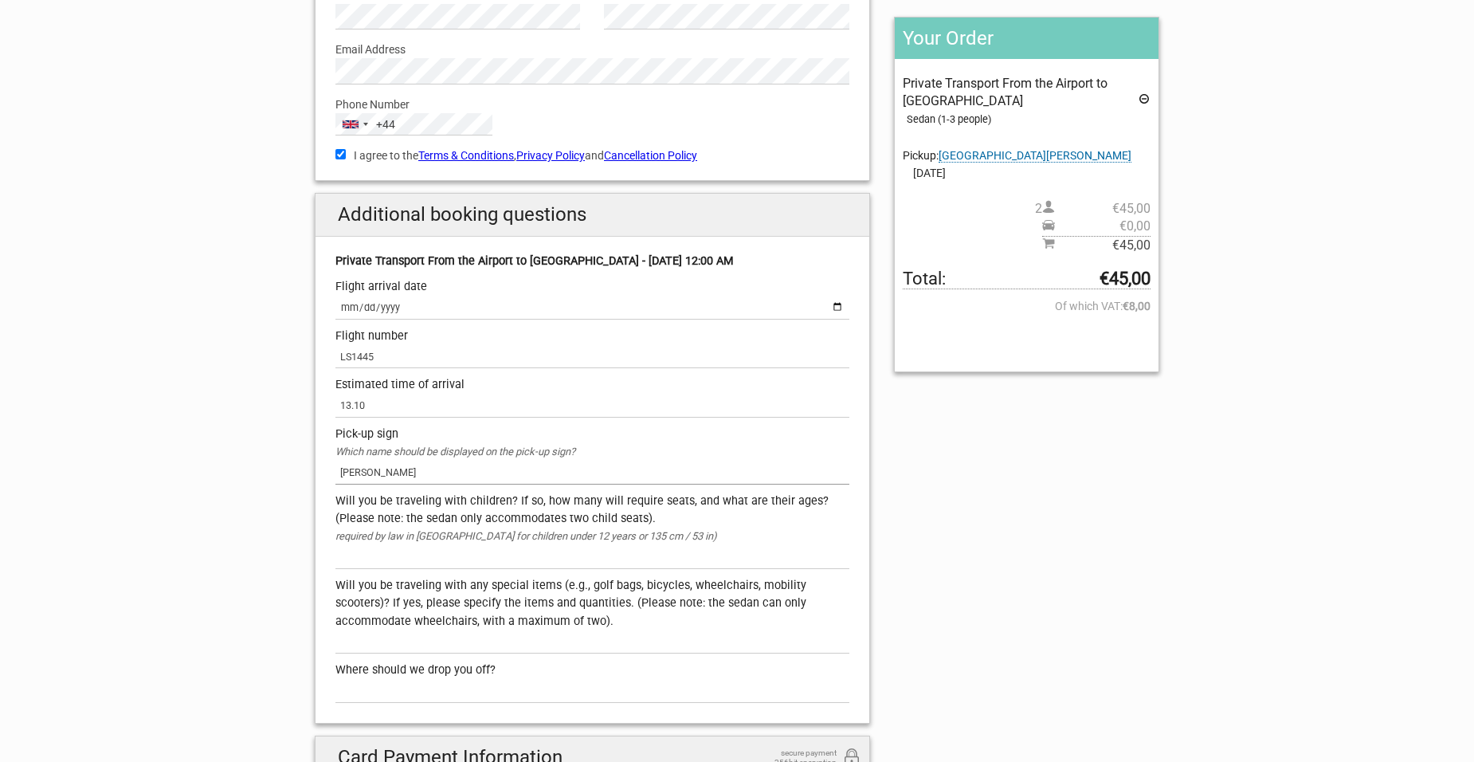
scroll to position [319, 0]
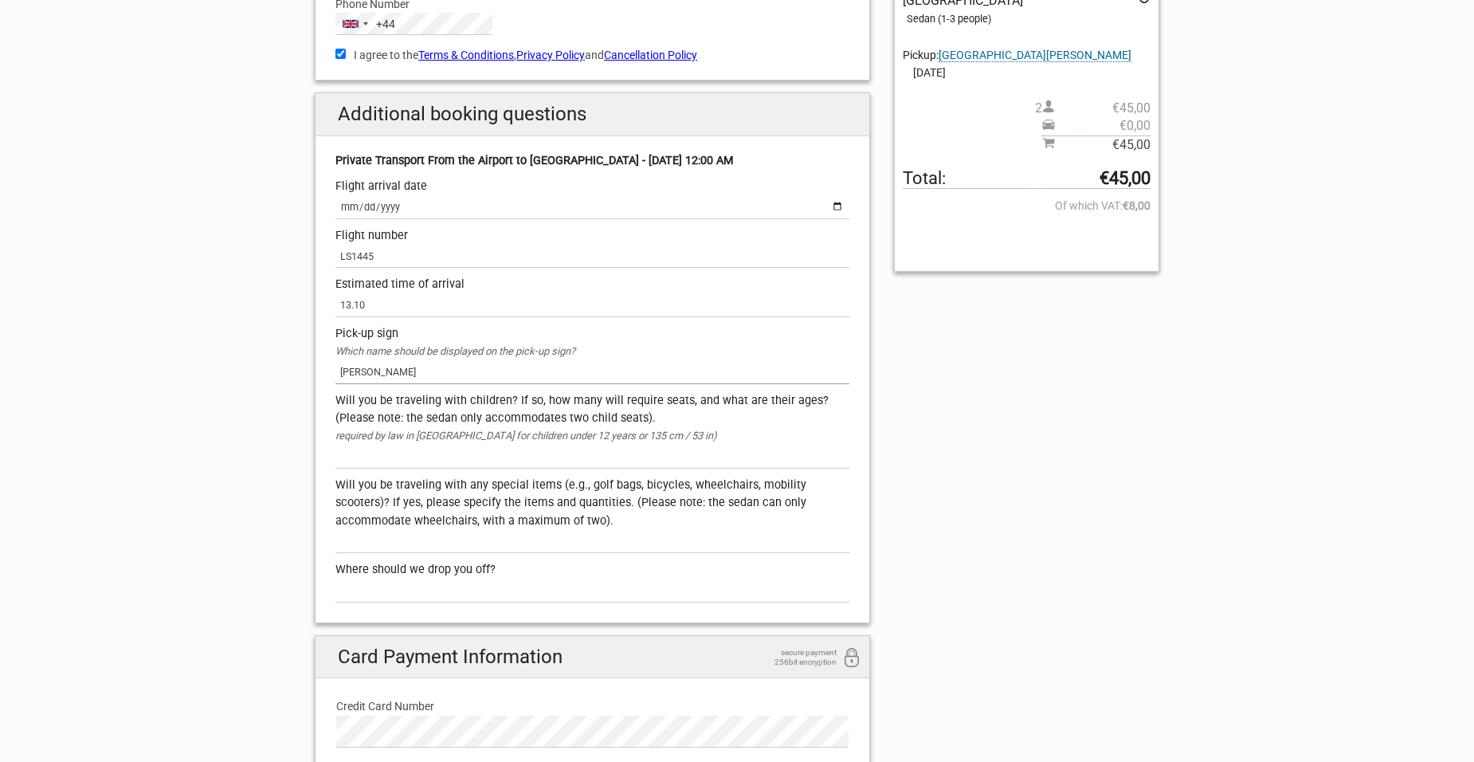
type input "Fogg"
click at [459, 590] on input "text" at bounding box center [592, 590] width 514 height 23
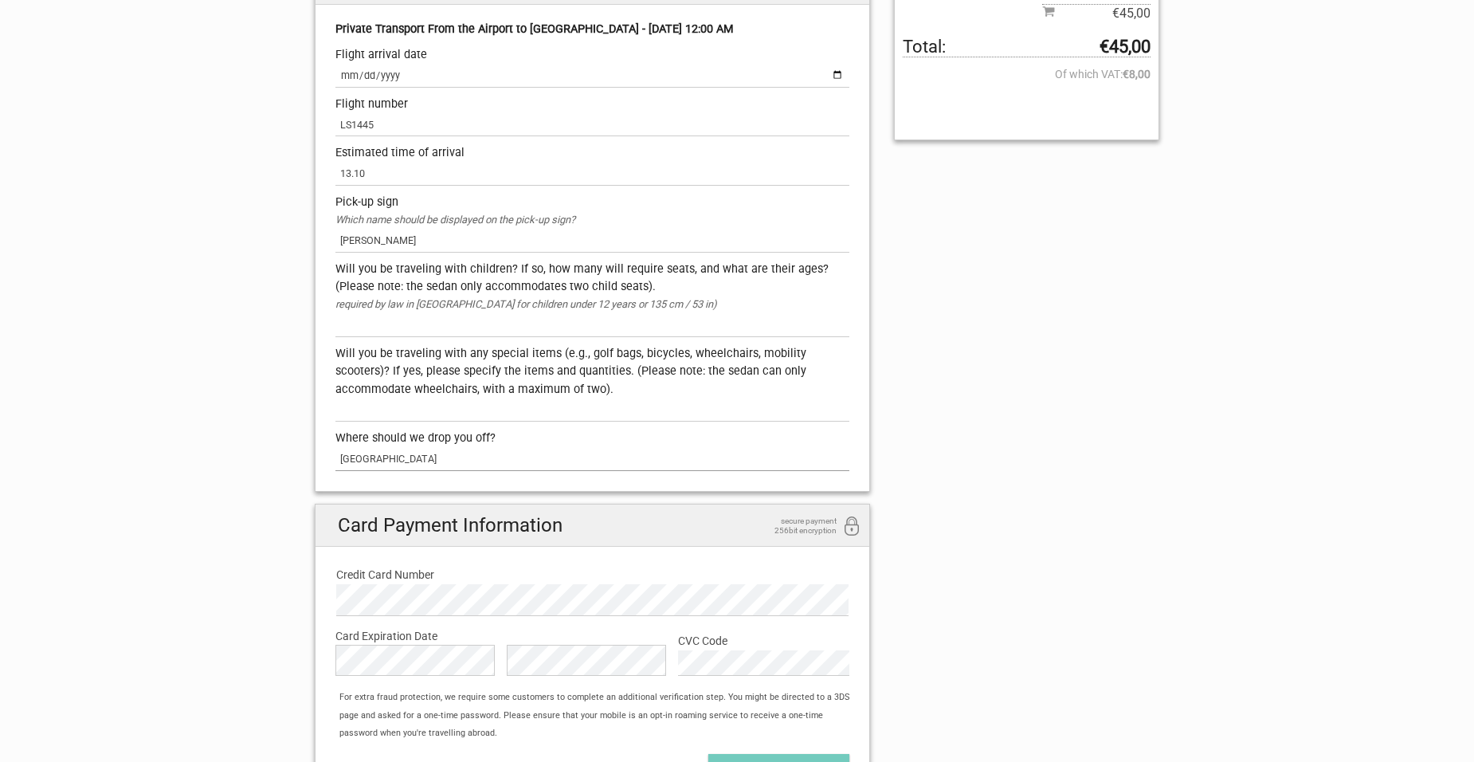
scroll to position [478, 0]
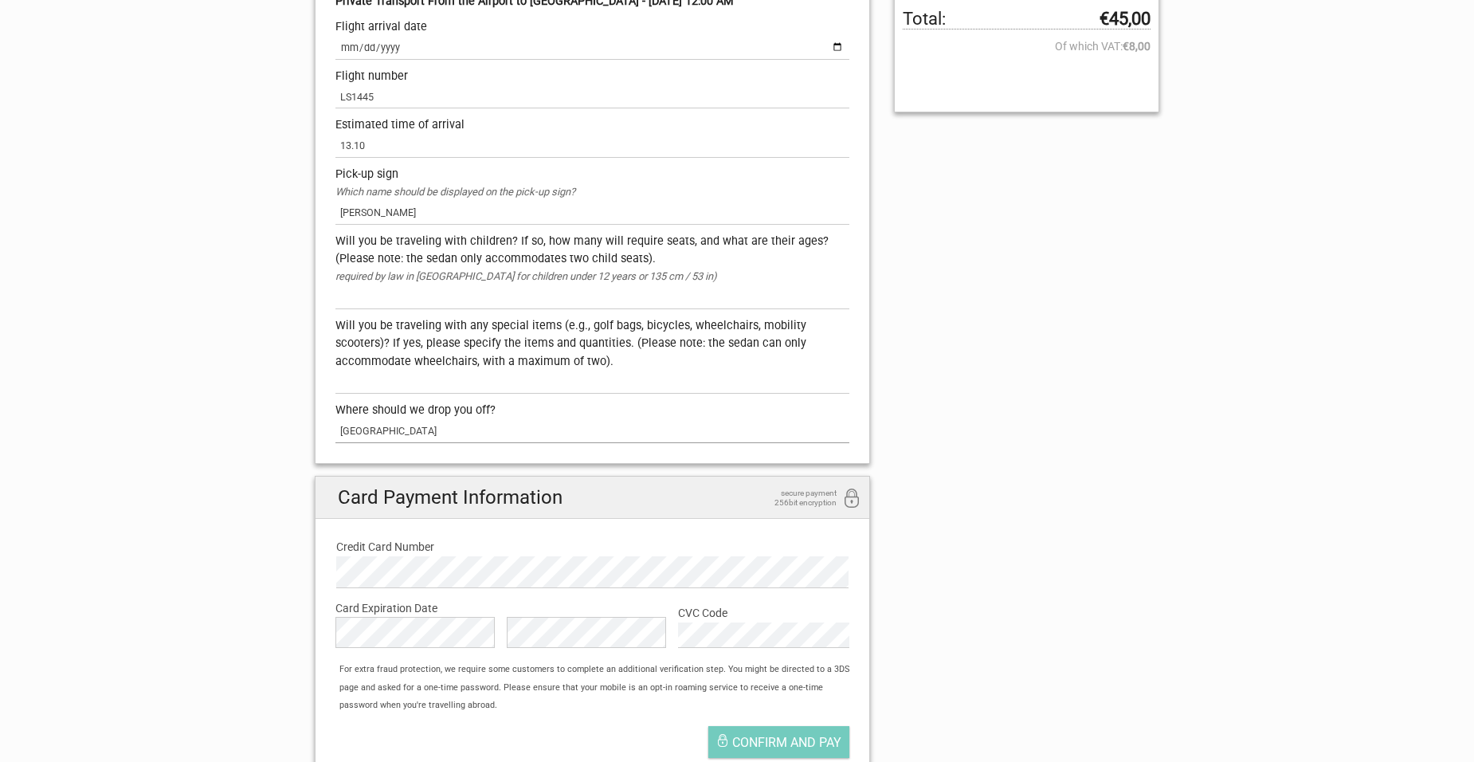
type input "Savoy Palace Hotel"
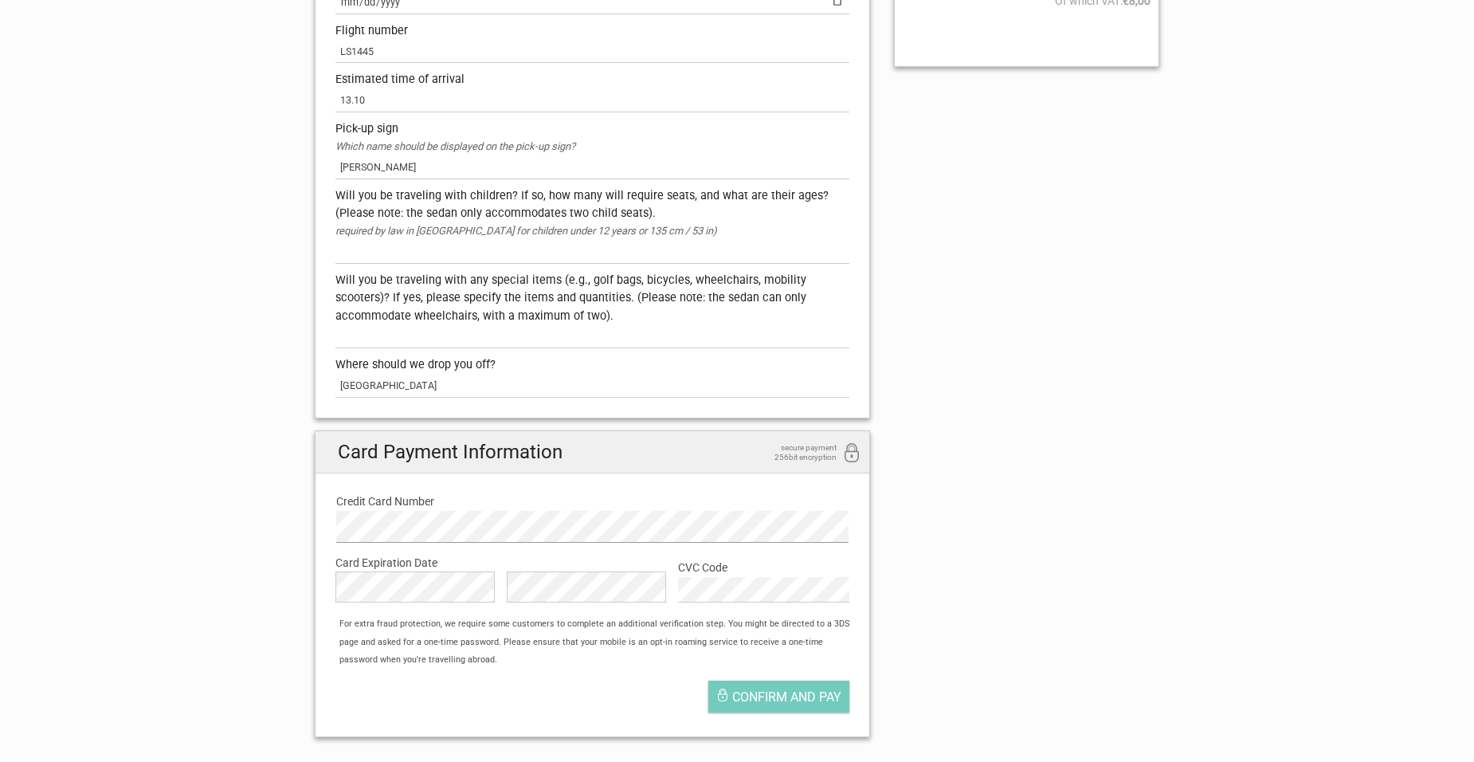
scroll to position [717, 0]
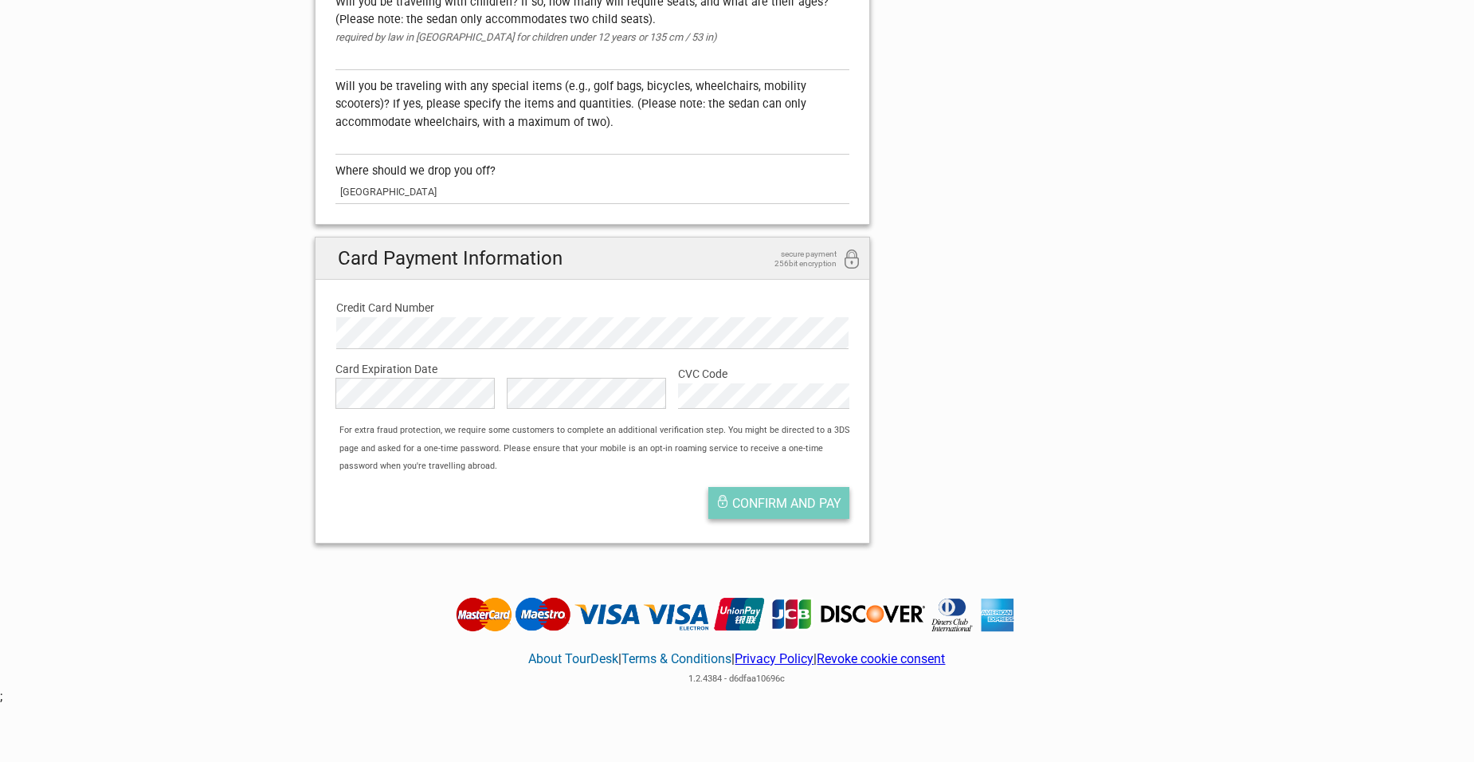
click at [767, 498] on span "Confirm and pay" at bounding box center [786, 503] width 109 height 15
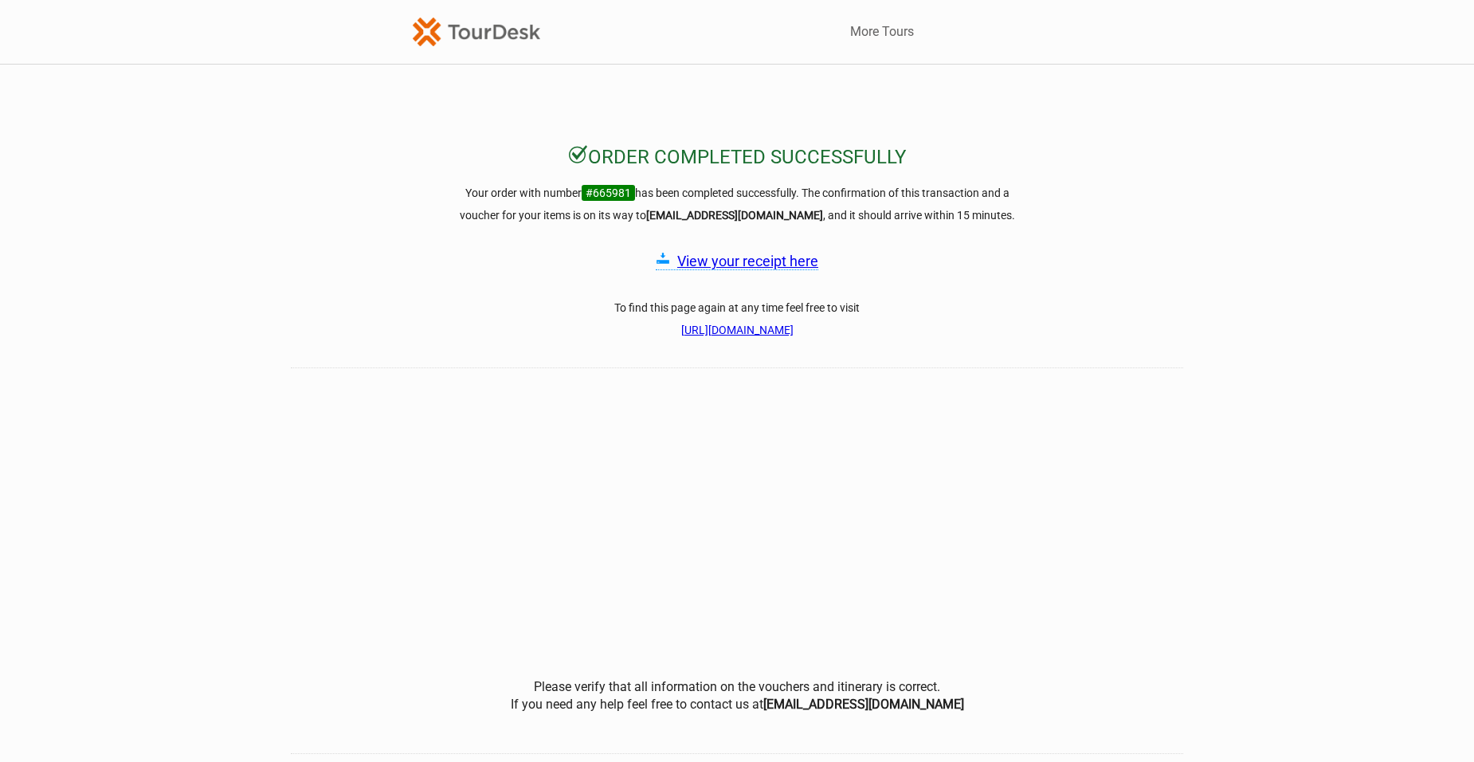
click at [747, 265] on link "View your receipt here" at bounding box center [747, 261] width 141 height 17
